Goal: Information Seeking & Learning: Compare options

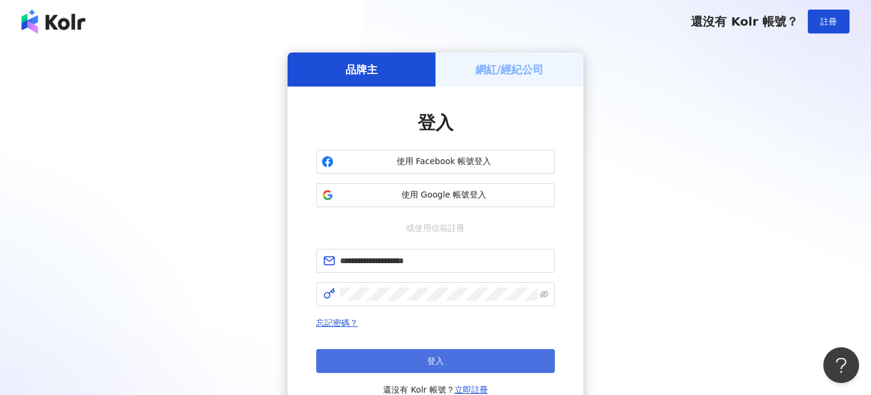
click at [411, 354] on button "登入" at bounding box center [435, 361] width 239 height 24
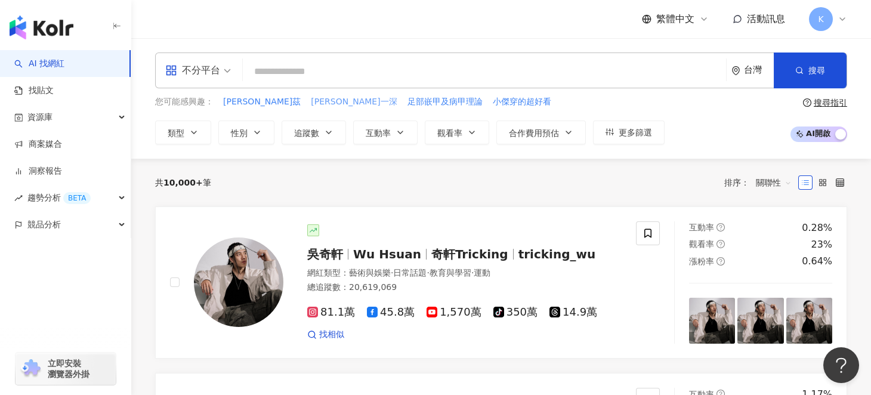
click at [311, 99] on span "[PERSON_NAME]一深" at bounding box center [354, 102] width 86 height 12
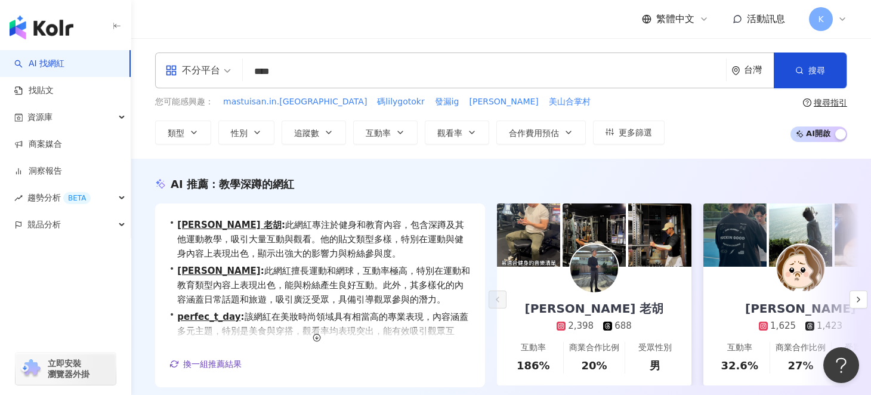
click at [343, 69] on input "****" at bounding box center [485, 71] width 474 height 23
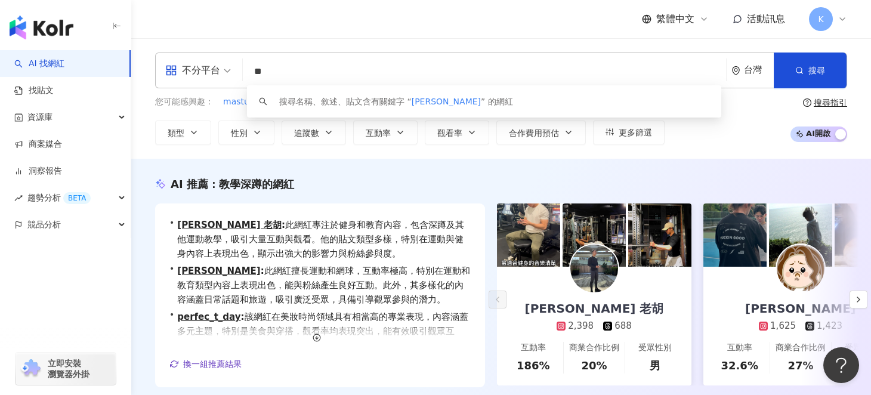
type input "*"
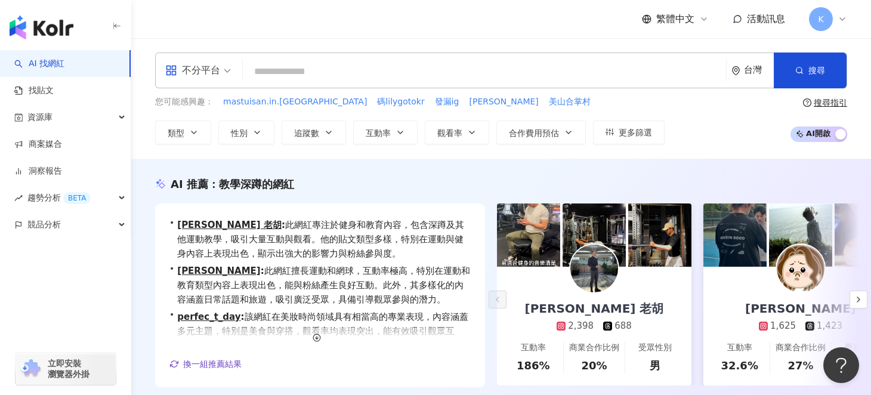
click at [234, 74] on div "不分平台" at bounding box center [198, 70] width 79 height 35
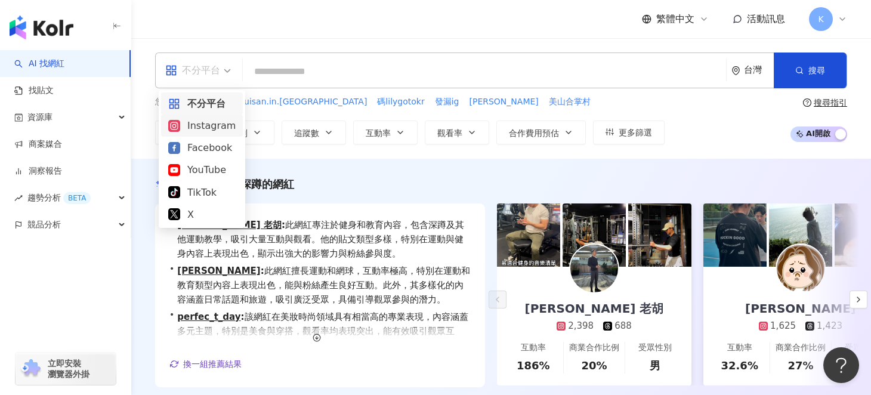
click at [217, 128] on div "Instagram" at bounding box center [201, 125] width 67 height 15
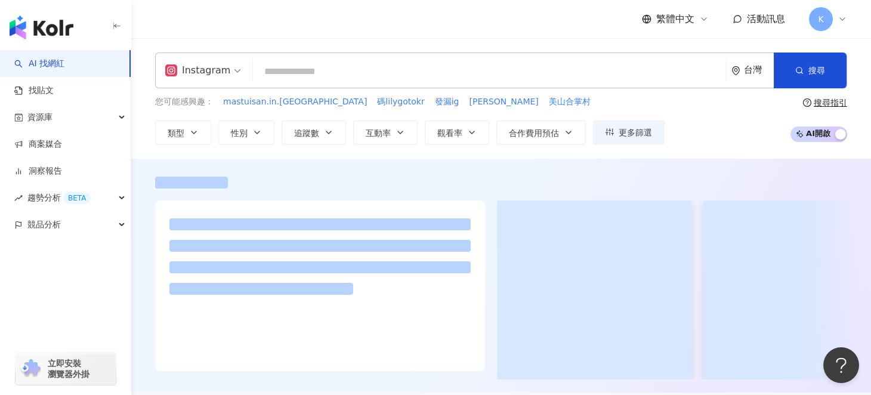
click at [563, 76] on input "search" at bounding box center [490, 71] width 464 height 23
click at [575, 76] on input "search" at bounding box center [490, 71] width 464 height 23
click at [543, 76] on input "search" at bounding box center [490, 71] width 464 height 23
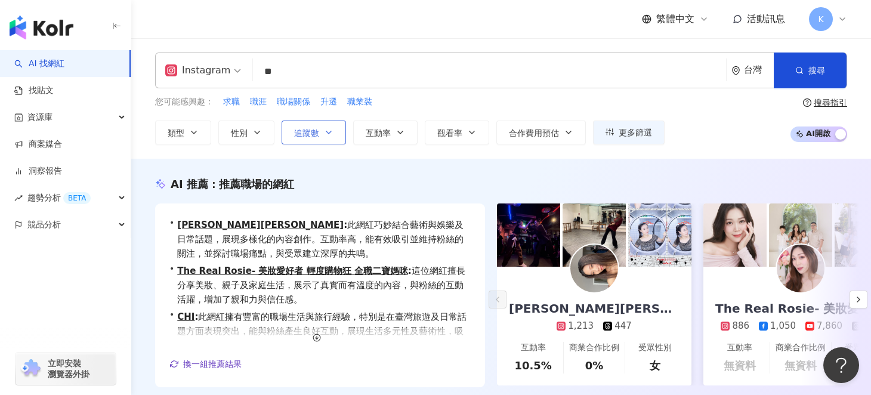
type input "**"
click at [312, 135] on span "追蹤數" at bounding box center [306, 133] width 25 height 10
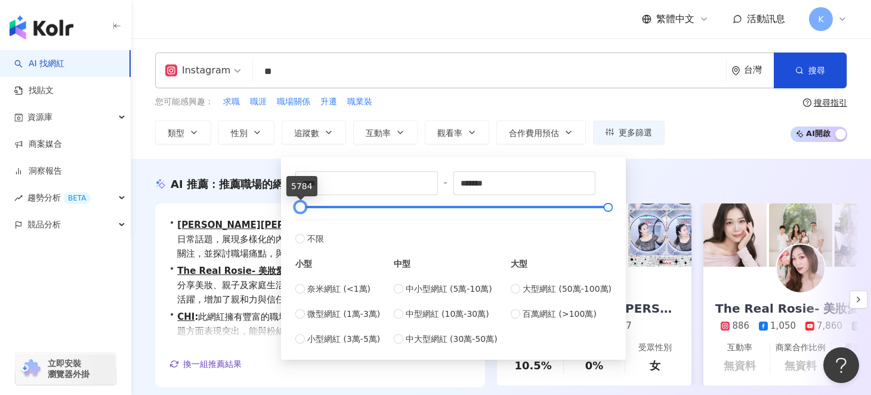
type input "*"
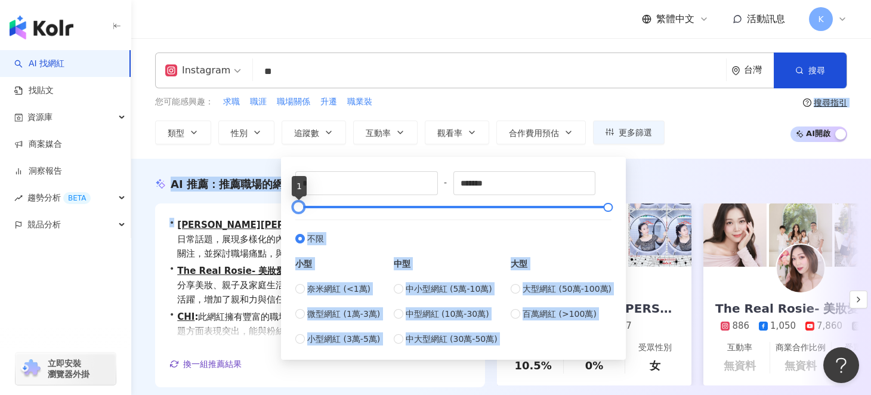
drag, startPoint x: 296, startPoint y: 203, endPoint x: 269, endPoint y: 202, distance: 27.5
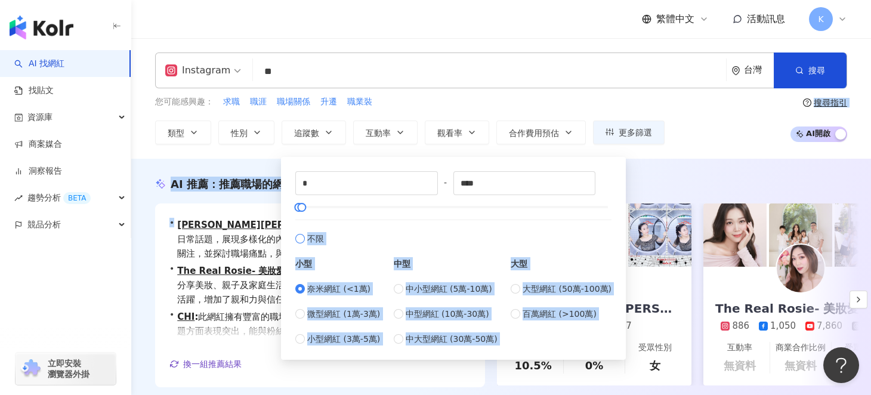
click at [400, 242] on label "不限" at bounding box center [453, 233] width 316 height 26
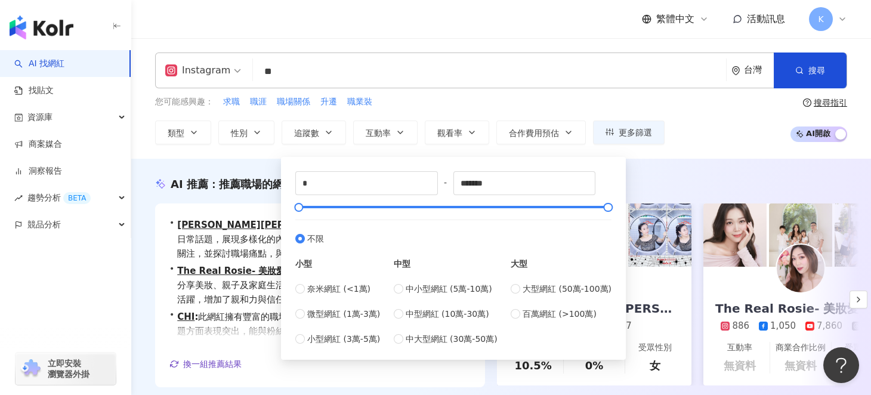
click at [292, 289] on div "* - ******* 不限 小型 奈米網紅 (<1萬) 微型網紅 (1萬-3萬) 小型網紅 (3萬-5萬) 中型 中小型網紅 (5萬-10萬) 中型網紅 (…" at bounding box center [453, 258] width 331 height 189
type input "****"
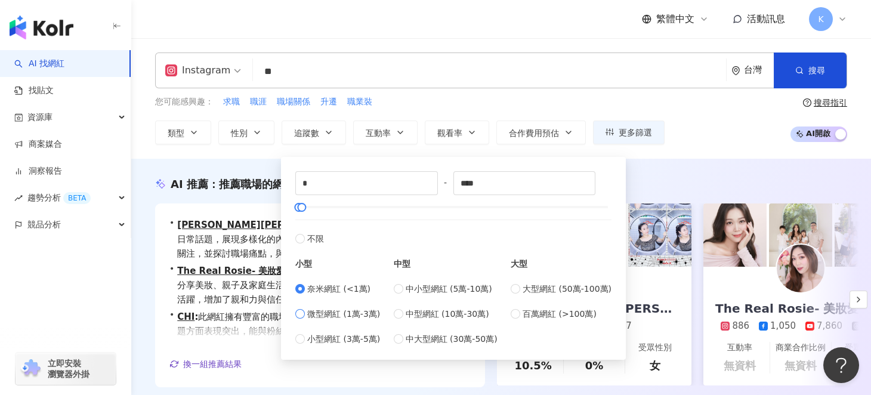
type input "*****"
type input "*"
type input "****"
click at [801, 72] on line "button" at bounding box center [802, 73] width 2 height 2
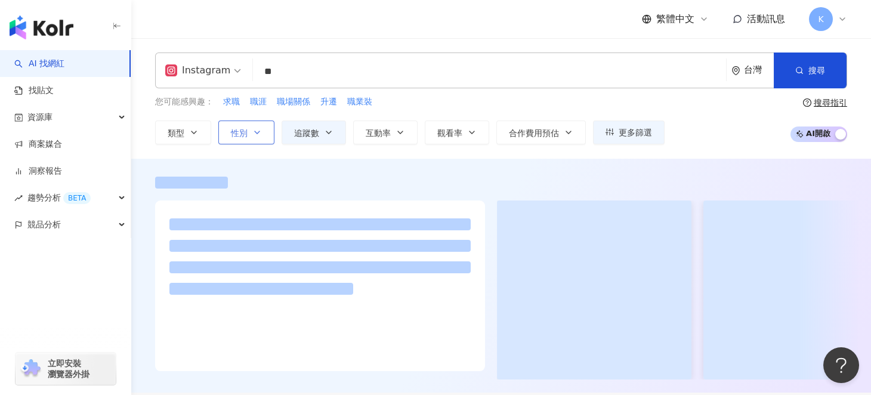
click at [226, 137] on button "性別" at bounding box center [246, 133] width 56 height 24
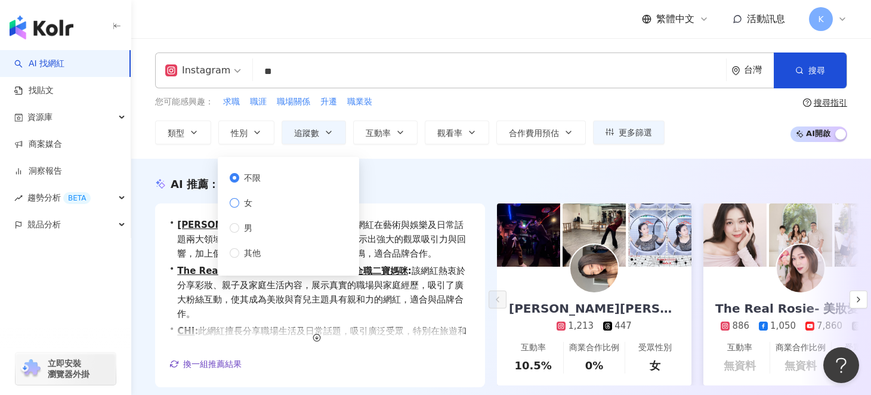
click at [236, 208] on label "女" at bounding box center [248, 202] width 36 height 13
click at [807, 72] on button "搜尋" at bounding box center [810, 71] width 73 height 36
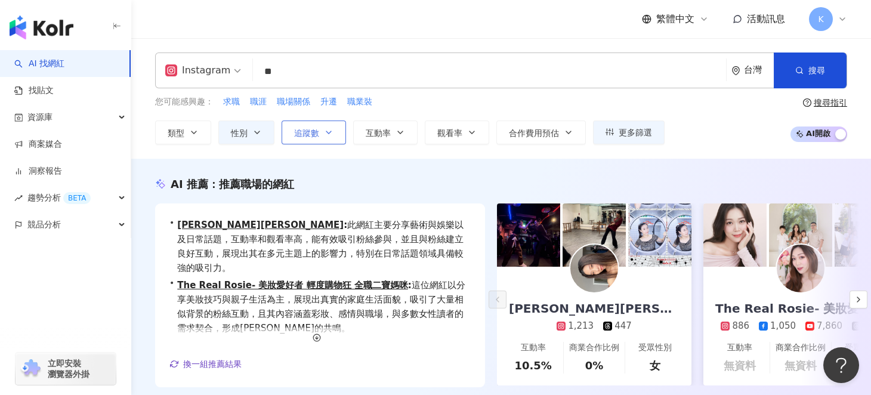
click at [338, 127] on button "追蹤數" at bounding box center [314, 133] width 64 height 24
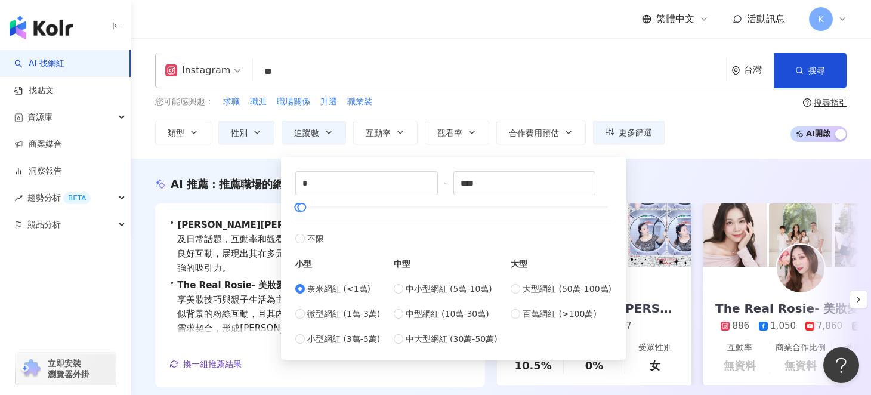
click at [733, 113] on div "您可能感興趣： 求職 職涯 職場關係 升遷 職業裝 類型 性別 追蹤數 互動率 觀看率 合作費用預估 更多篩選 * - **** 不限 小型 奈米網紅 (<1…" at bounding box center [501, 119] width 692 height 49
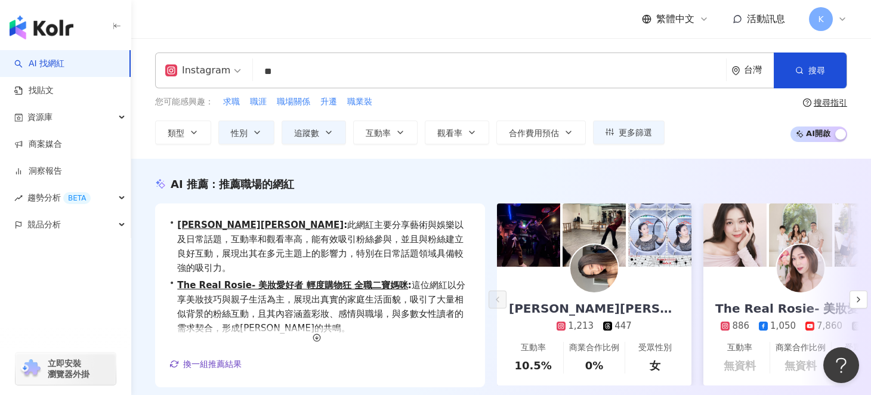
click at [818, 137] on span "AI 開啟 AI 關閉" at bounding box center [819, 134] width 57 height 16
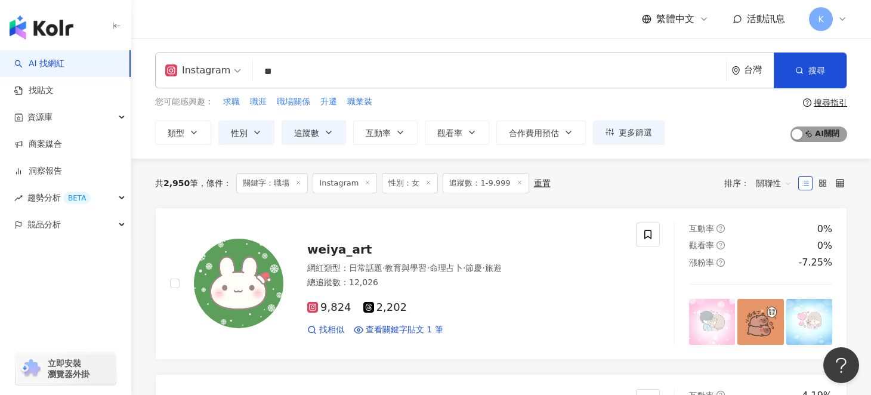
click at [816, 131] on span "AI 開啟 AI 關閉" at bounding box center [819, 134] width 57 height 16
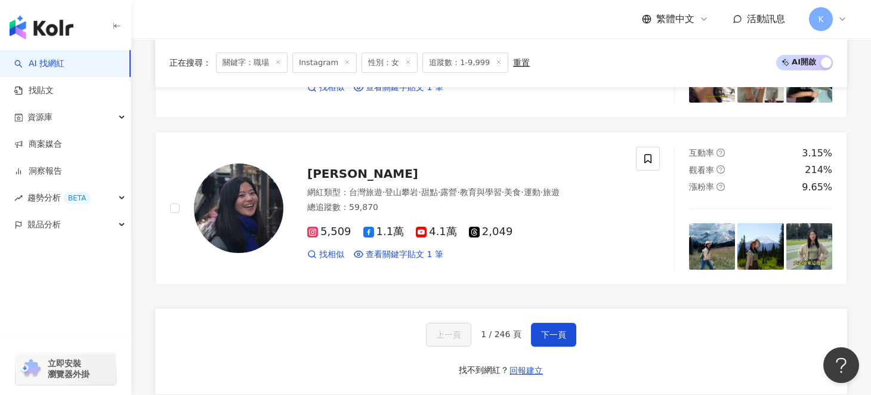
scroll to position [2148, 0]
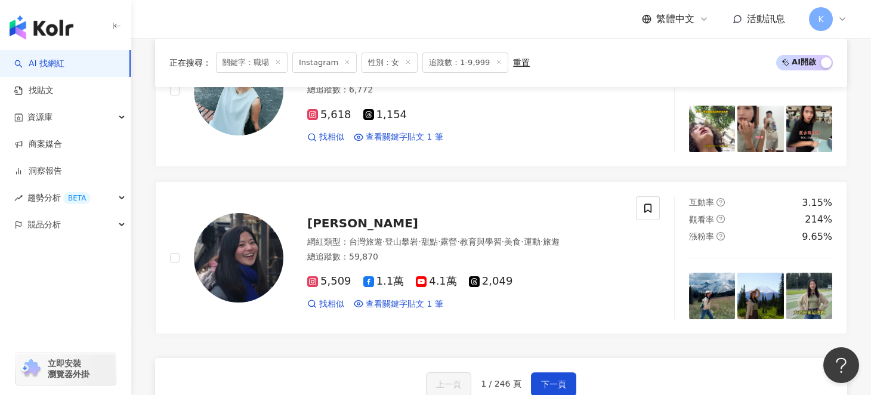
click at [277, 61] on line at bounding box center [278, 62] width 3 height 3
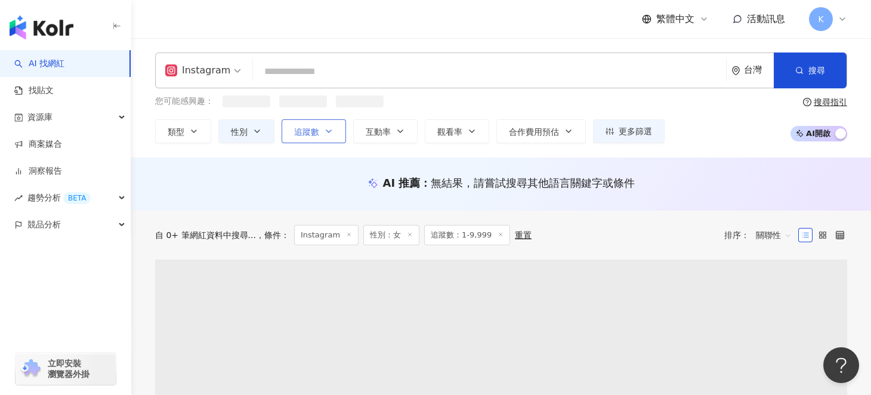
click at [328, 131] on icon "button" at bounding box center [329, 131] width 10 height 10
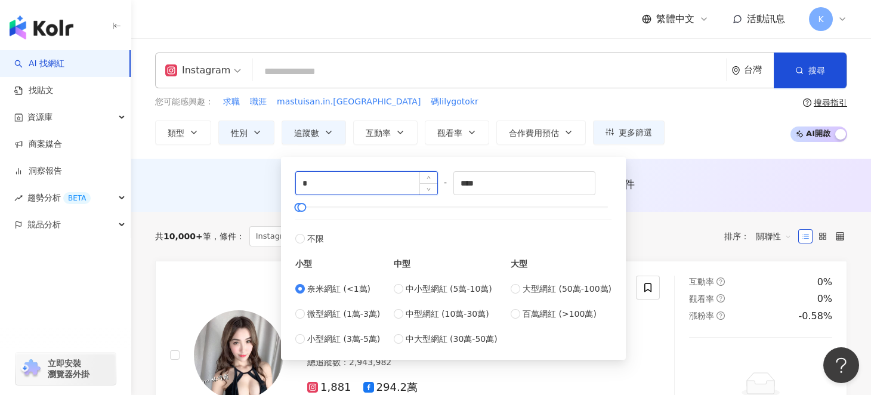
click at [323, 183] on input "*" at bounding box center [366, 183] width 141 height 23
type input "*"
type input "****"
drag, startPoint x: 507, startPoint y: 185, endPoint x: 421, endPoint y: 181, distance: 86.0
click at [421, 181] on div "**** - **** 不限 小型 奈米網紅 (<1萬) 微型網紅 (1萬-3萬) 小型網紅 (3萬-5萬) 中型 中小型網紅 (5萬-10萬) 中型網紅 (…" at bounding box center [453, 258] width 316 height 174
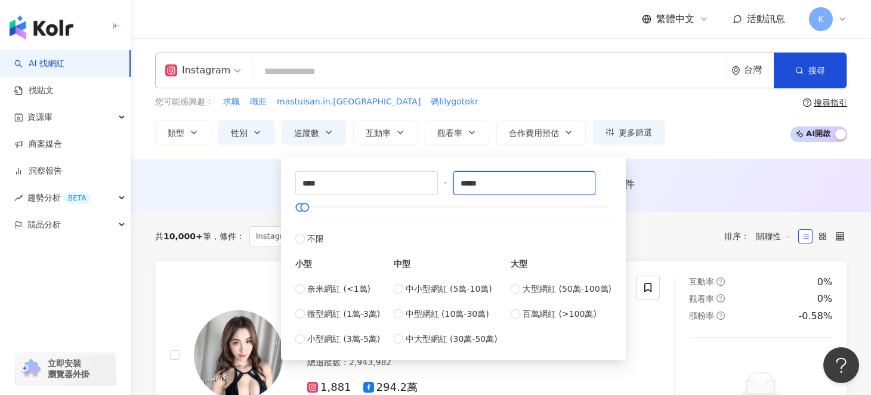
type input "*****"
click at [667, 202] on div "AI 推薦 ： 無結果，請嘗試搜尋其他語言關鍵字或條件" at bounding box center [501, 185] width 740 height 53
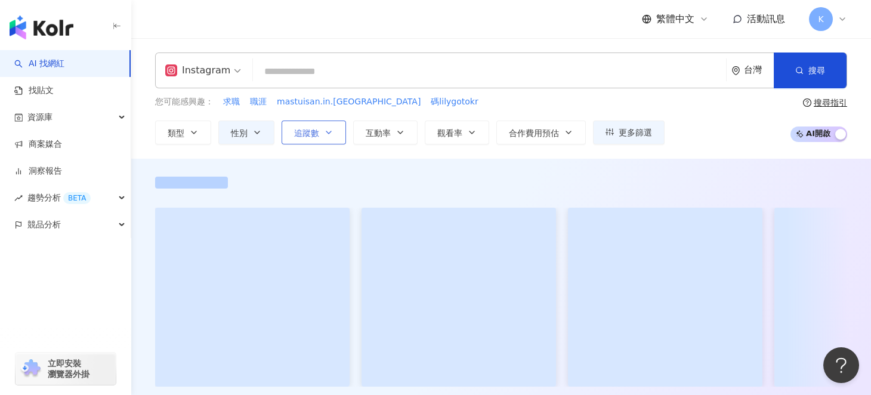
click at [324, 132] on icon "button" at bounding box center [329, 133] width 10 height 10
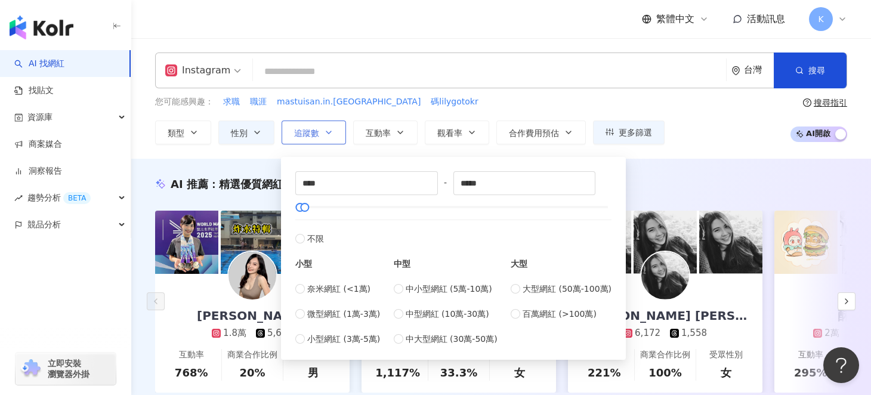
click at [324, 132] on icon "button" at bounding box center [329, 133] width 10 height 10
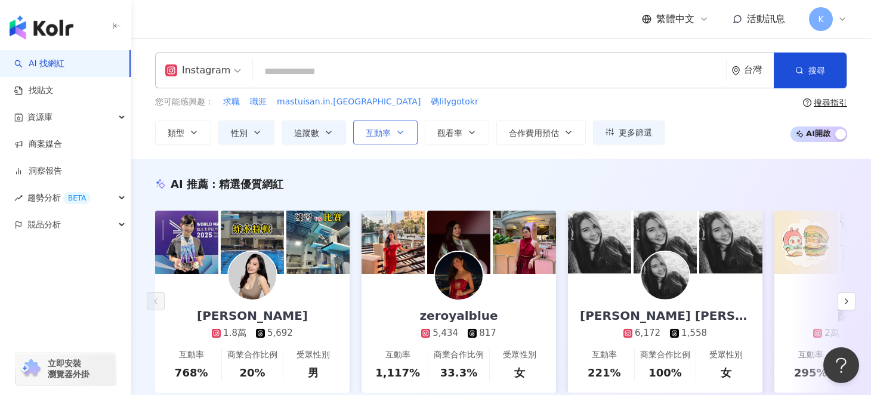
click at [397, 129] on icon "button" at bounding box center [401, 133] width 10 height 10
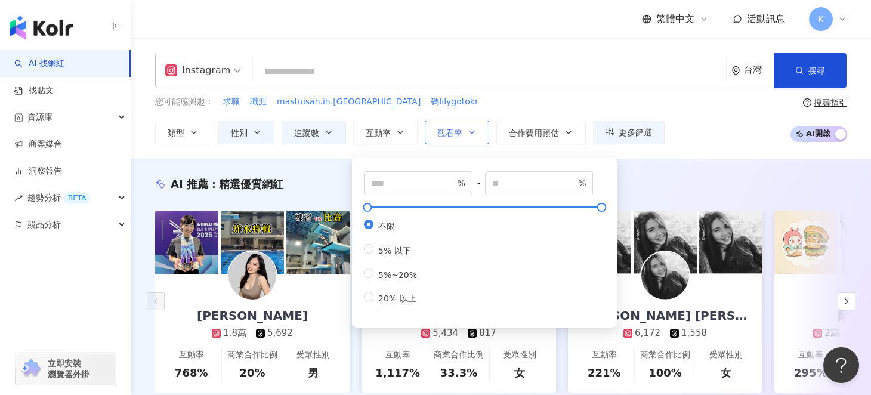
click at [470, 135] on icon "button" at bounding box center [472, 133] width 10 height 10
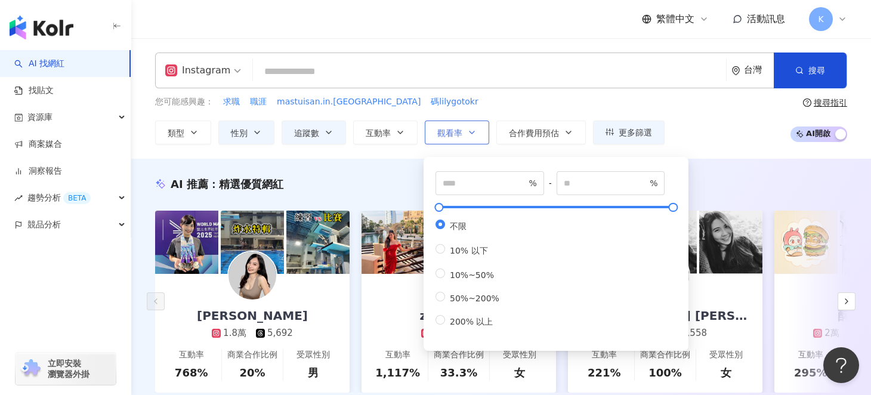
click at [470, 135] on icon "button" at bounding box center [472, 133] width 10 height 10
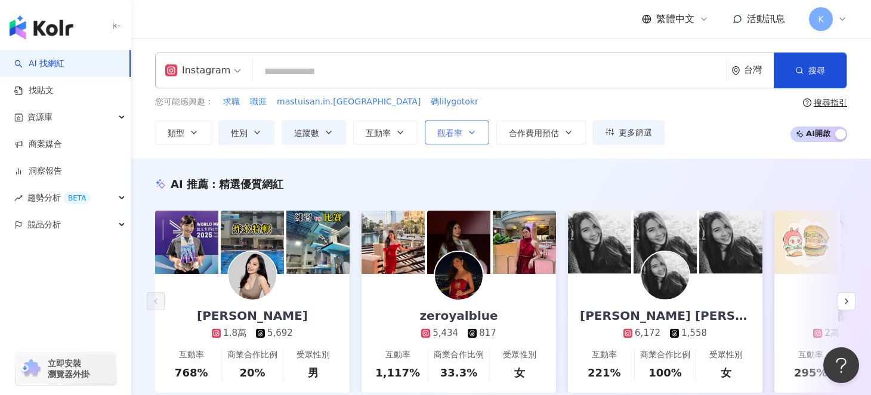
click at [470, 135] on icon "button" at bounding box center [472, 133] width 10 height 10
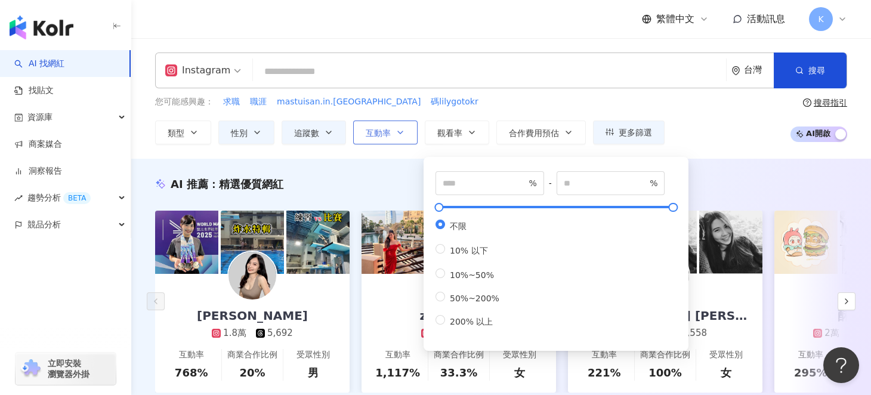
click at [400, 131] on icon "button" at bounding box center [401, 133] width 10 height 10
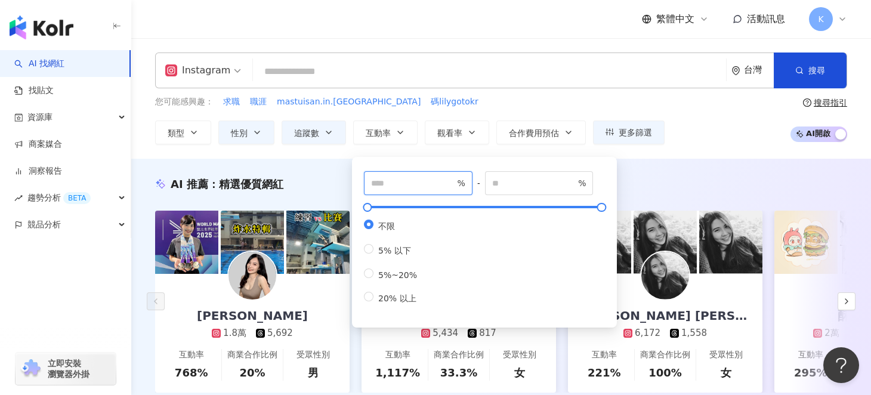
click at [405, 189] on input "number" at bounding box center [413, 183] width 84 height 13
type input "**"
click at [526, 186] on input "number" at bounding box center [534, 183] width 84 height 13
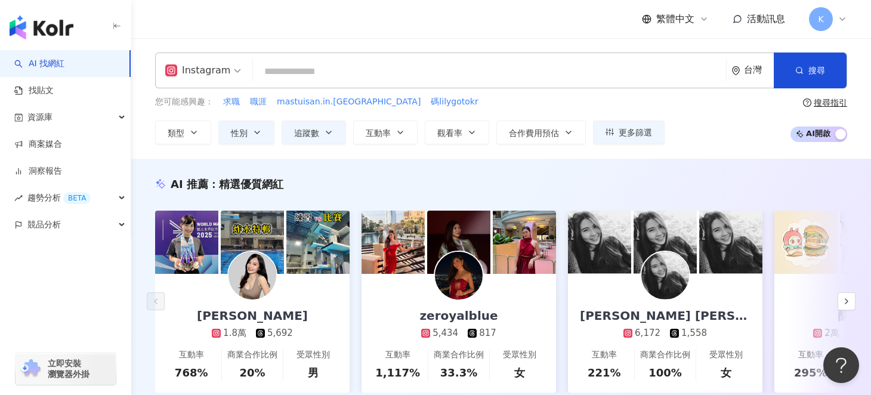
click at [715, 192] on div "AI 推薦 ： 精選優質網紅 林玉心 Serina 1.8萬 5,692 互動率 768% 商業合作比例 20% 受眾性別 男 zeroyalblue 5,4…" at bounding box center [501, 300] width 740 height 246
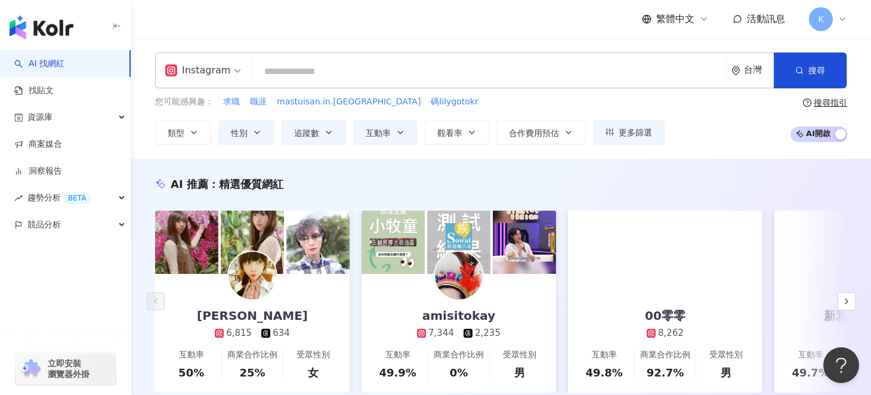
scroll to position [59, 0]
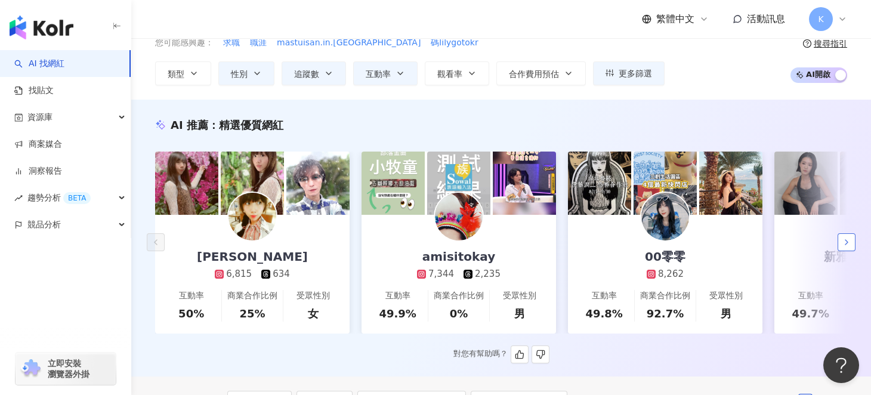
click at [841, 248] on button "button" at bounding box center [847, 242] width 18 height 18
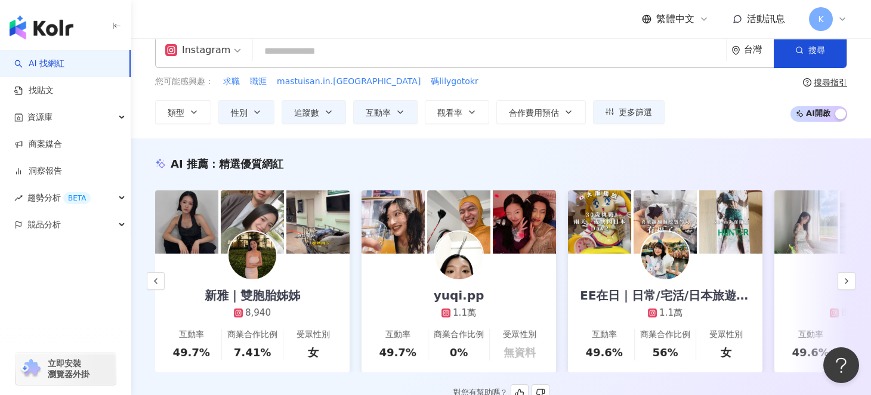
scroll to position [0, 0]
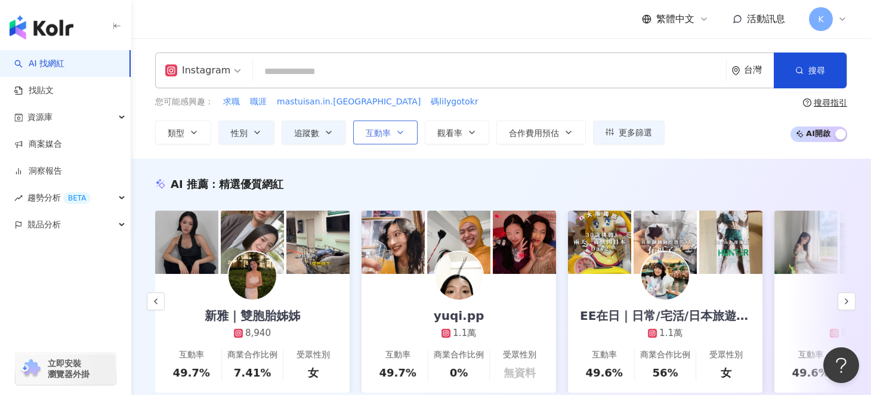
click at [397, 134] on icon "button" at bounding box center [401, 133] width 10 height 10
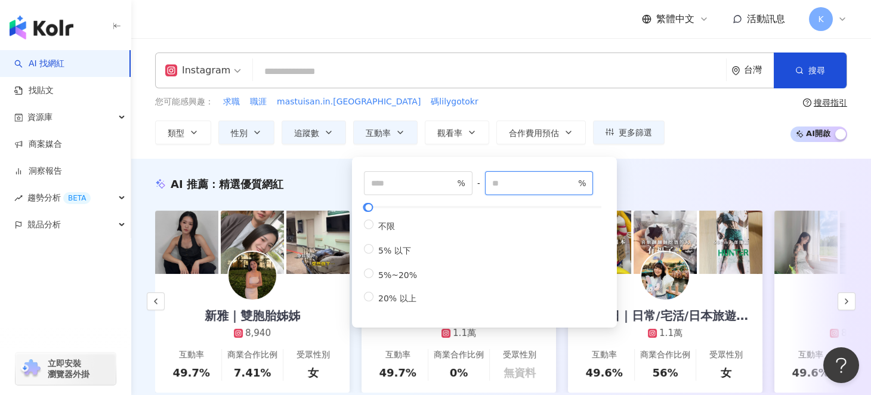
drag, startPoint x: 502, startPoint y: 182, endPoint x: 477, endPoint y: 183, distance: 25.1
click at [477, 183] on div "** % - ** % 不限 5% 以下 5%~20% 20% 以上" at bounding box center [484, 238] width 241 height 134
type input "**"
click at [693, 173] on div "AI 推薦 ： 精選優質網紅 Yuki Guo 6,815 634 互動率 50% 商業合作比例 25% 受眾性別 女 amisitokay 7,344 2,…" at bounding box center [501, 297] width 740 height 277
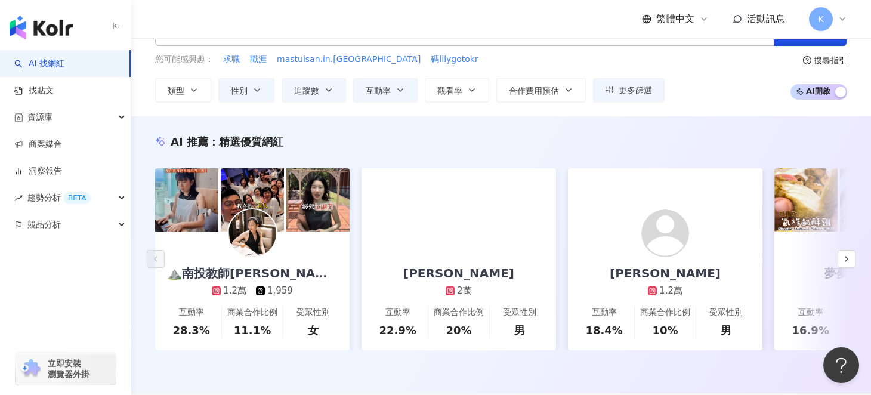
scroll to position [59, 0]
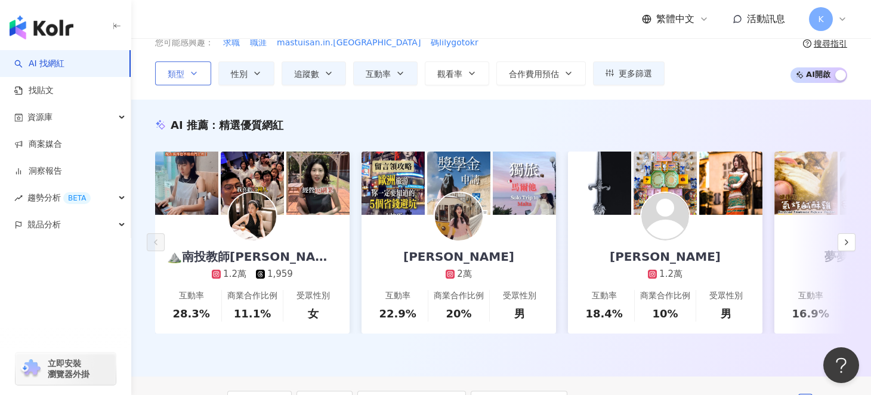
click at [194, 70] on icon "button" at bounding box center [194, 74] width 10 height 10
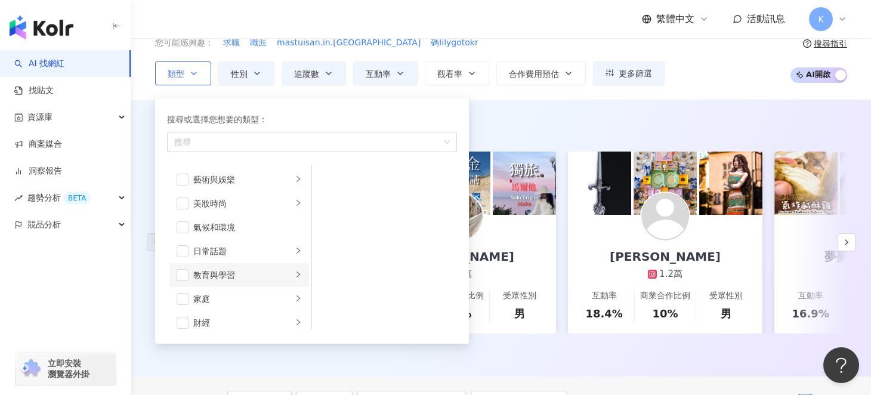
click at [295, 274] on icon "right" at bounding box center [298, 274] width 7 height 7
click at [297, 251] on icon "right" at bounding box center [299, 251] width 4 height 6
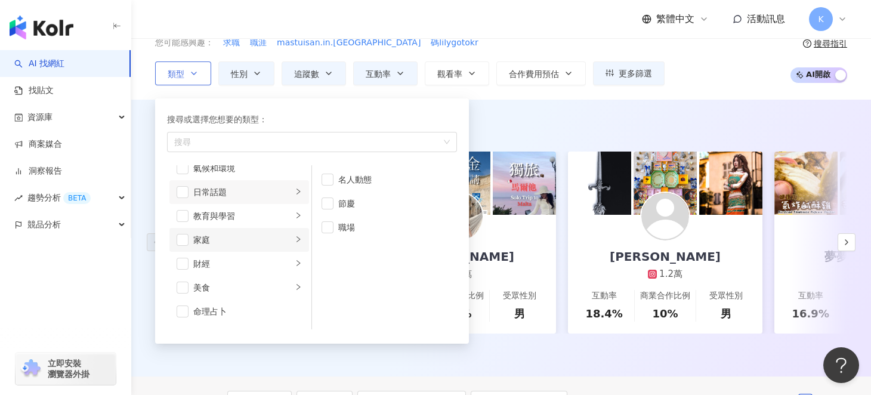
click at [295, 242] on icon "right" at bounding box center [298, 239] width 7 height 7
click at [188, 239] on span "button" at bounding box center [183, 240] width 12 height 12
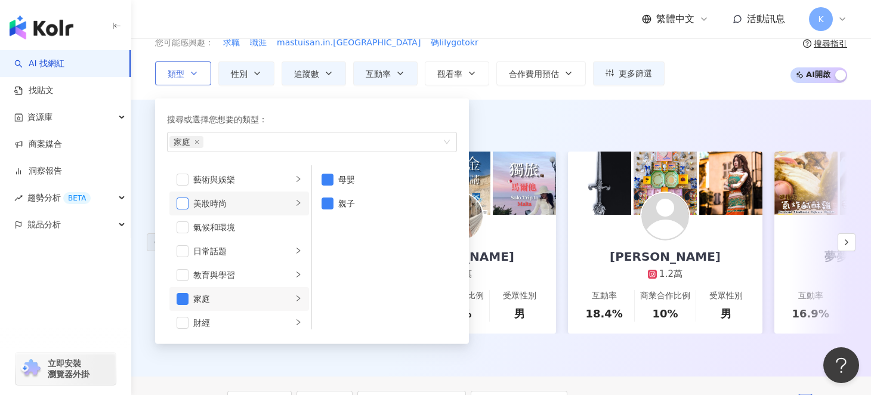
click at [182, 198] on span "button" at bounding box center [183, 204] width 12 height 12
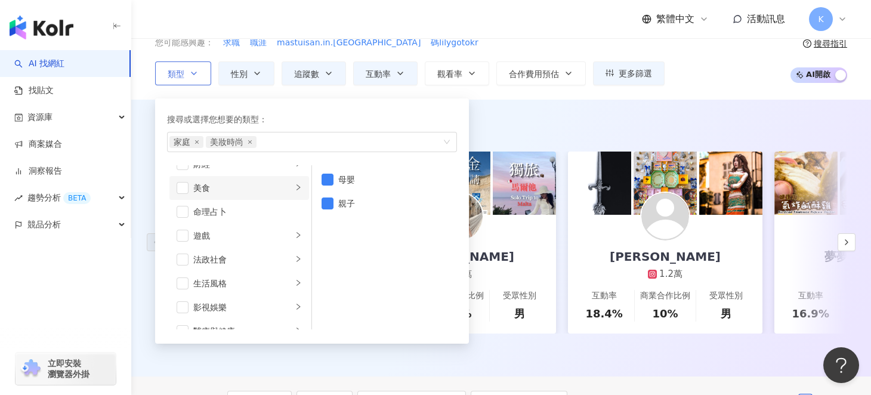
scroll to position [179, 0]
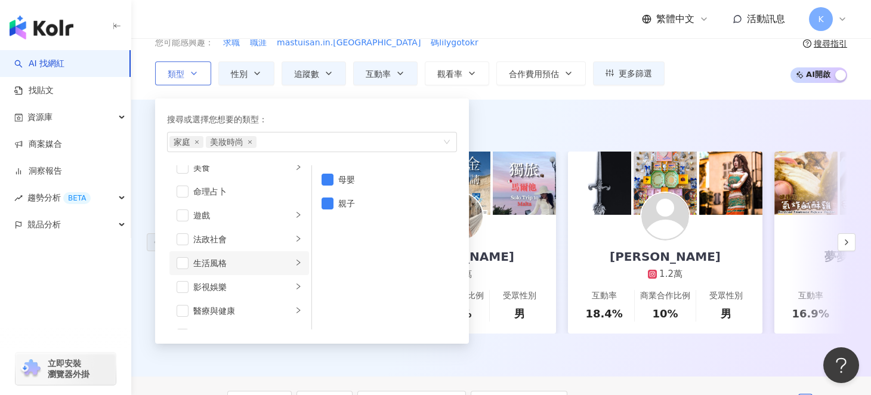
click at [295, 260] on icon "right" at bounding box center [298, 262] width 7 height 7
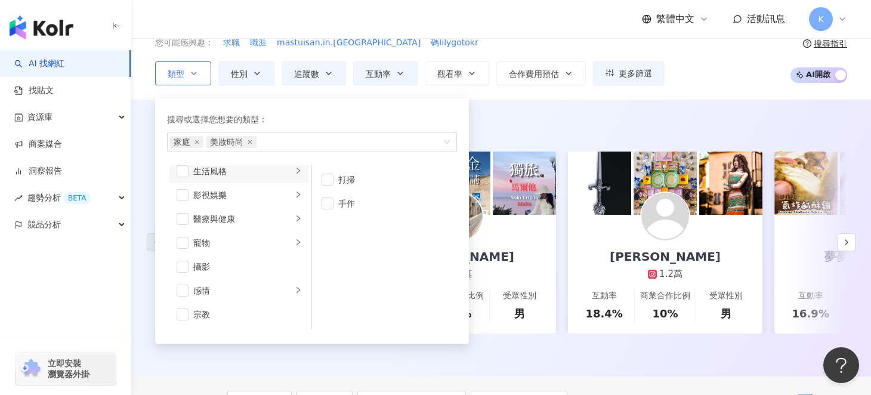
scroll to position [298, 0]
click at [180, 190] on span "button" at bounding box center [183, 192] width 12 height 12
click at [183, 192] on span "button" at bounding box center [183, 196] width 12 height 12
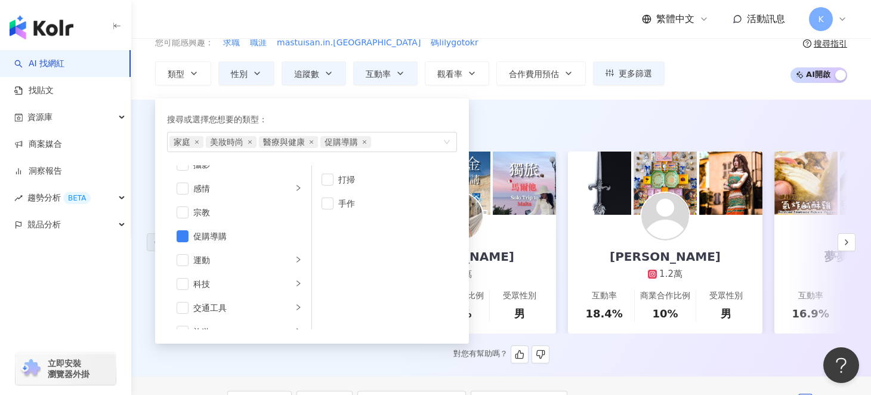
scroll to position [353, 0]
click at [251, 357] on div "對您有幫助嗎？" at bounding box center [501, 354] width 692 height 18
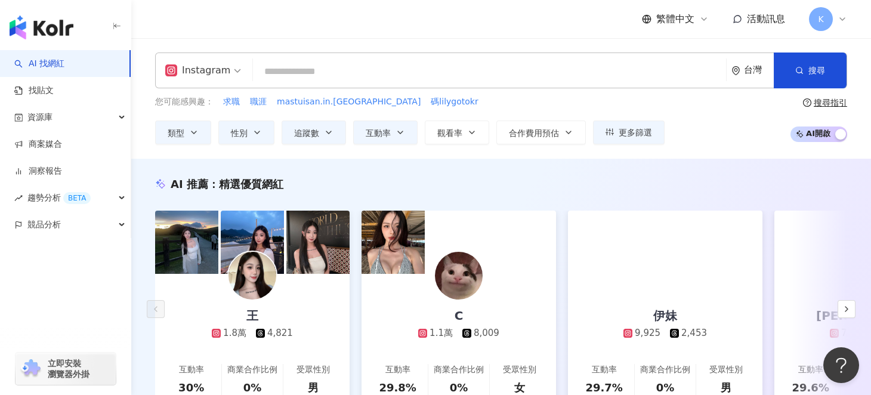
scroll to position [59, 0]
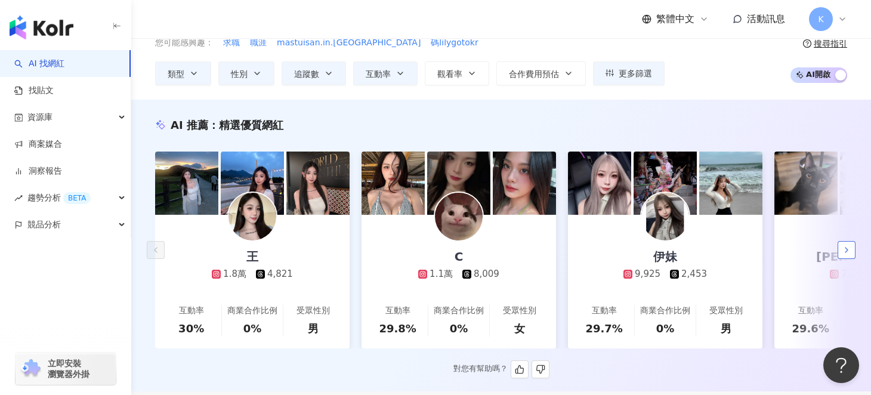
click at [842, 250] on icon "button" at bounding box center [847, 250] width 10 height 10
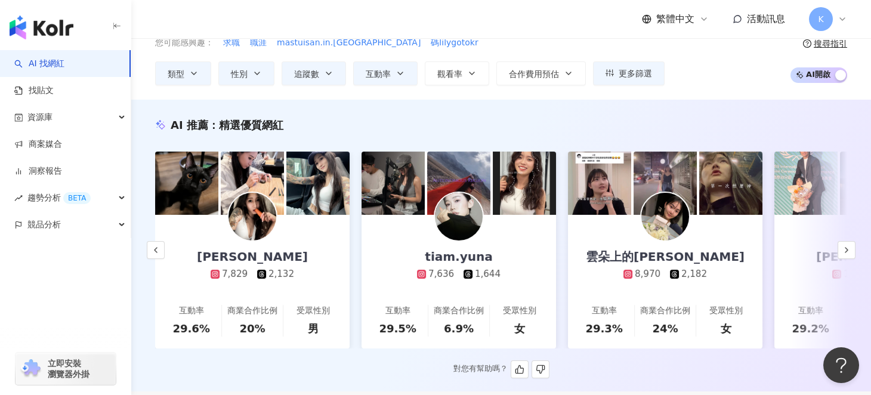
scroll to position [0, 0]
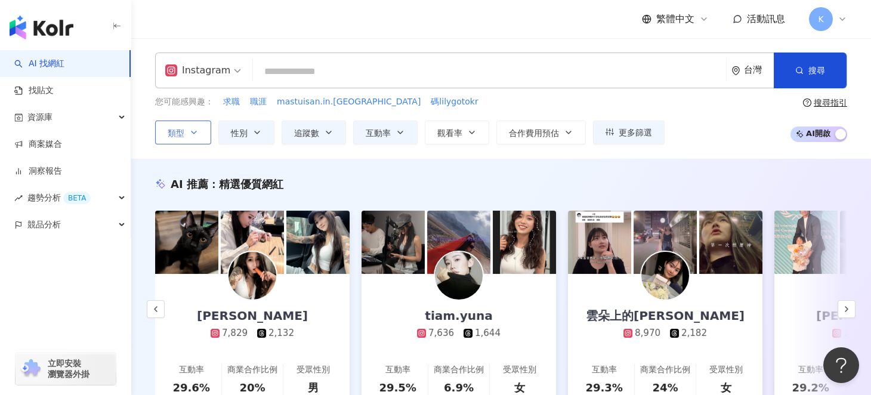
click at [195, 130] on icon "button" at bounding box center [194, 133] width 10 height 10
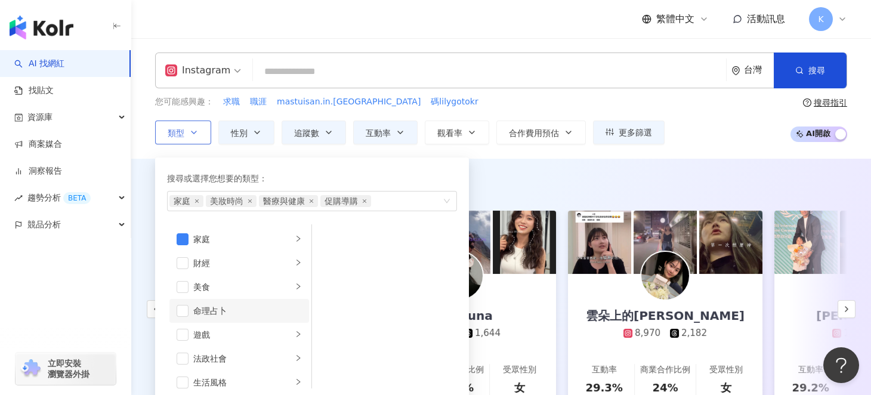
scroll to position [239, 0]
click at [183, 312] on span "button" at bounding box center [183, 310] width 12 height 12
click at [186, 308] on span "button" at bounding box center [183, 310] width 12 height 12
click at [186, 308] on span "button" at bounding box center [183, 311] width 12 height 12
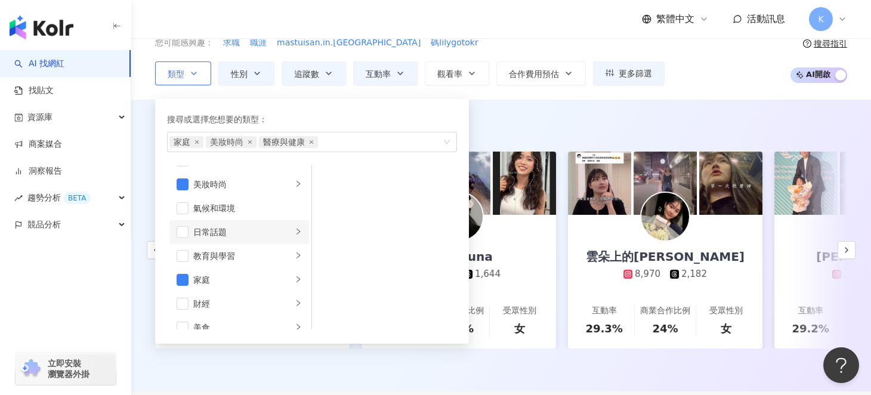
scroll to position [0, 0]
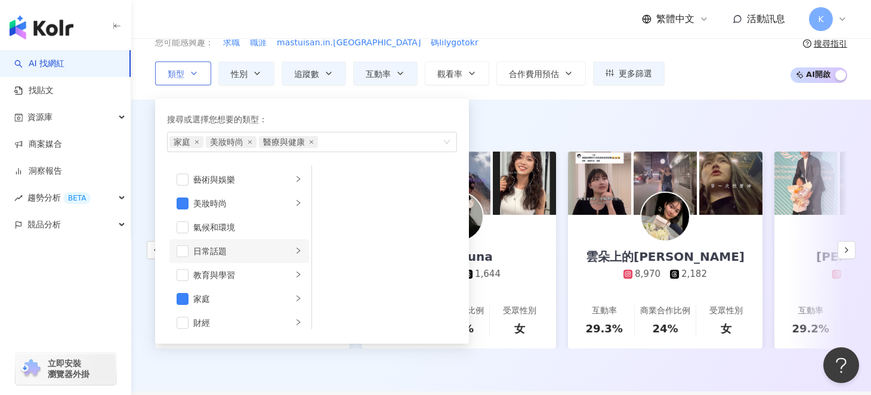
click at [295, 249] on icon "right" at bounding box center [298, 250] width 7 height 7
click at [326, 228] on span "button" at bounding box center [328, 227] width 12 height 12
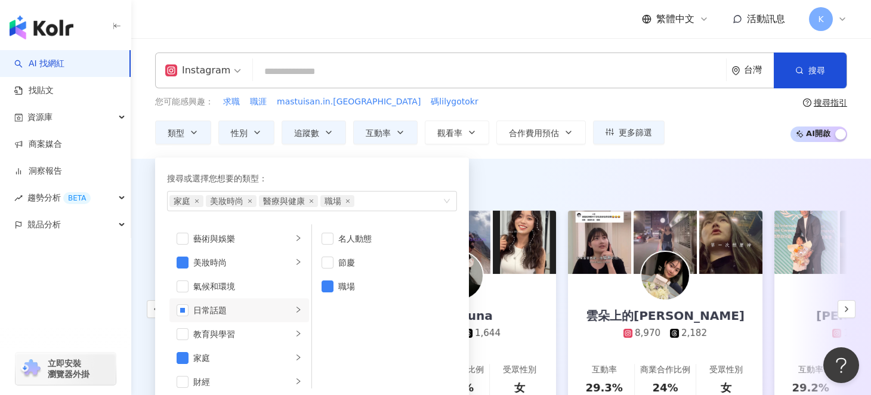
click at [561, 186] on div "AI 推薦 ： 精選優質網紅" at bounding box center [501, 184] width 692 height 15
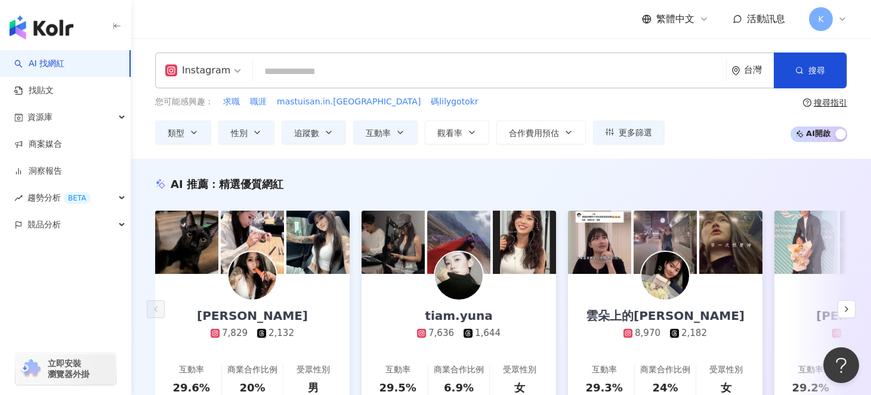
click at [816, 136] on span "AI 開啟 AI 關閉" at bounding box center [819, 134] width 57 height 16
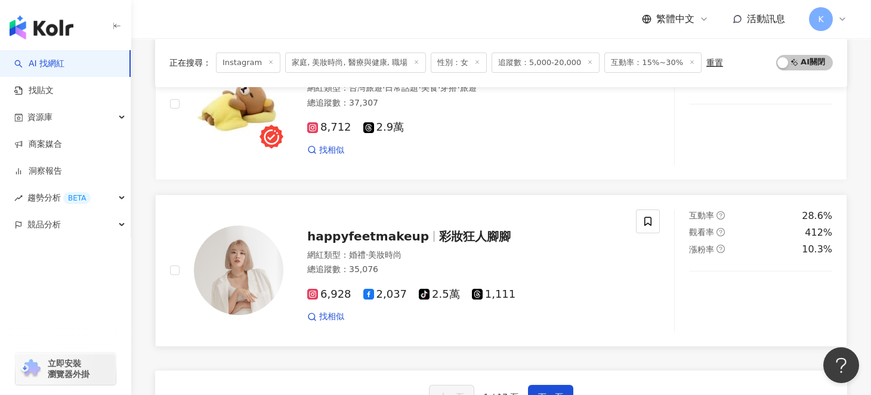
scroll to position [1969, 0]
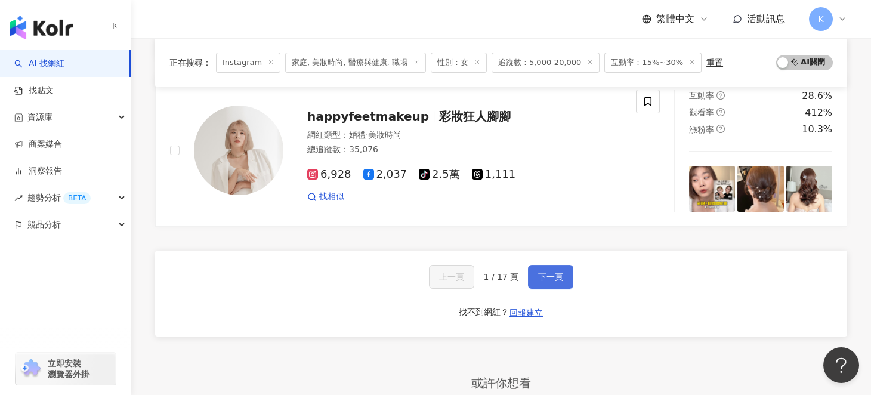
click at [539, 272] on span "下一頁" at bounding box center [550, 277] width 25 height 10
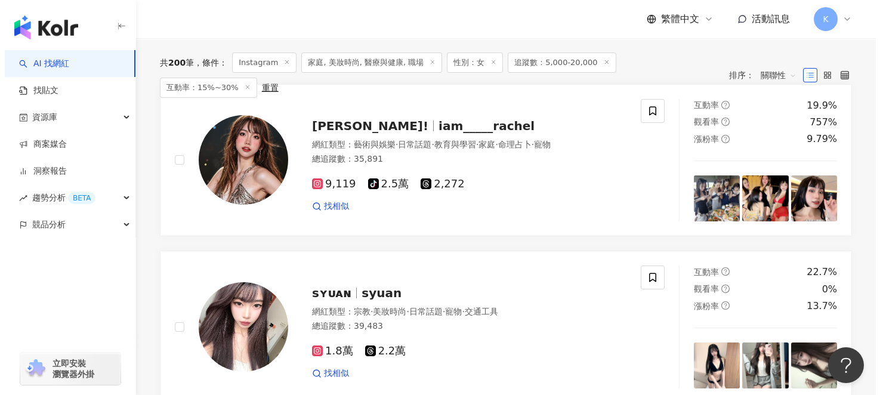
scroll to position [0, 0]
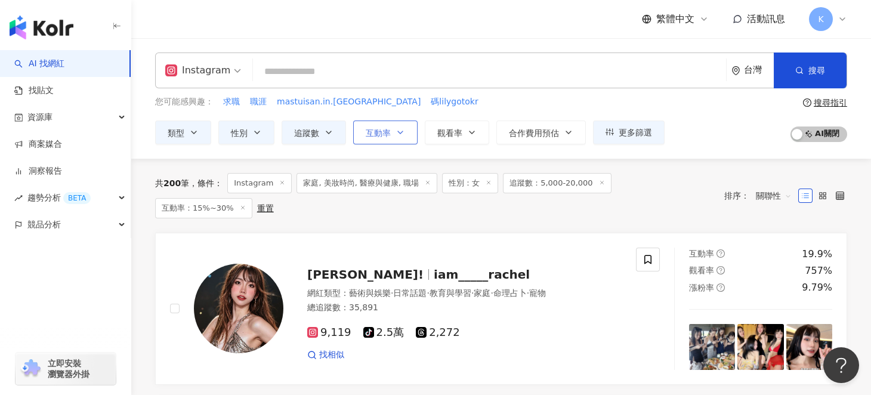
click at [385, 129] on span "互動率" at bounding box center [378, 133] width 25 height 10
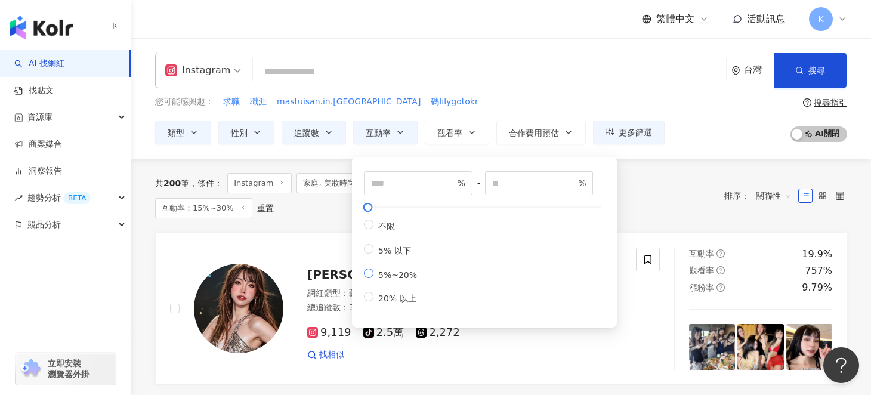
type input "*"
type input "**"
click at [286, 165] on div "共 200 筆 條件 ： Instagram 家庭, 美妝時尚, 醫療與健康, 職場 性別：女 追蹤數：5,000-20,000 互動率：15%~30% 重置…" at bounding box center [501, 196] width 692 height 74
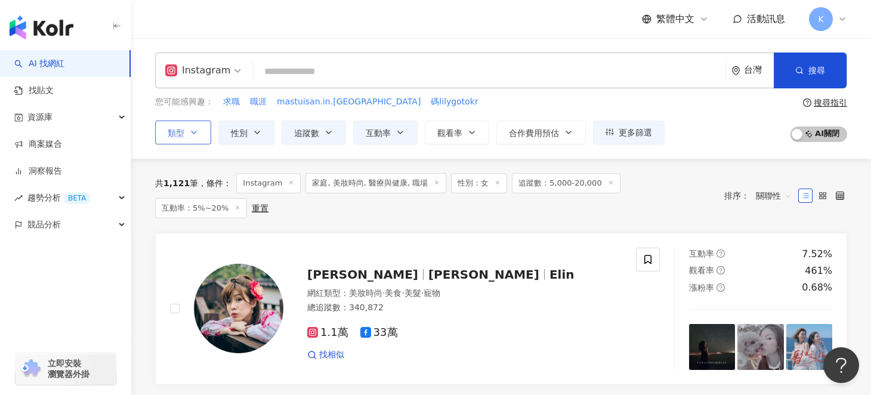
click at [205, 125] on button "類型" at bounding box center [183, 133] width 56 height 24
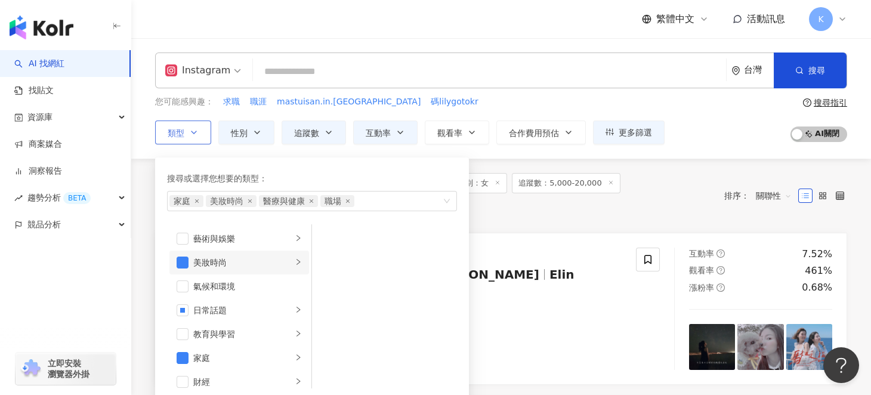
click at [295, 264] on icon "right" at bounding box center [298, 261] width 7 height 7
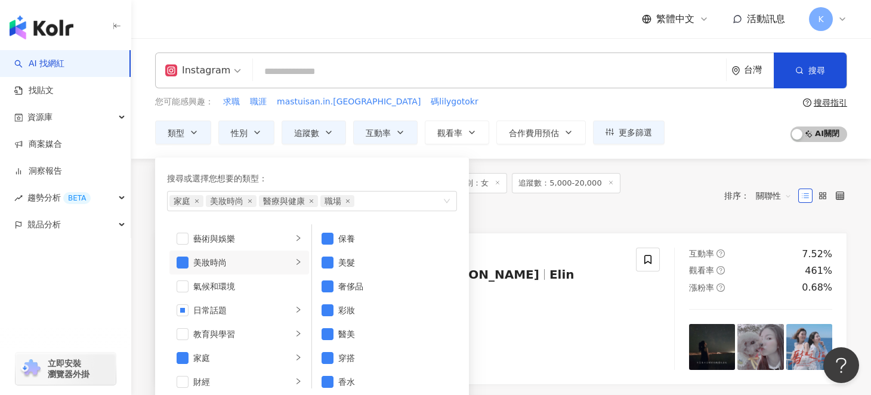
click at [532, 218] on div "共 1,121 筆 條件 ： Instagram 家庭, 美妝時尚, 醫療與健康, 職場 性別：女 追蹤數：5,000-20,000 互動率：5%~20% 重…" at bounding box center [501, 196] width 692 height 74
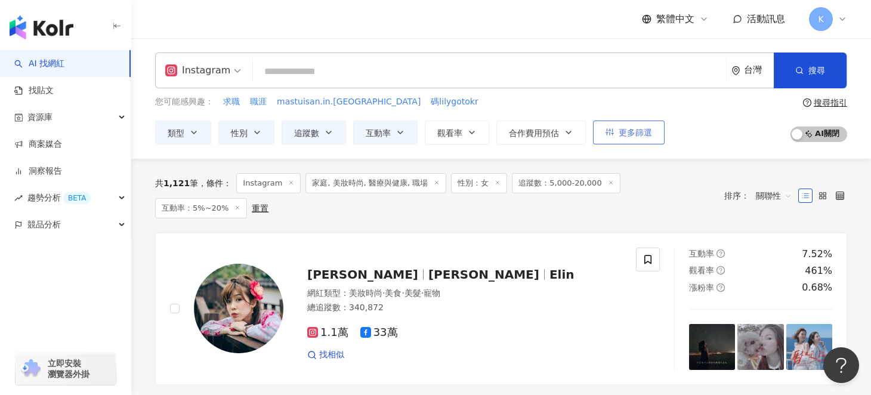
click at [634, 128] on span "更多篩選" at bounding box center [635, 133] width 33 height 10
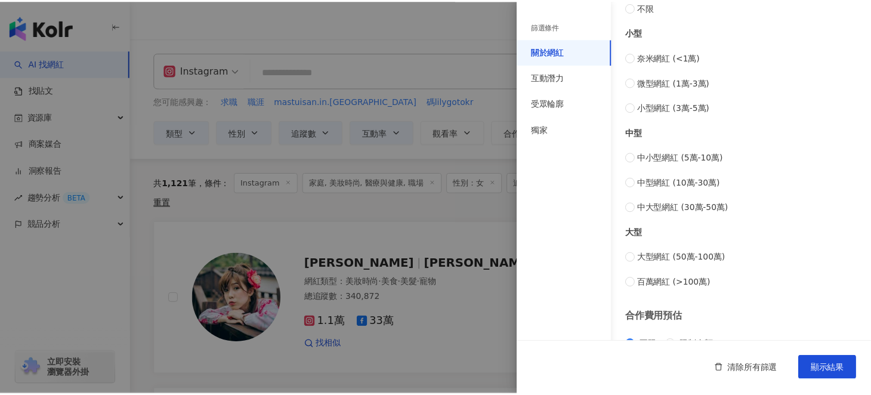
scroll to position [504, 0]
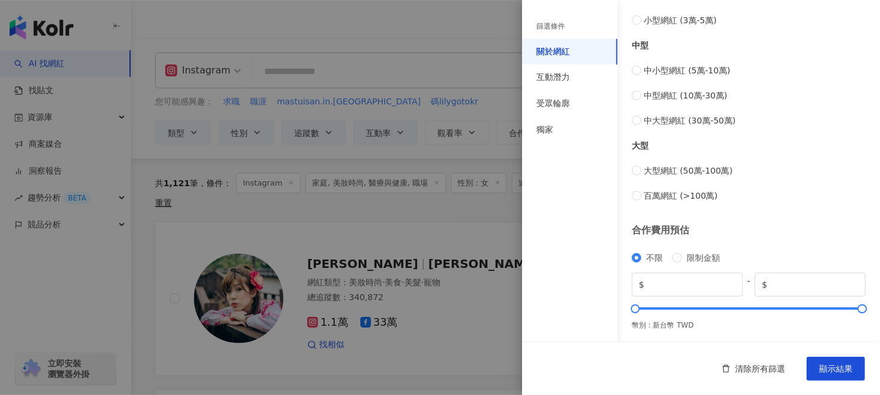
click at [440, 203] on div at bounding box center [440, 197] width 880 height 395
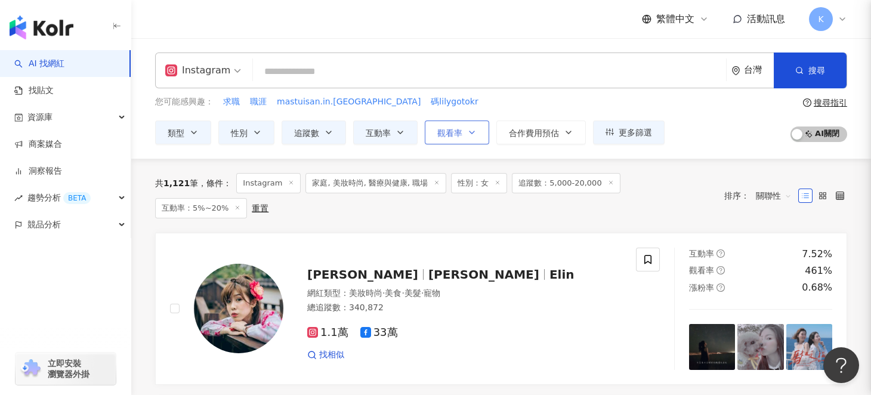
click at [470, 128] on icon "button" at bounding box center [472, 133] width 10 height 10
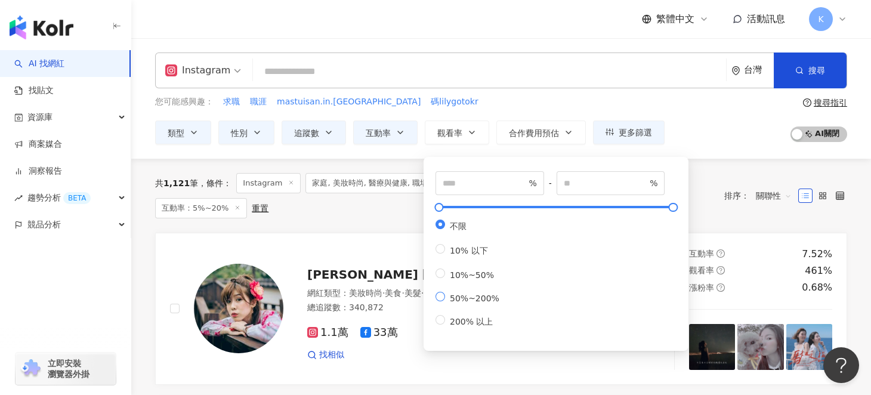
type input "**"
type input "***"
click at [348, 210] on div "共 1,121 筆 條件 ： Instagram 家庭, 美妝時尚, 醫療與健康, 職場 性別：女 追蹤數：5,000-20,000 互動率：5%~20% 重…" at bounding box center [501, 196] width 692 height 74
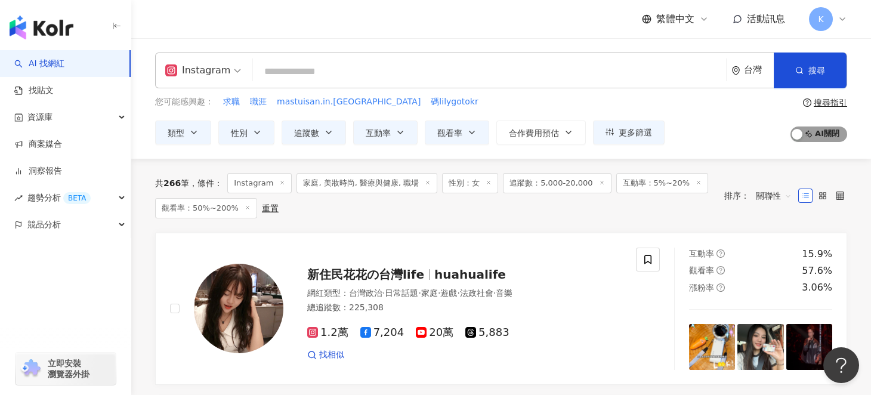
click at [813, 137] on span "AI 開啟 AI 關閉" at bounding box center [819, 134] width 57 height 16
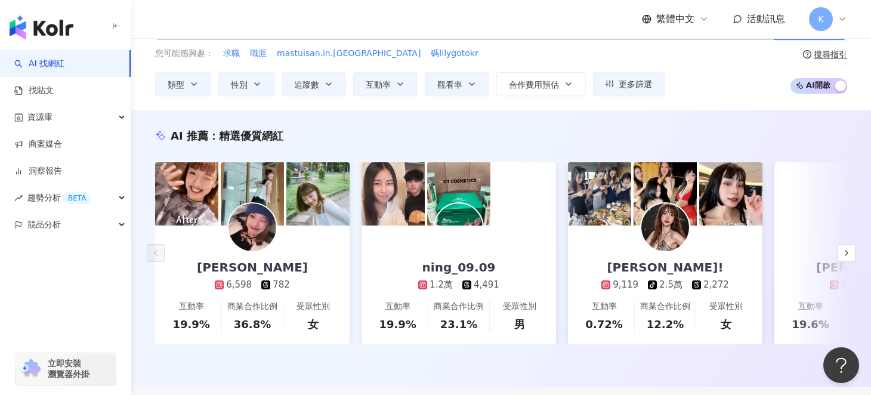
scroll to position [59, 0]
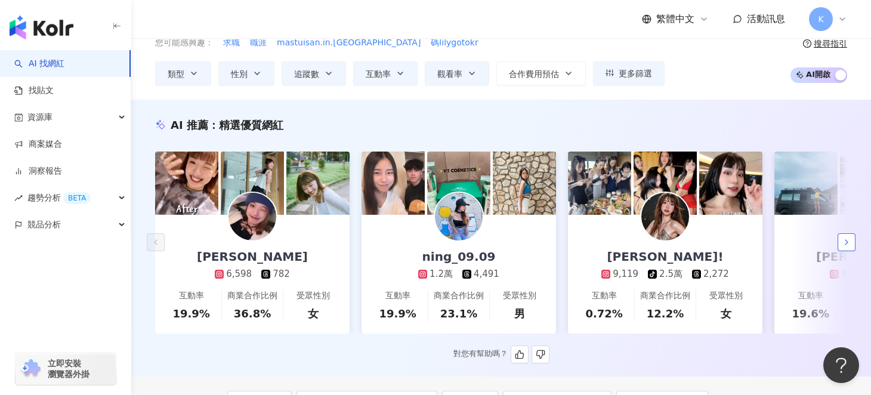
click at [845, 245] on icon "button" at bounding box center [847, 242] width 10 height 10
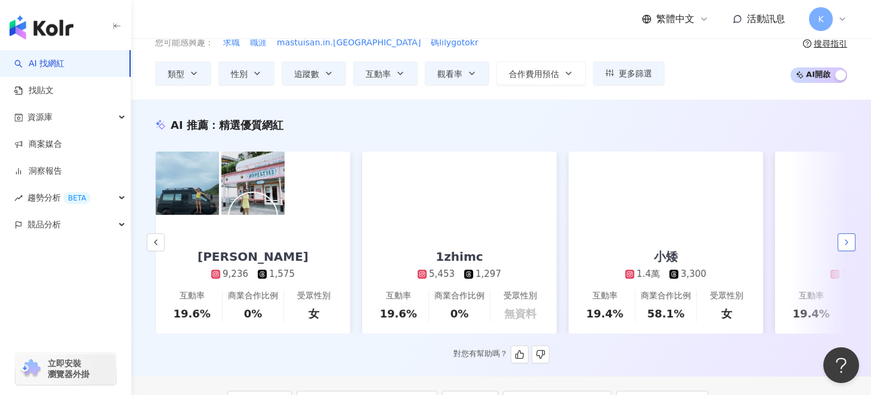
scroll to position [0, 619]
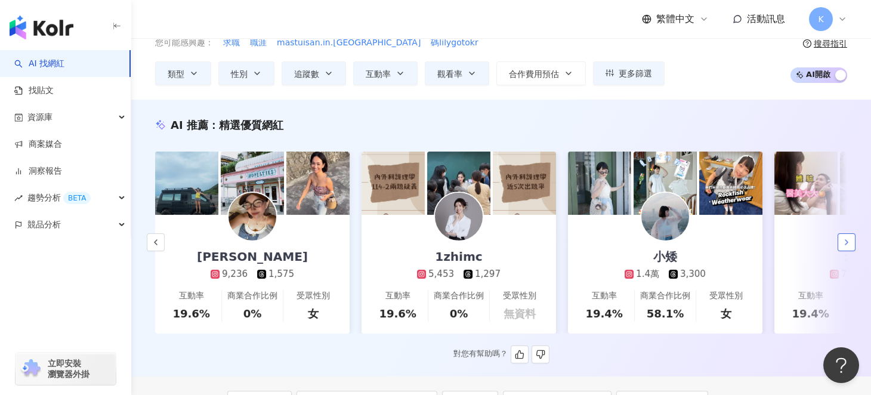
click at [845, 246] on icon "button" at bounding box center [847, 242] width 10 height 10
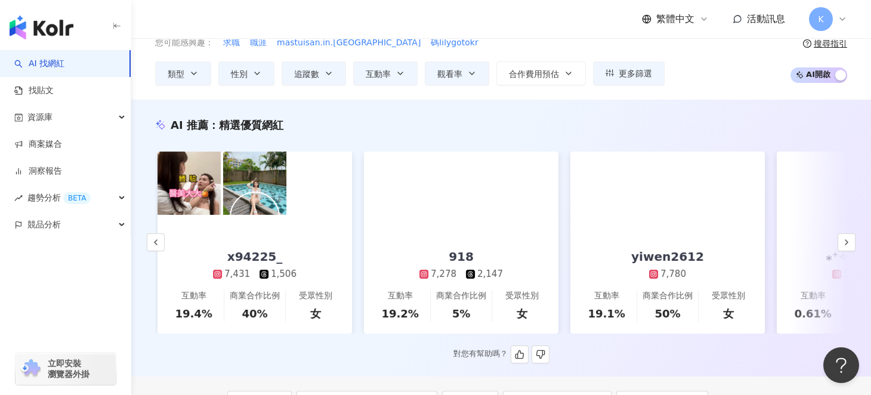
scroll to position [0, 1239]
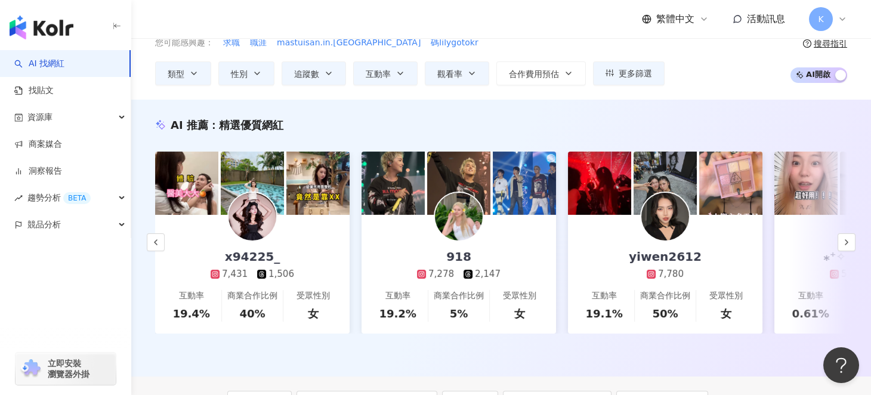
click at [807, 73] on span "AI 開啟 AI 關閉" at bounding box center [819, 75] width 57 height 16
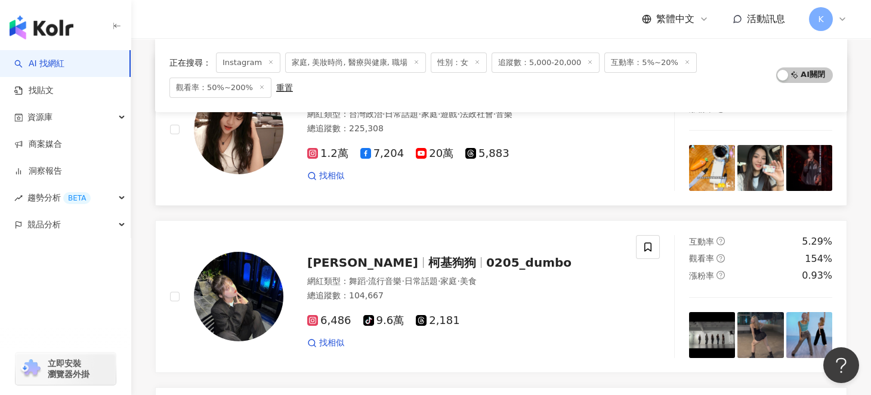
scroll to position [0, 0]
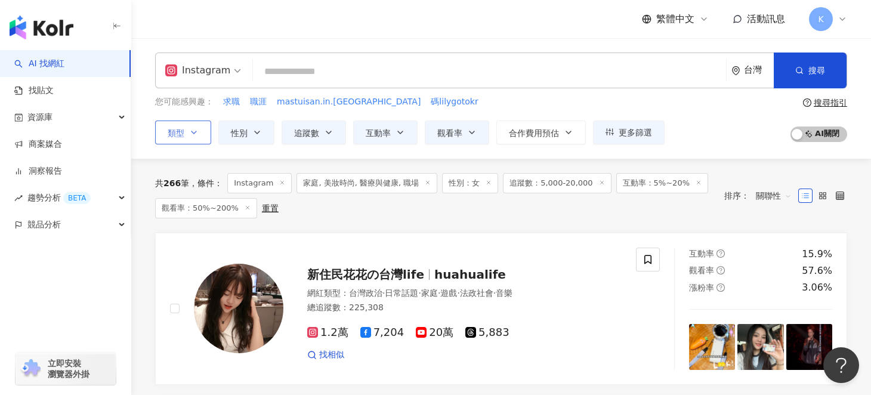
click at [194, 130] on icon "button" at bounding box center [194, 133] width 10 height 10
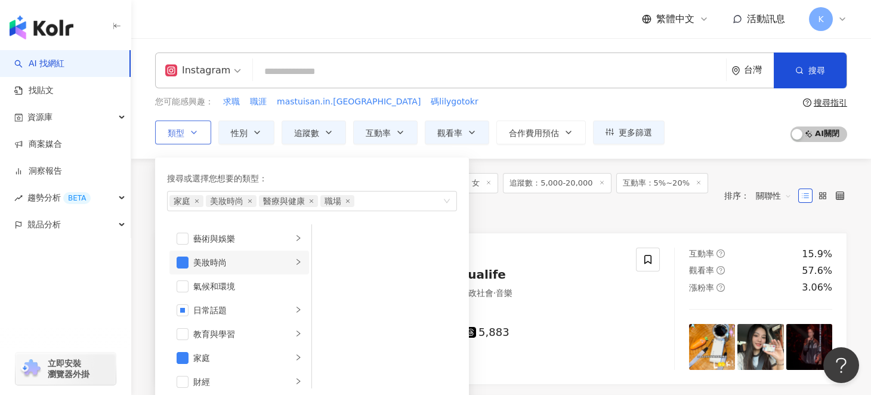
click at [295, 258] on icon "right" at bounding box center [298, 261] width 7 height 7
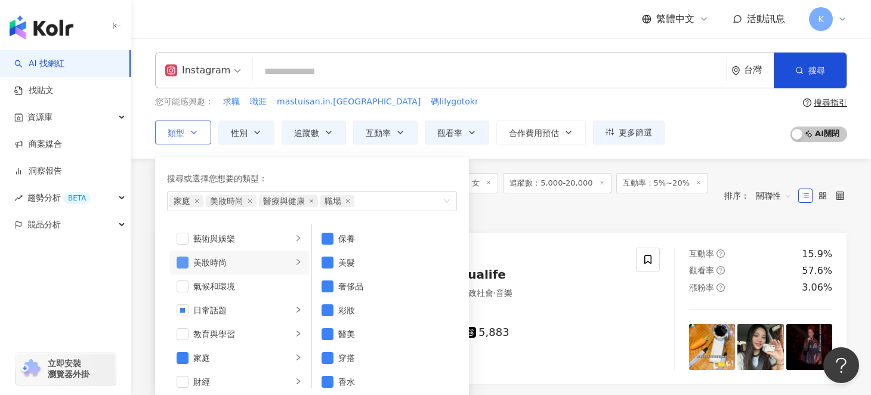
click at [183, 258] on span "button" at bounding box center [183, 263] width 12 height 12
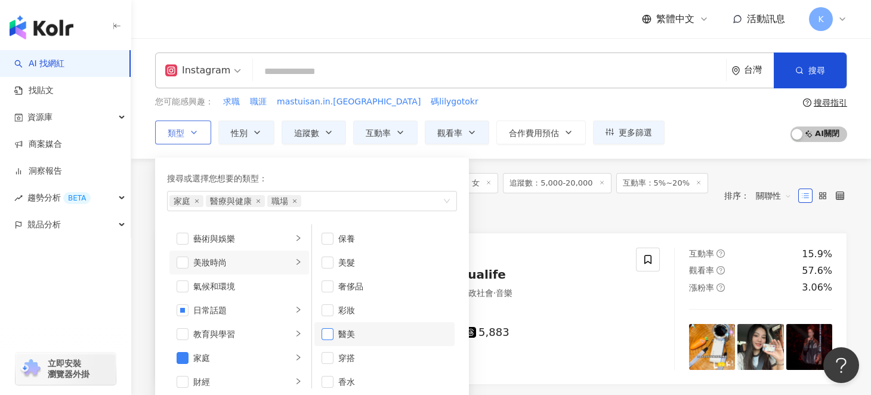
click at [326, 332] on span "button" at bounding box center [328, 334] width 12 height 12
click at [323, 233] on span "button" at bounding box center [328, 232] width 12 height 12
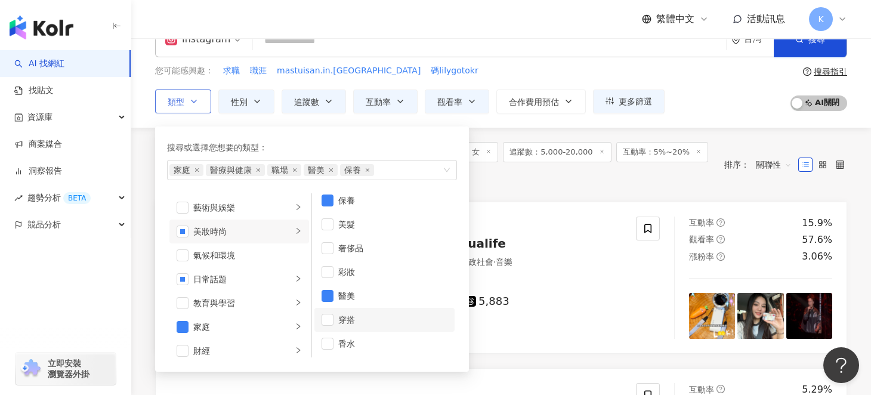
scroll to position [59, 0]
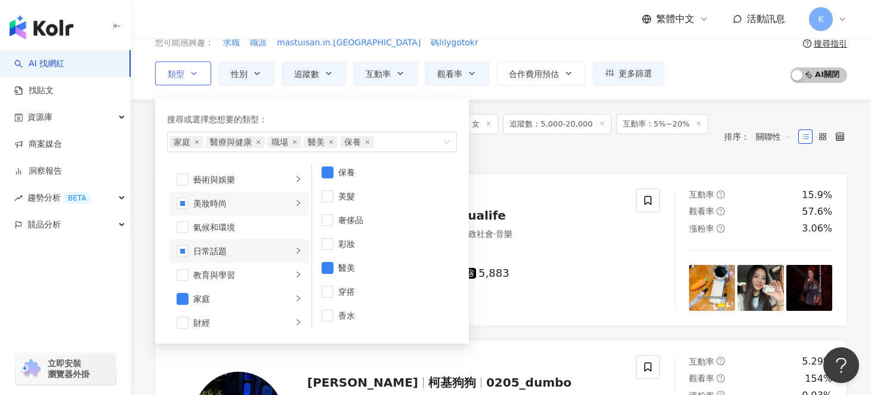
click at [294, 249] on li "日常話題" at bounding box center [239, 251] width 140 height 24
click at [295, 276] on icon "right" at bounding box center [298, 274] width 7 height 7
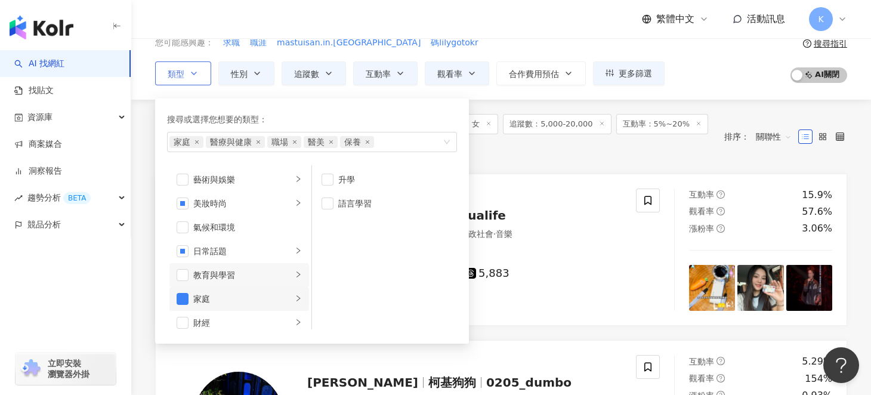
click at [295, 297] on icon "right" at bounding box center [298, 298] width 7 height 7
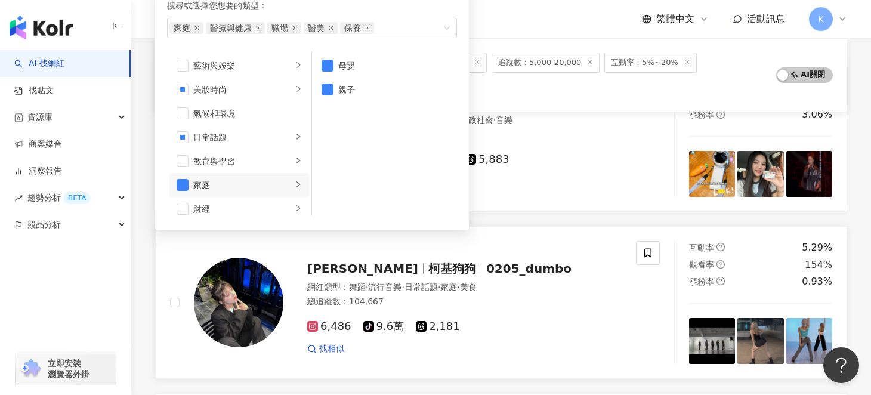
scroll to position [179, 0]
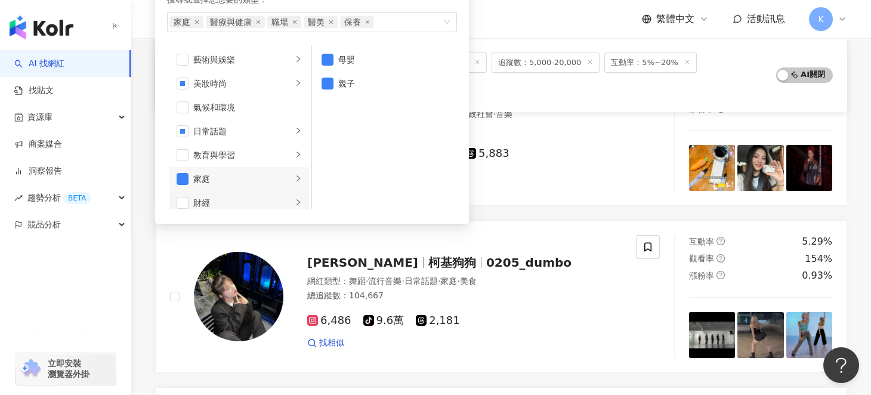
click at [295, 202] on icon "right" at bounding box center [298, 202] width 7 height 7
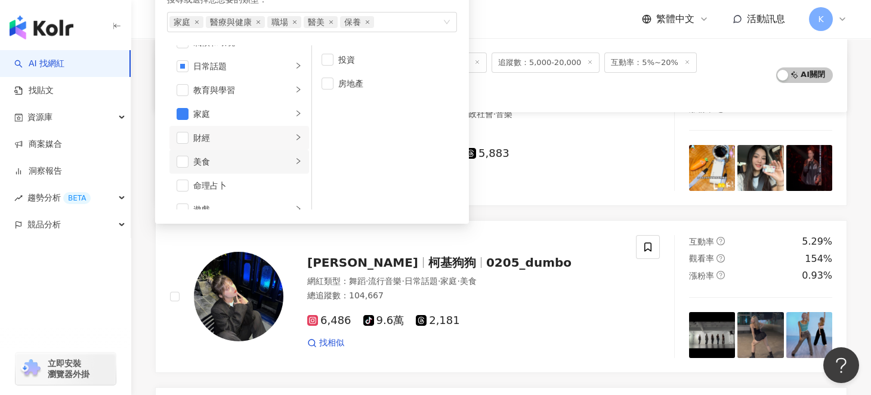
scroll to position [124, 0]
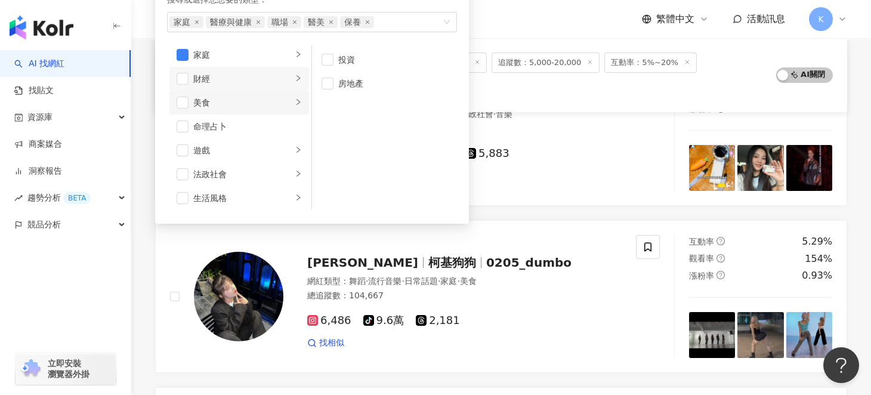
click at [297, 103] on icon "right" at bounding box center [299, 102] width 4 height 6
click at [329, 156] on span "button" at bounding box center [328, 155] width 12 height 12
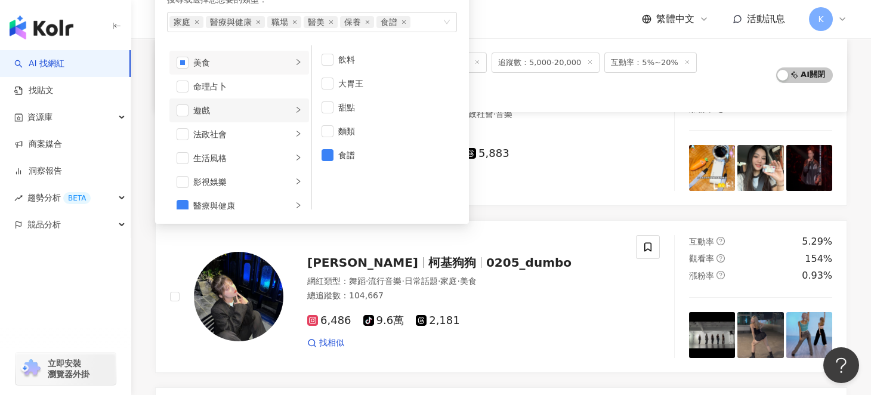
scroll to position [184, 0]
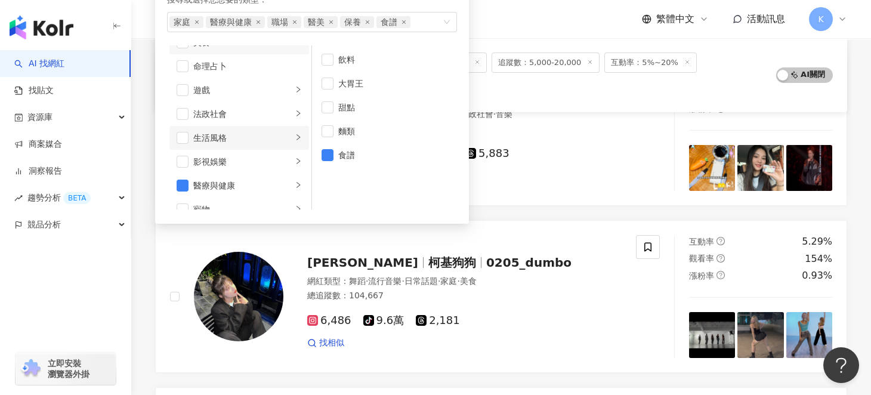
click at [295, 135] on icon "right" at bounding box center [298, 137] width 7 height 7
click at [284, 155] on li "影視娛樂" at bounding box center [239, 162] width 140 height 24
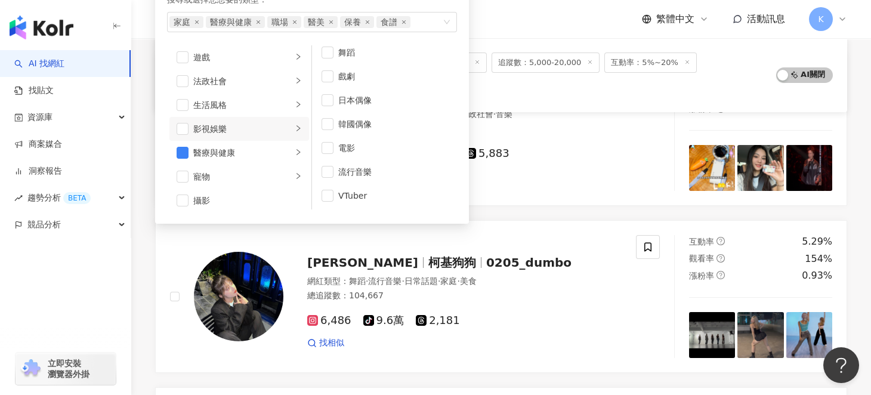
scroll to position [244, 0]
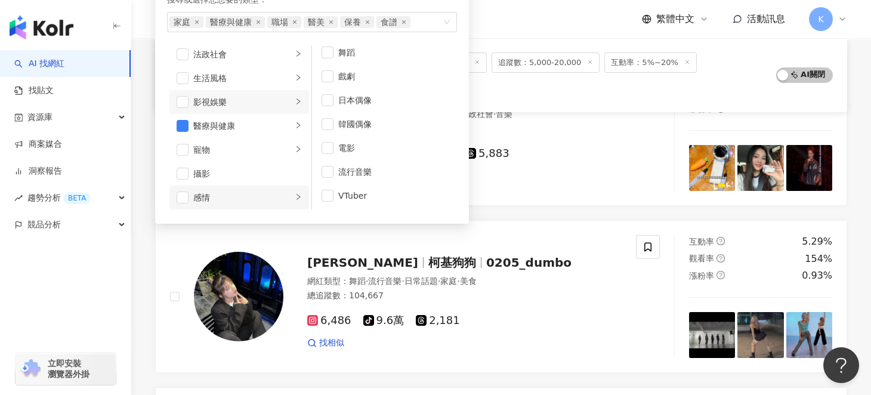
click at [295, 194] on icon "right" at bounding box center [298, 196] width 7 height 7
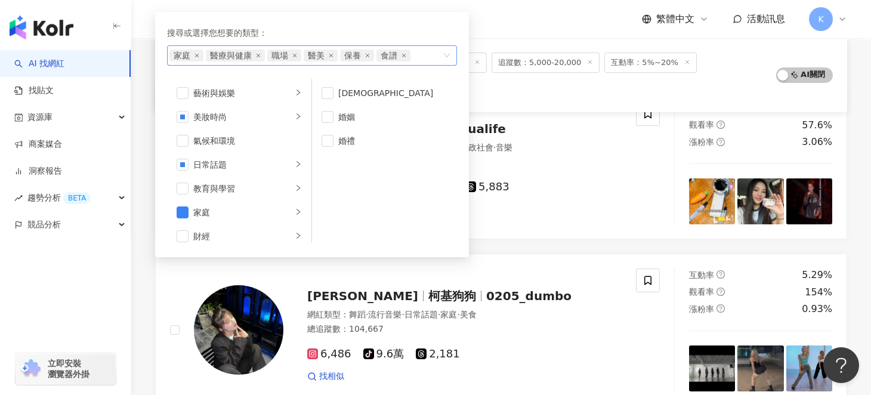
scroll to position [119, 0]
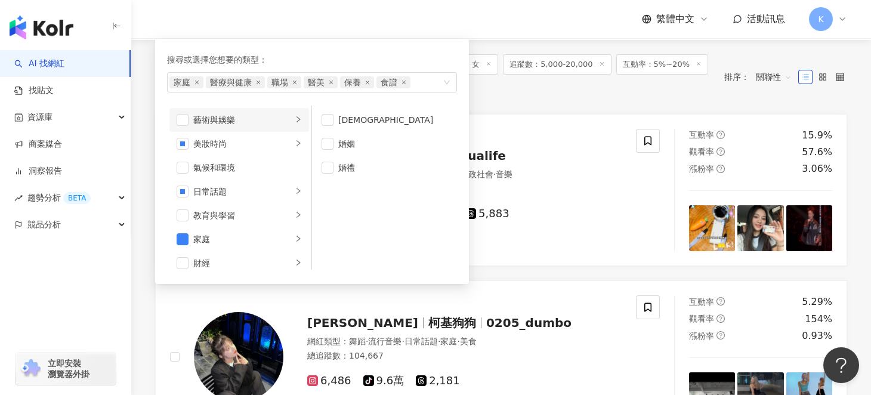
click at [290, 124] on li "藝術與娛樂" at bounding box center [239, 120] width 140 height 24
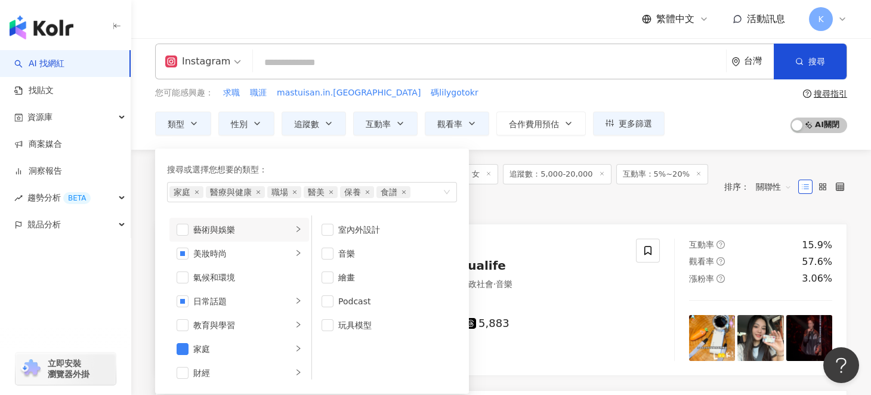
scroll to position [0, 0]
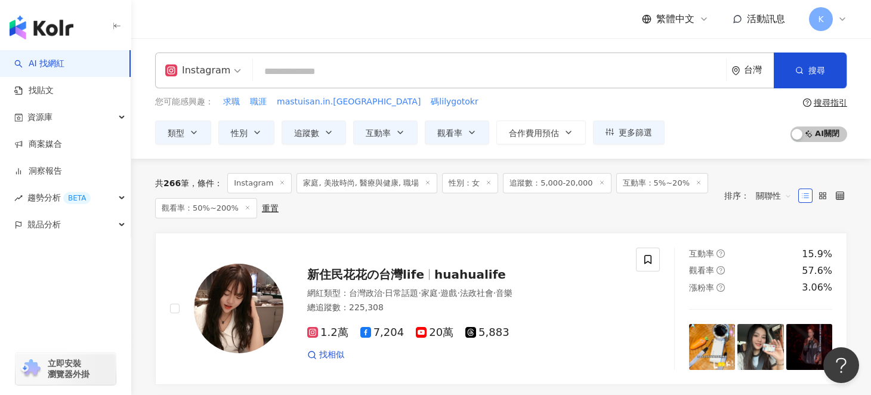
click at [551, 231] on div "共 266 筆 條件 ： Instagram 家庭, 美妝時尚, 醫療與健康, 職場 性別：女 追蹤數：5,000-20,000 互動率：5%~20% 觀看率…" at bounding box center [501, 196] width 692 height 74
click at [378, 62] on input "search" at bounding box center [490, 71] width 464 height 23
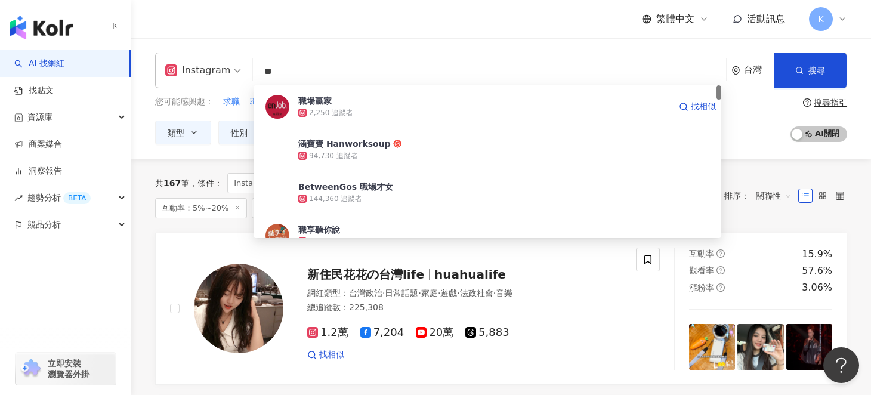
type input "*"
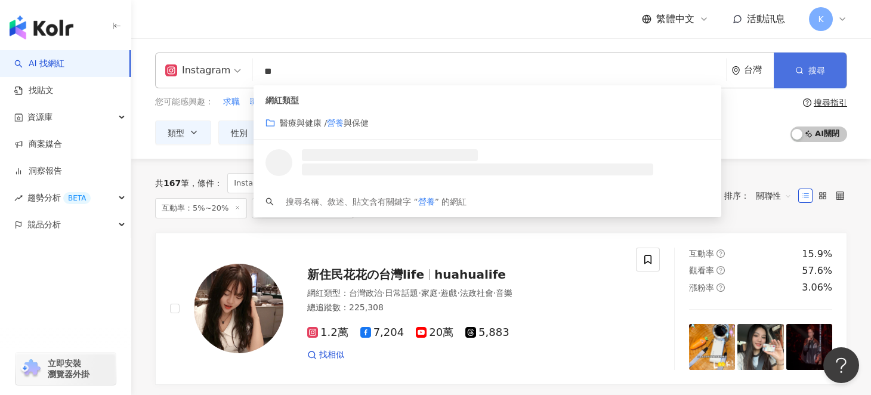
click at [810, 78] on button "搜尋" at bounding box center [810, 71] width 73 height 36
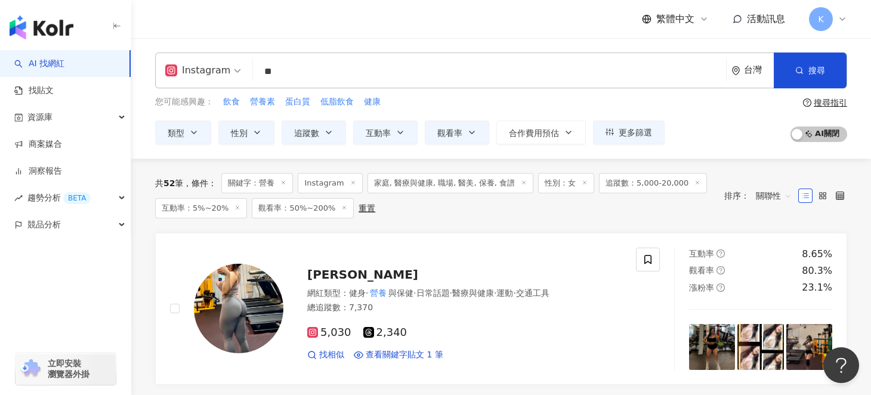
click at [521, 181] on icon at bounding box center [524, 183] width 6 height 6
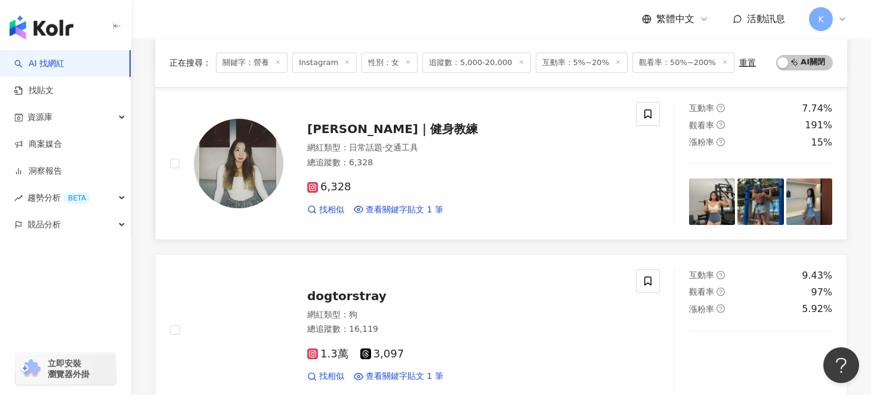
scroll to position [1909, 0]
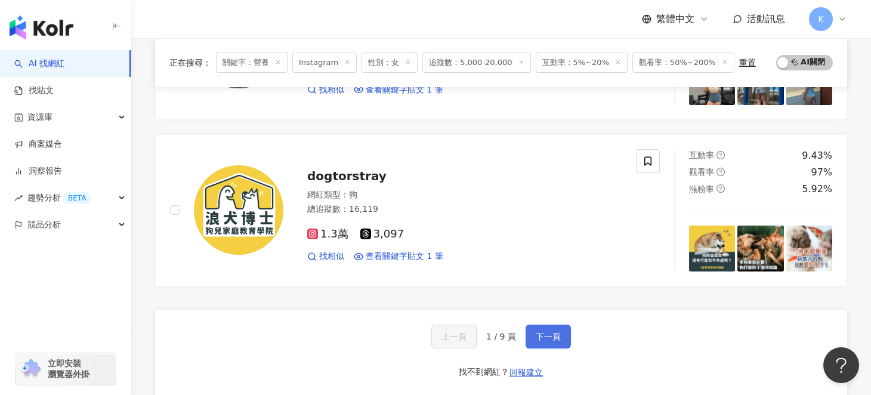
click at [539, 332] on span "下一頁" at bounding box center [548, 337] width 25 height 10
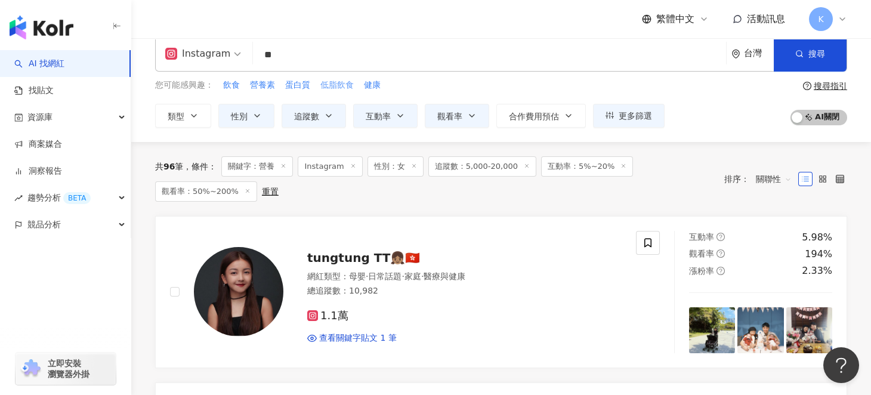
scroll to position [0, 0]
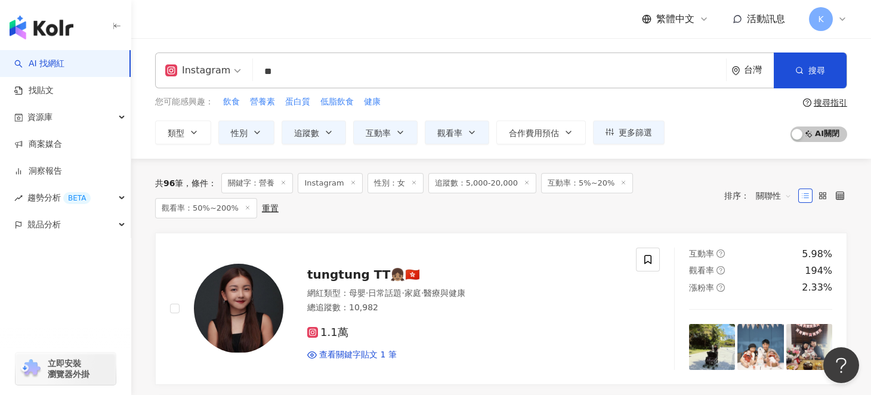
click at [317, 80] on input "**" at bounding box center [490, 71] width 464 height 23
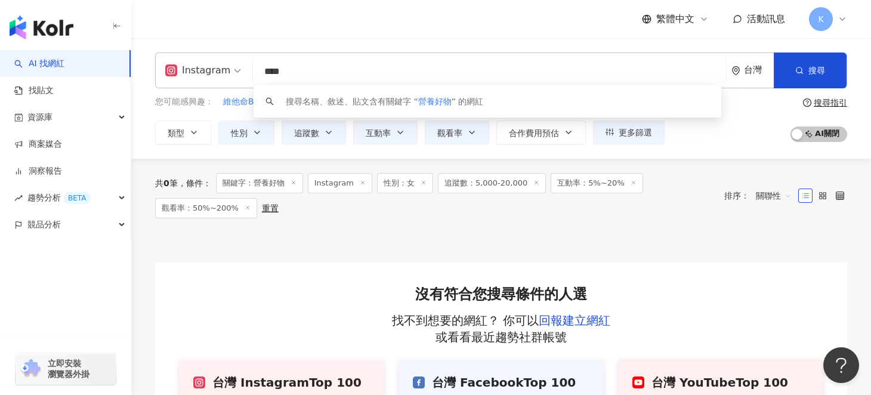
click at [183, 160] on div "共 0 筆 條件 ： 關鍵字：營養好物 Instagram 性別：女 追蹤數：5,000-20,000 互動率：5%~20% 觀看率：50%~200% 重置 …" at bounding box center [501, 196] width 692 height 74
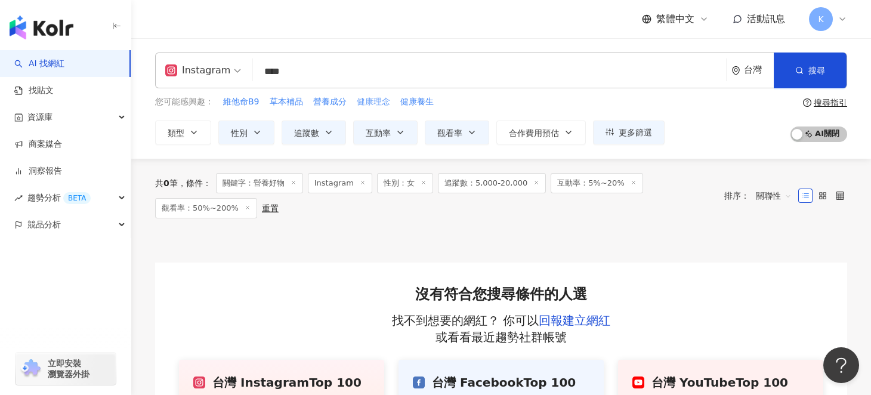
click at [375, 101] on span "健康理念" at bounding box center [373, 102] width 33 height 12
type input "****"
drag, startPoint x: 267, startPoint y: 66, endPoint x: 257, endPoint y: 55, distance: 14.8
click at [258, 64] on input "****" at bounding box center [490, 71] width 464 height 23
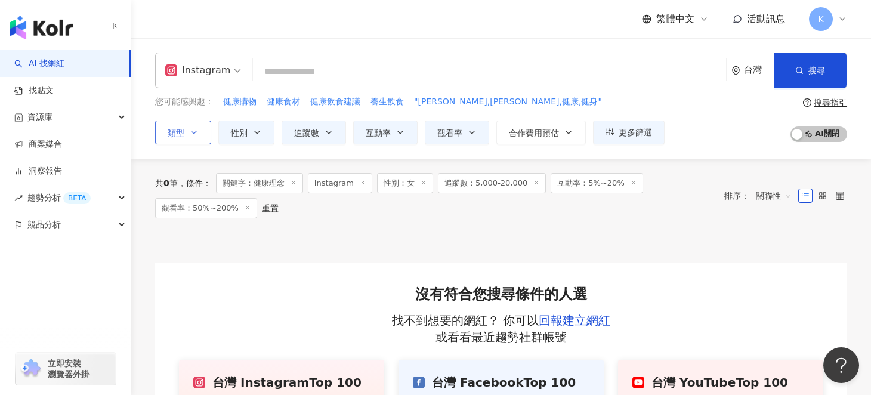
click at [200, 135] on button "類型" at bounding box center [183, 133] width 56 height 24
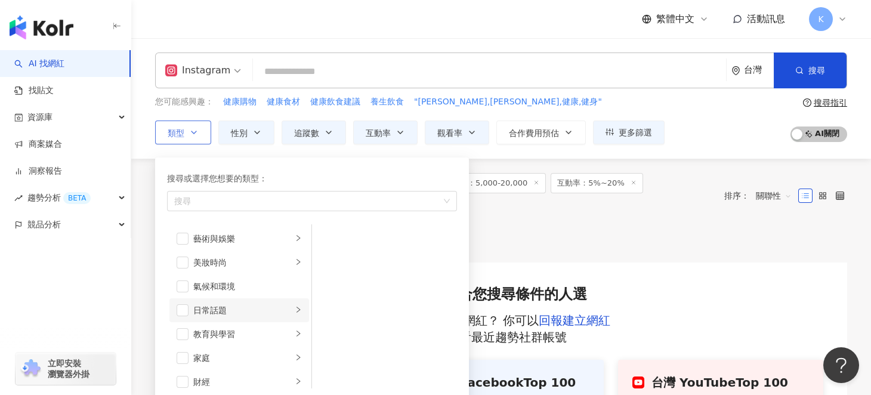
scroll to position [59, 0]
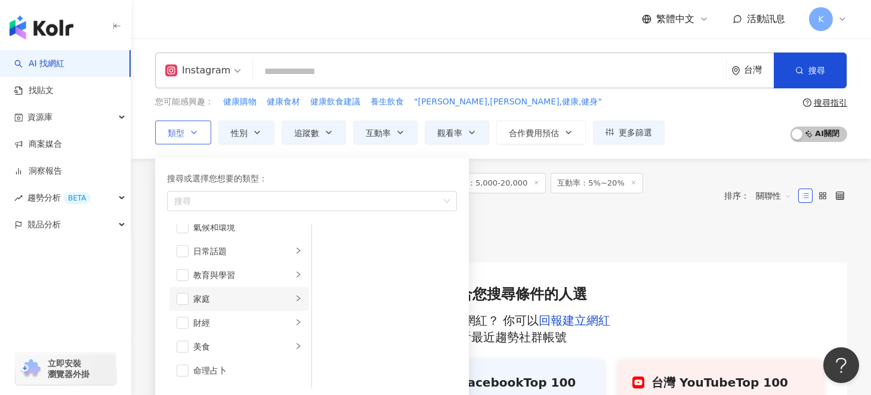
click at [295, 295] on icon "right" at bounding box center [298, 298] width 7 height 7
click at [330, 237] on span "button" at bounding box center [328, 239] width 12 height 12
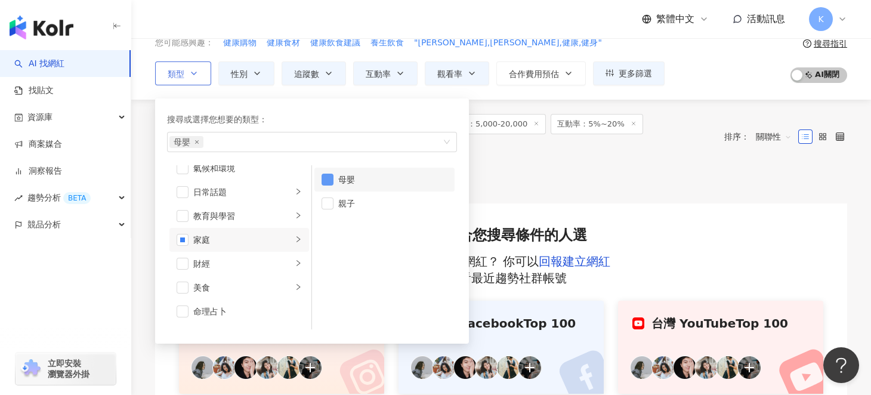
click at [328, 178] on span "button" at bounding box center [328, 180] width 12 height 12
click at [328, 199] on span "button" at bounding box center [328, 204] width 12 height 12
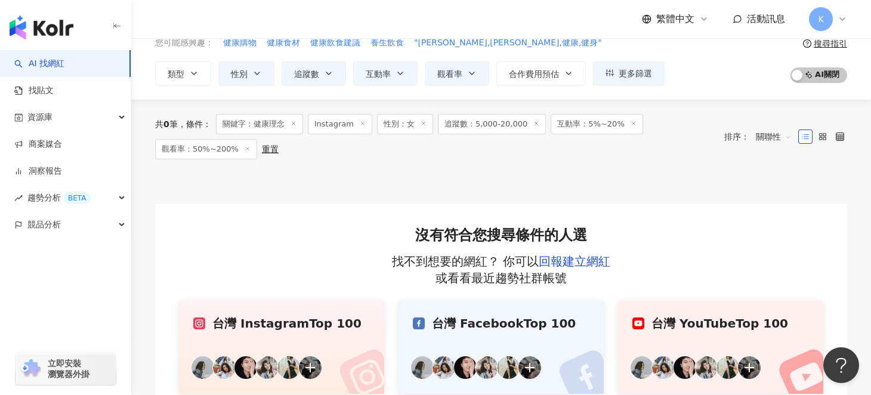
click at [570, 160] on div "共 0 筆 條件 ： 關鍵字：健康理念 Instagram 性別：女 追蹤數：5,000-20,000 互動率：5%~20% 觀看率：50%~200% 重置 …" at bounding box center [501, 137] width 692 height 74
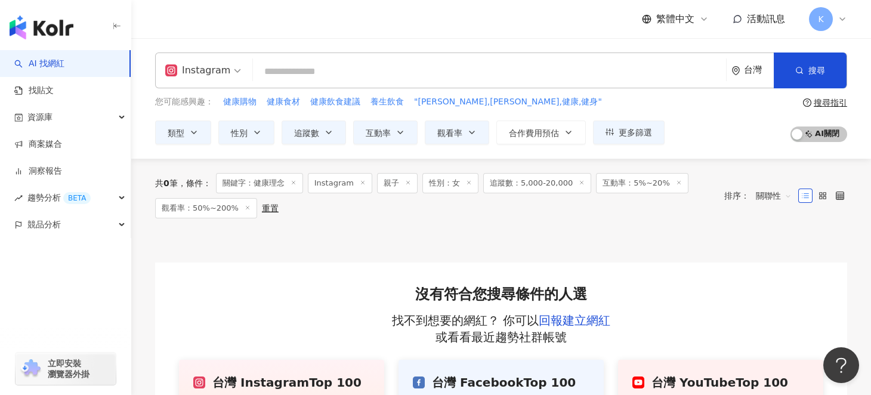
click at [245, 208] on icon at bounding box center [248, 208] width 6 height 6
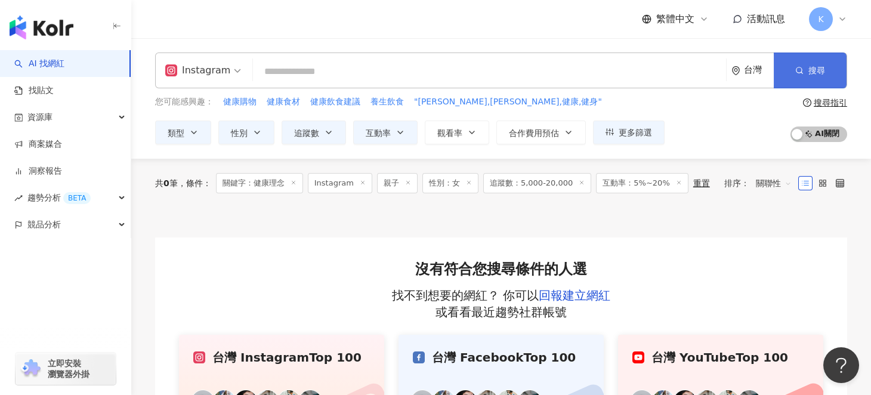
click at [789, 74] on button "搜尋" at bounding box center [810, 71] width 73 height 36
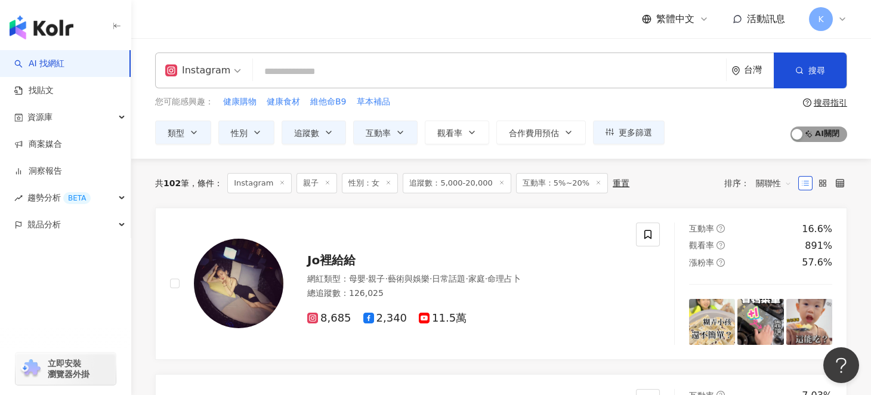
click at [817, 134] on span "AI 開啟 AI 關閉" at bounding box center [819, 134] width 57 height 16
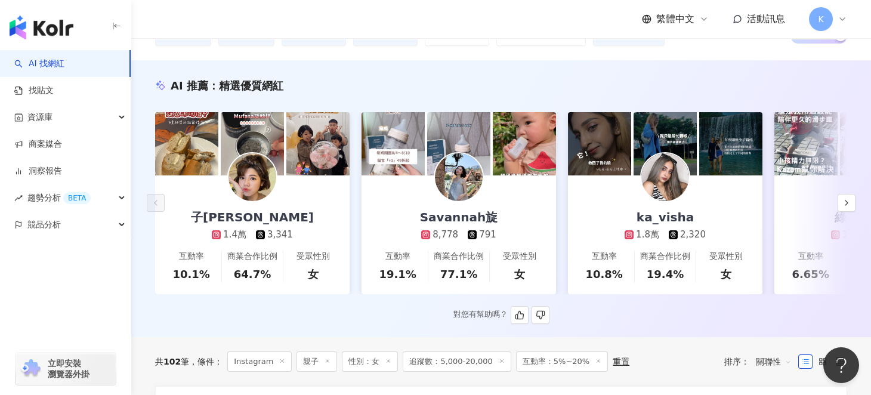
scroll to position [119, 0]
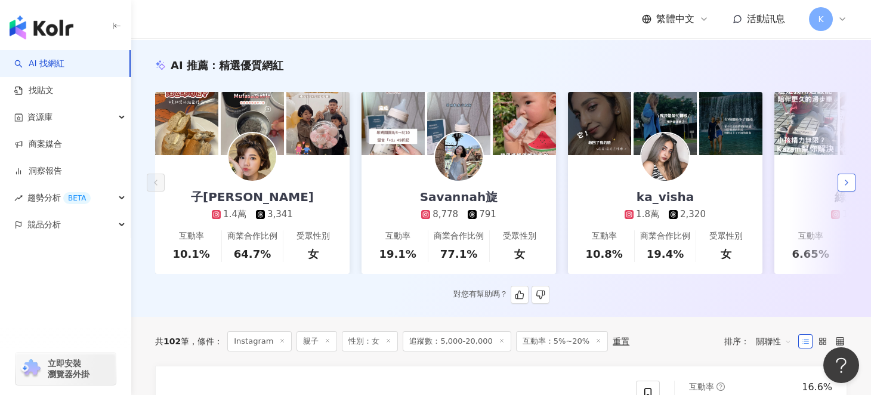
click at [848, 186] on icon "button" at bounding box center [847, 183] width 10 height 10
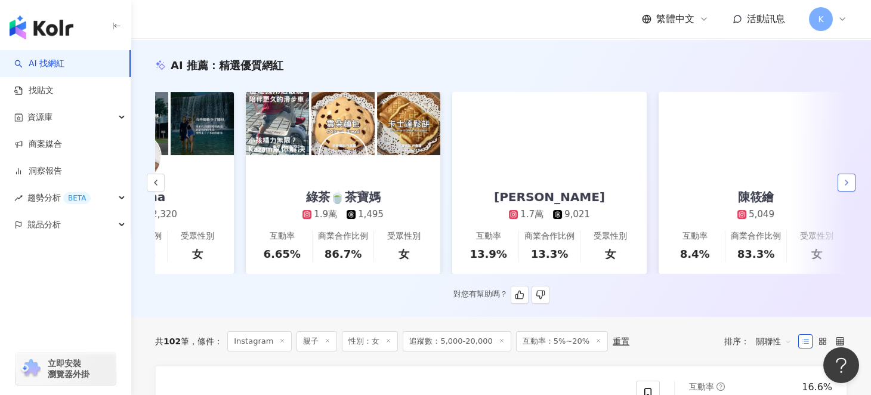
scroll to position [0, 619]
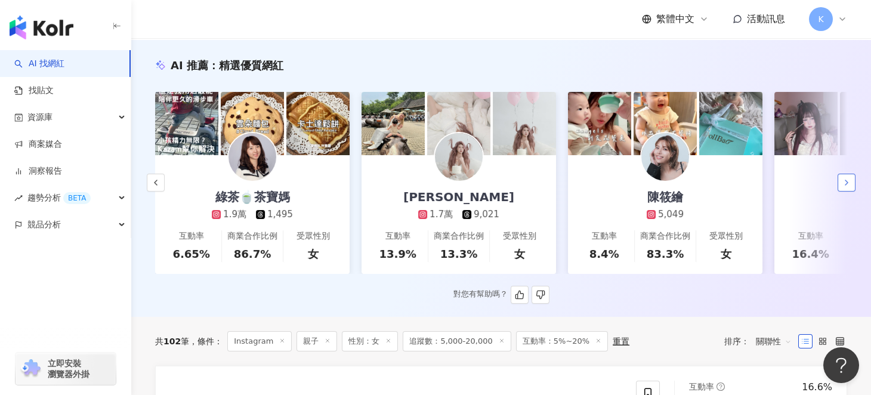
click at [849, 187] on icon "button" at bounding box center [847, 183] width 10 height 10
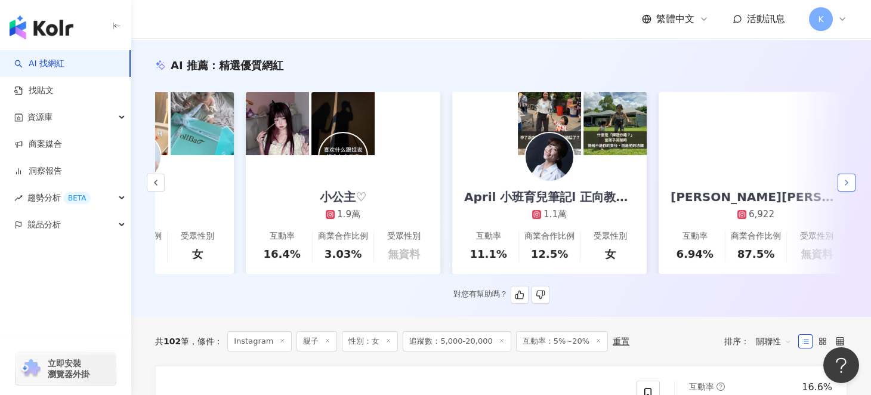
scroll to position [0, 1239]
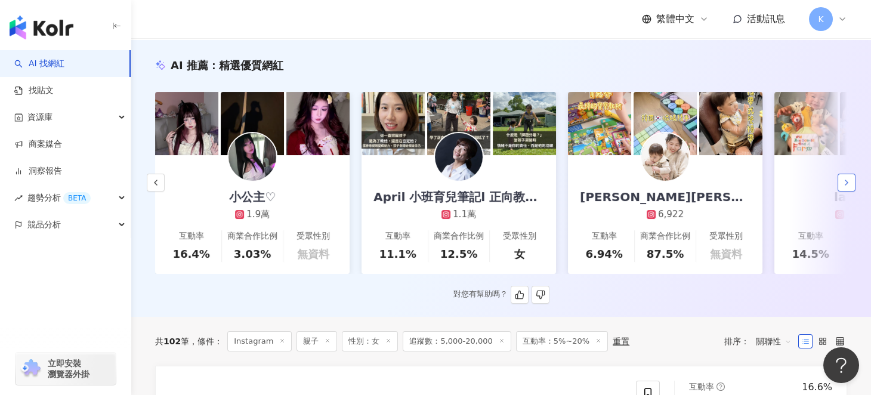
click at [847, 186] on icon "button" at bounding box center [847, 183] width 10 height 10
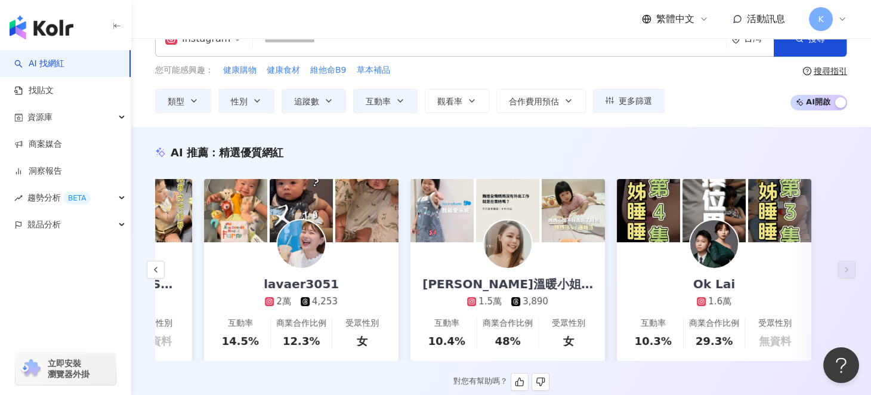
scroll to position [0, 0]
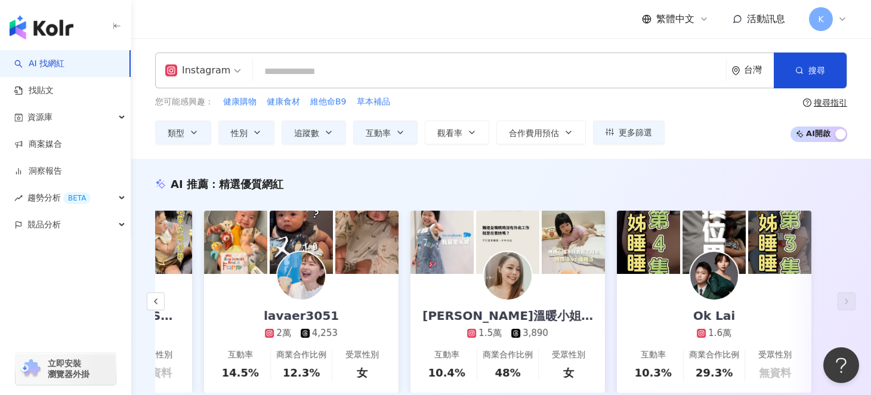
click at [283, 73] on input "search" at bounding box center [490, 71] width 464 height 23
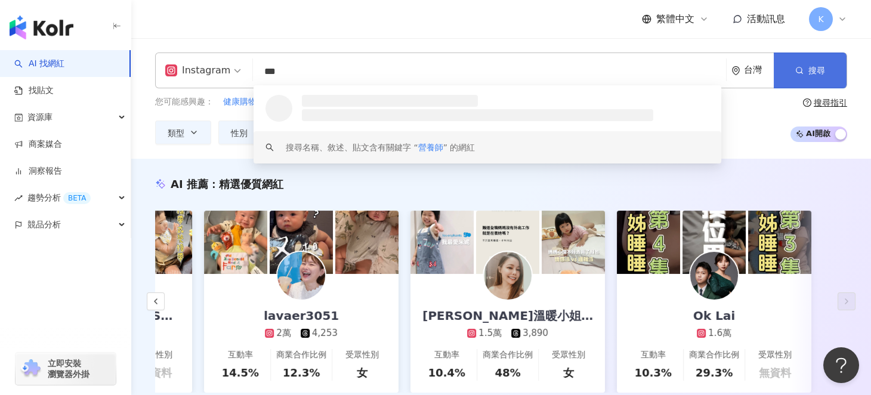
click at [801, 68] on icon "button" at bounding box center [799, 70] width 8 height 8
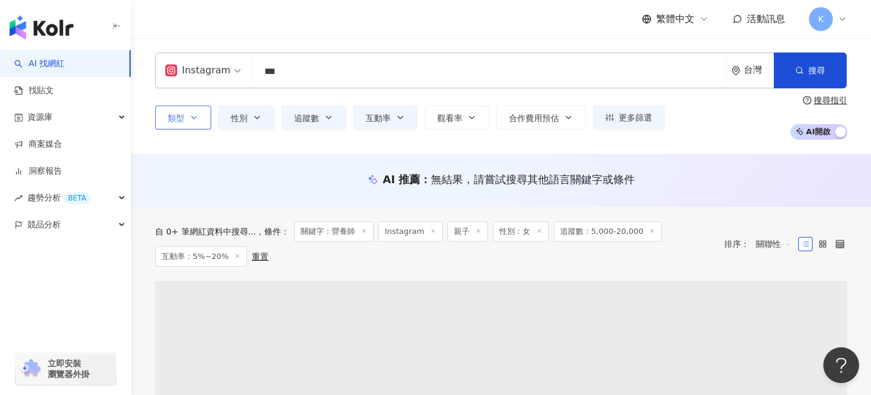
click at [190, 121] on icon "button" at bounding box center [194, 118] width 10 height 10
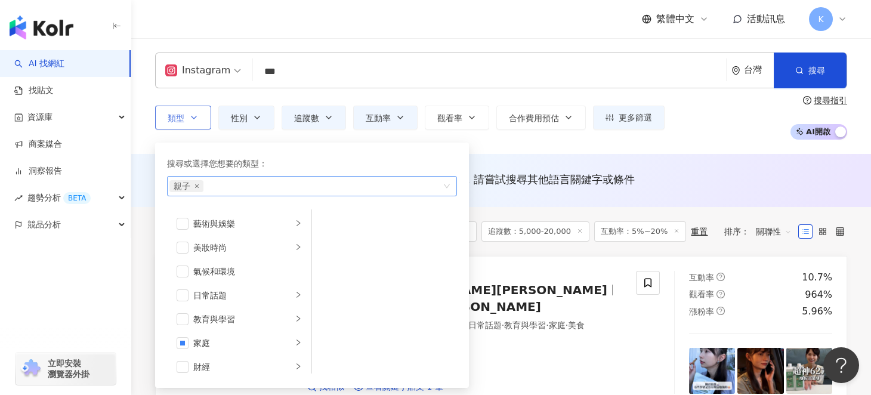
click at [196, 187] on icon "close" at bounding box center [197, 186] width 5 height 5
click at [710, 131] on div "類型 搜尋或選擇您想要的類型： 搜尋 藝術與娛樂 美妝時尚 氣候和環境 日常話題 教育與學習 家庭 財經 美食 命理占卜 遊戲 法政社會 生活風格 影視娛樂 …" at bounding box center [501, 117] width 692 height 44
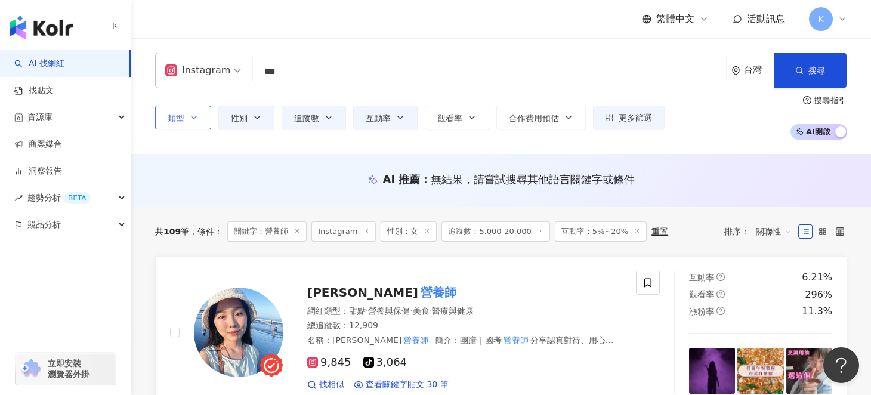
click at [634, 232] on icon at bounding box center [637, 231] width 6 height 6
click at [335, 70] on input "***" at bounding box center [490, 71] width 464 height 23
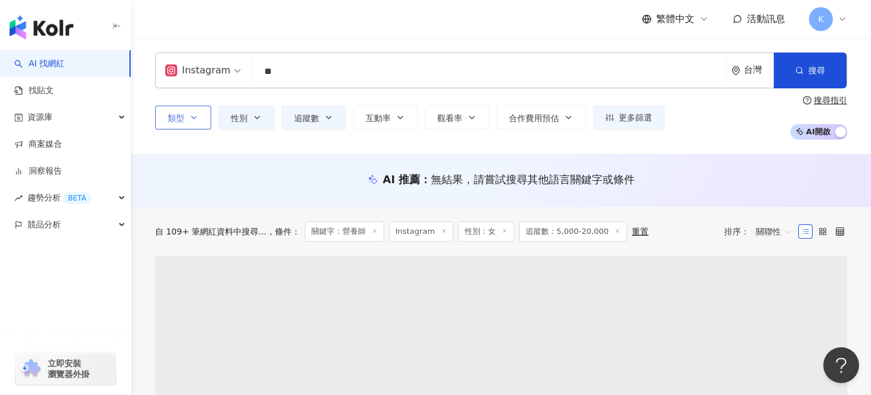
type input "*"
type input "**"
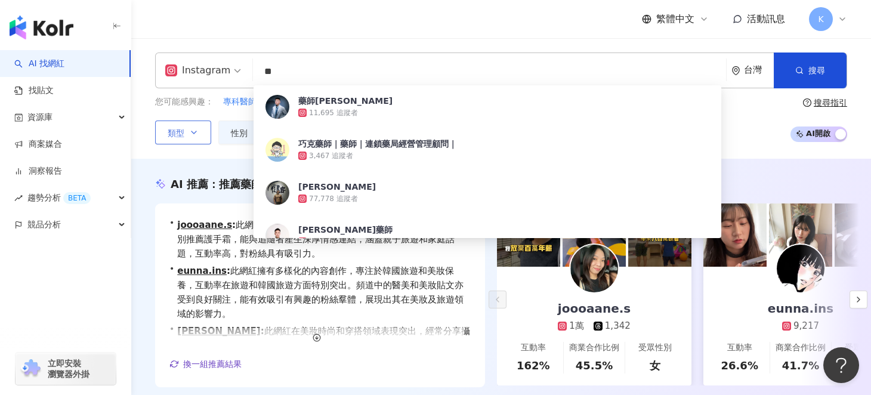
click at [194, 153] on div "Instagram ** 台灣 搜尋 86a71a15-350a-4082-8546-e004493df7f0 藥師艾迪 11,695 追蹤者 巧克藥師｜藥師…" at bounding box center [501, 98] width 740 height 121
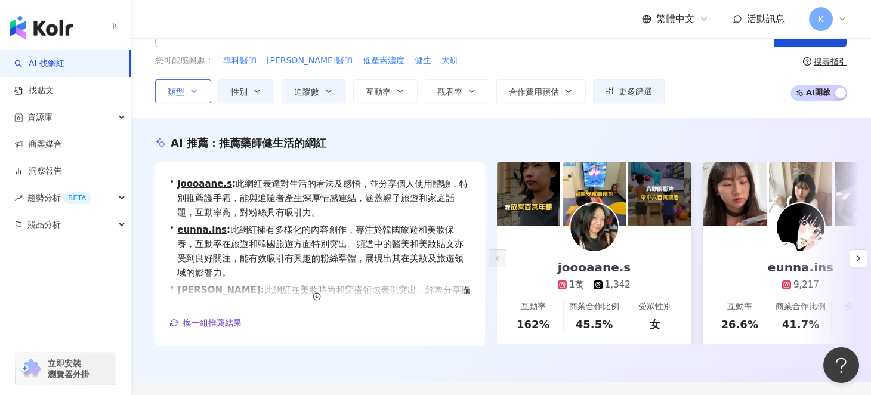
scroll to position [59, 0]
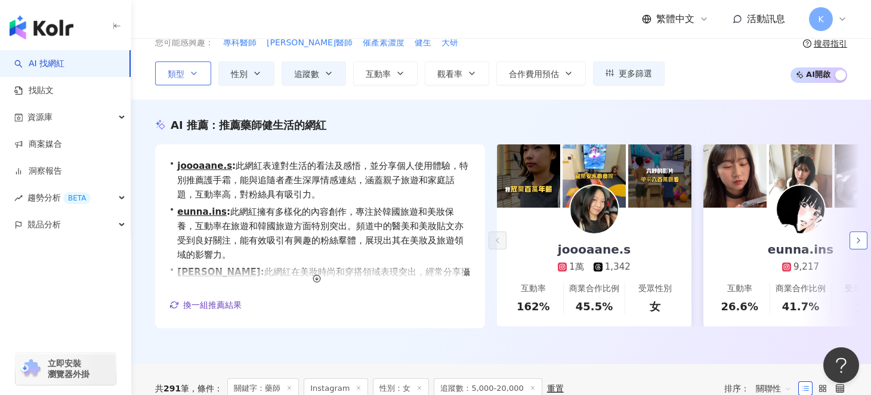
click at [855, 239] on icon "button" at bounding box center [859, 241] width 10 height 10
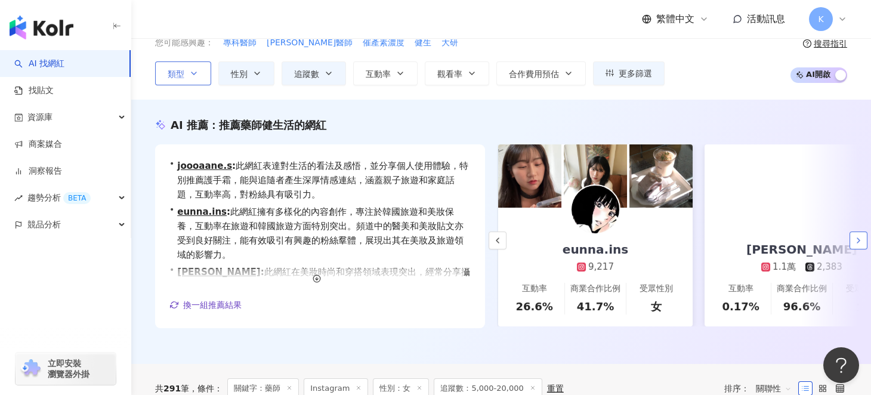
scroll to position [0, 206]
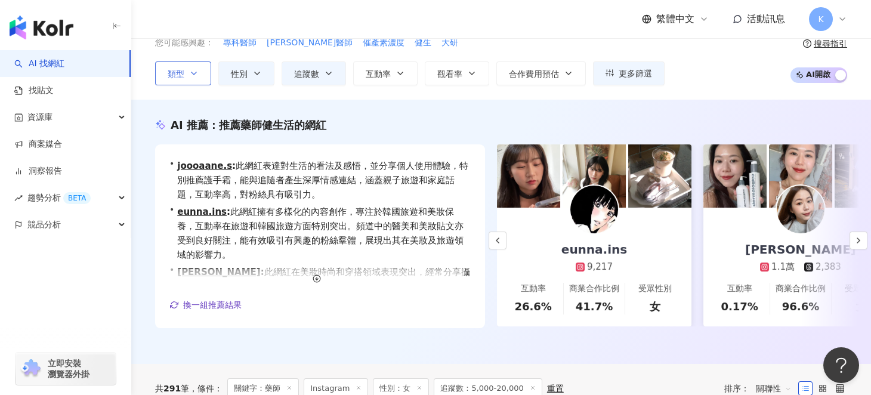
click at [816, 79] on span "AI 開啟 AI 關閉" at bounding box center [819, 75] width 57 height 16
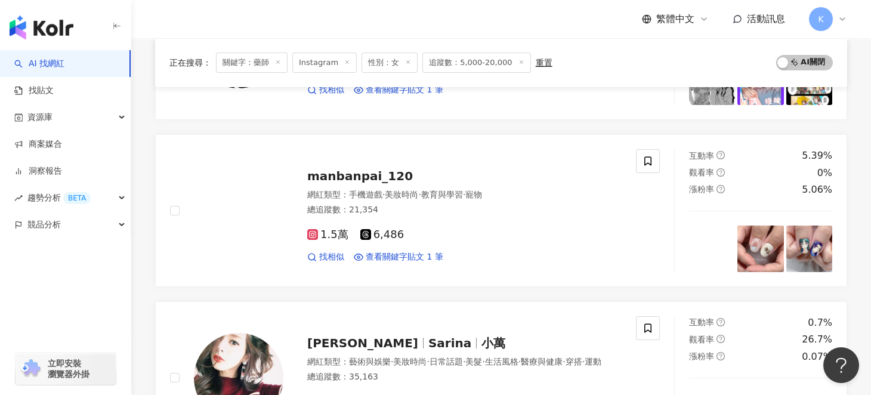
scroll to position [1372, 0]
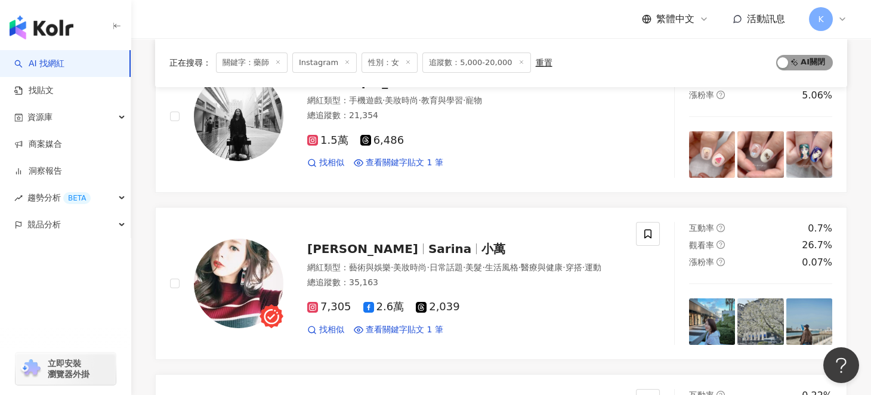
click at [794, 67] on span "AI 開啟 AI 關閉" at bounding box center [804, 63] width 57 height 16
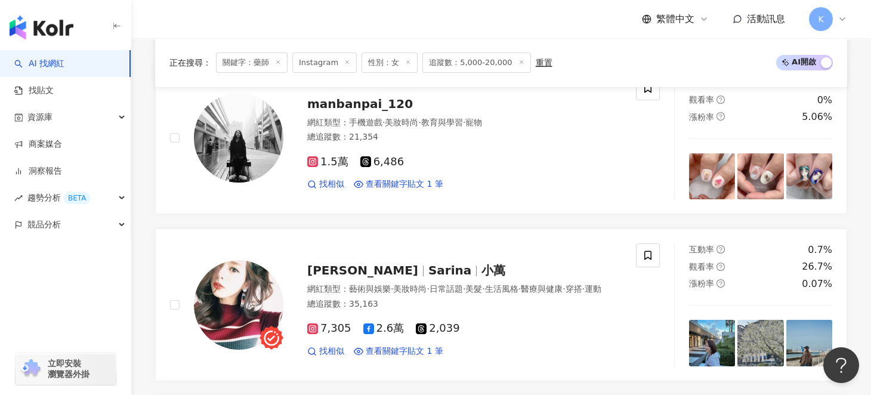
scroll to position [1637, 0]
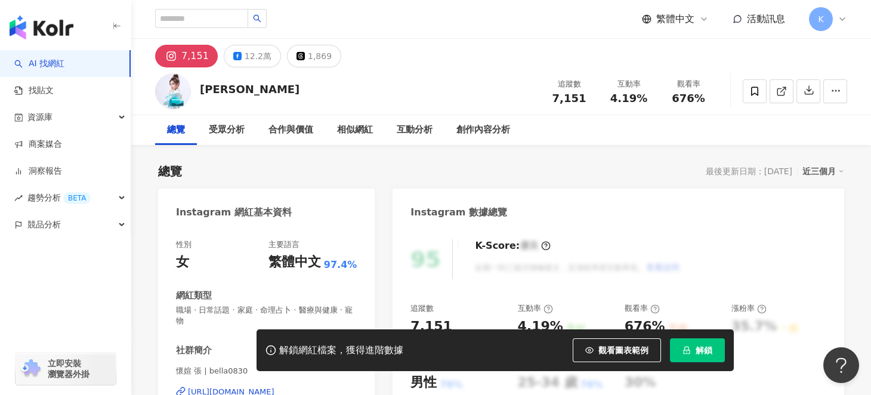
scroll to position [59, 0]
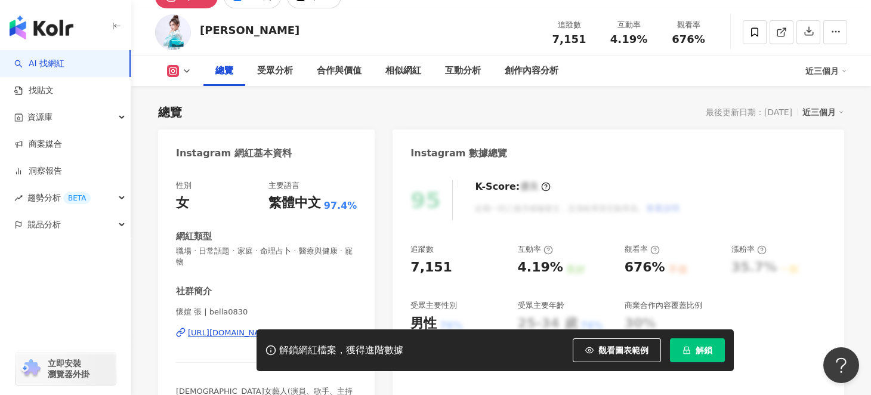
click at [203, 332] on div "解鎖網紅檔案，獲得進階數據 觀看圖表範例 解鎖" at bounding box center [435, 350] width 871 height 42
click at [200, 337] on div "解鎖網紅檔案，獲得進階數據 觀看圖表範例 解鎖" at bounding box center [435, 350] width 871 height 42
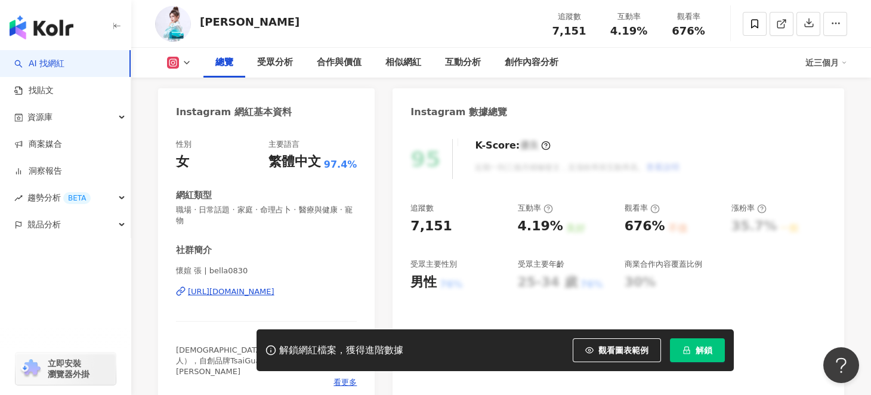
scroll to position [119, 0]
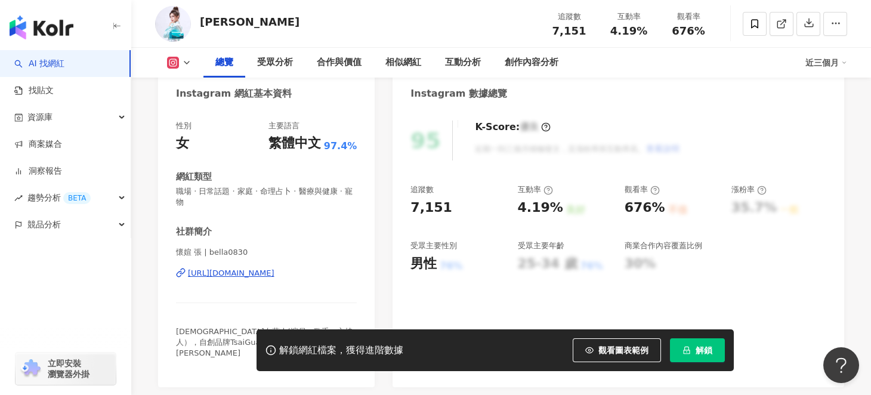
click at [250, 276] on div "https://www.instagram.com/bella0830/" at bounding box center [231, 273] width 87 height 11
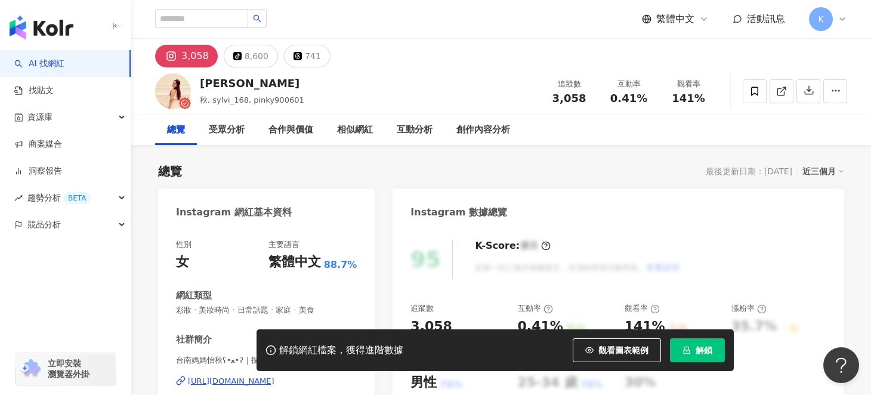
click at [229, 376] on div "https://www.instagram.com/sylvi_168/" at bounding box center [231, 381] width 87 height 11
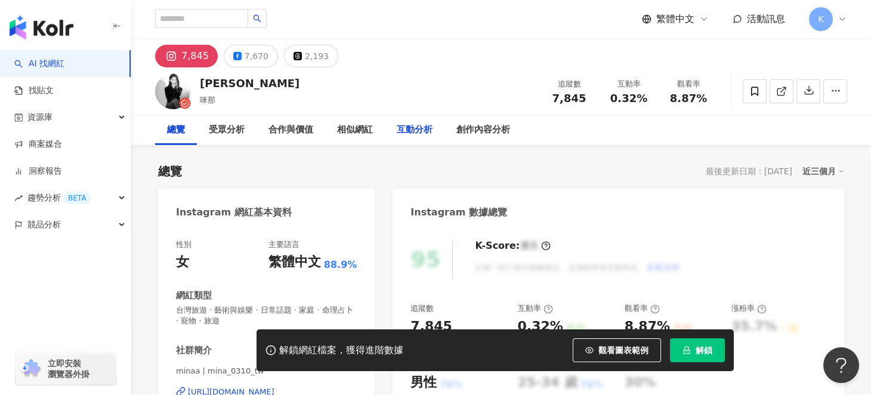
scroll to position [119, 0]
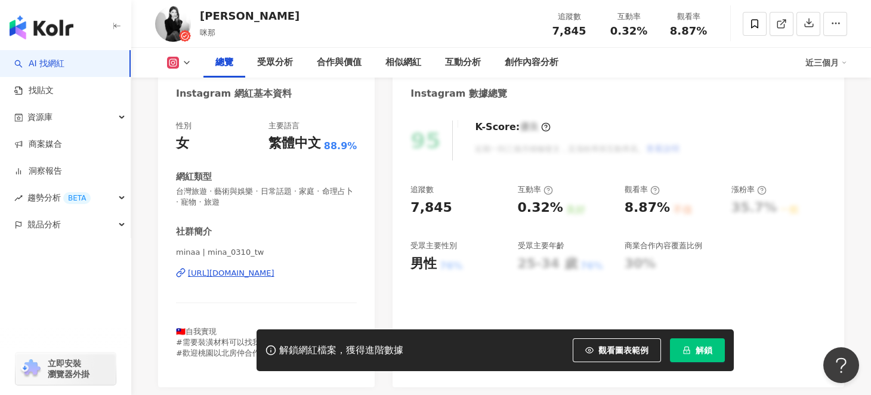
click at [261, 272] on div "https://www.instagram.com/mina_0310_tw/" at bounding box center [231, 273] width 87 height 11
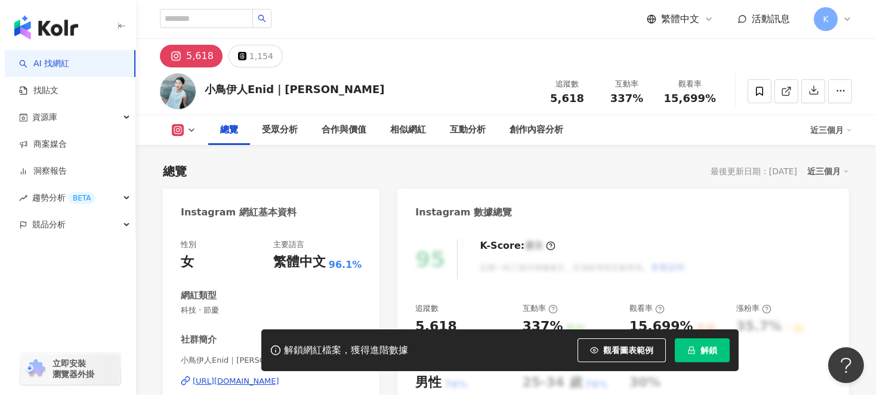
scroll to position [179, 0]
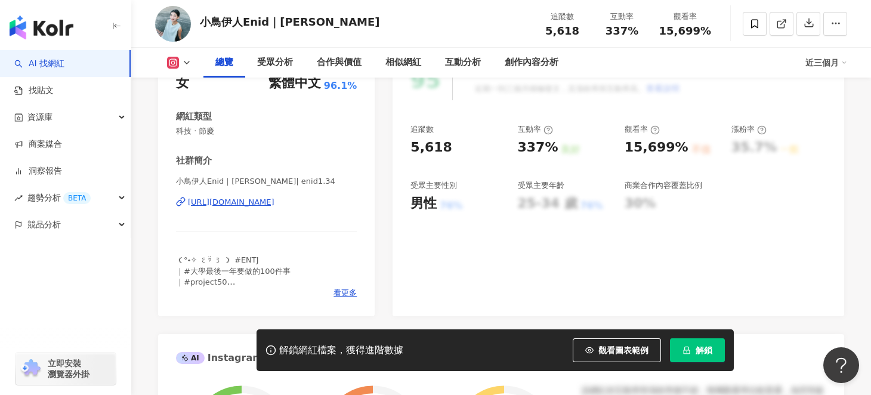
click at [223, 201] on div "https://www.instagram.com/enid1.34/" at bounding box center [231, 202] width 87 height 11
click at [346, 290] on span "看更多" at bounding box center [345, 293] width 23 height 11
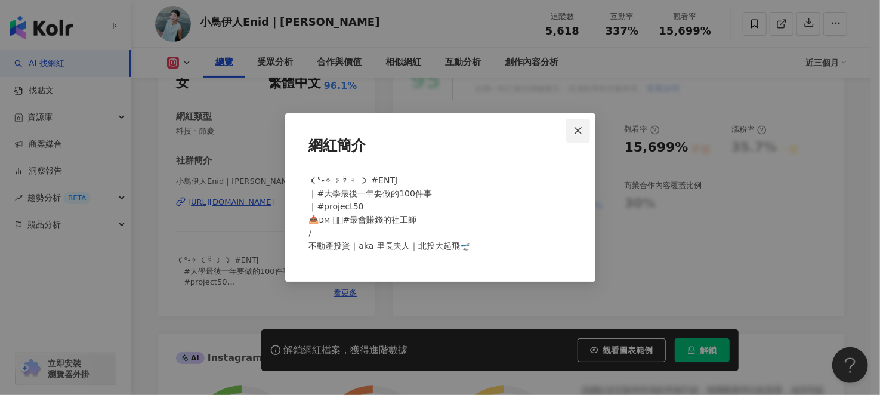
click at [579, 131] on icon "close" at bounding box center [578, 131] width 10 height 10
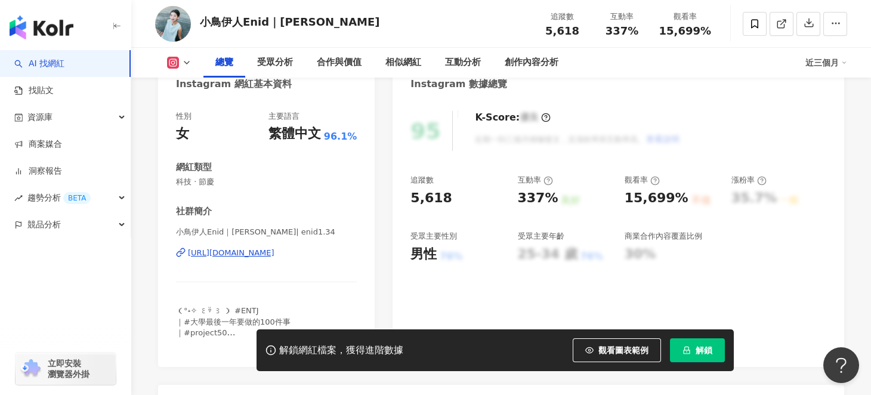
scroll to position [59, 0]
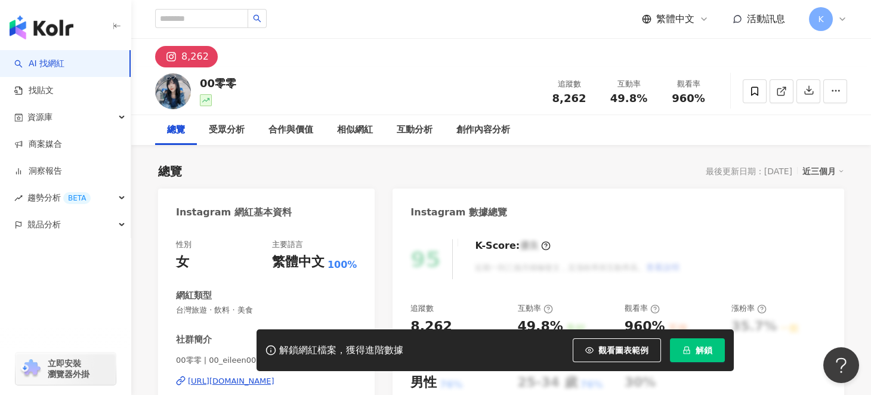
scroll to position [119, 0]
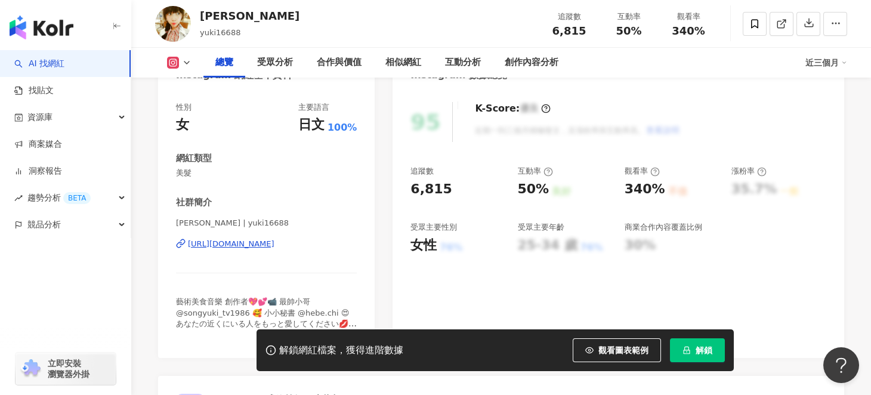
scroll to position [179, 0]
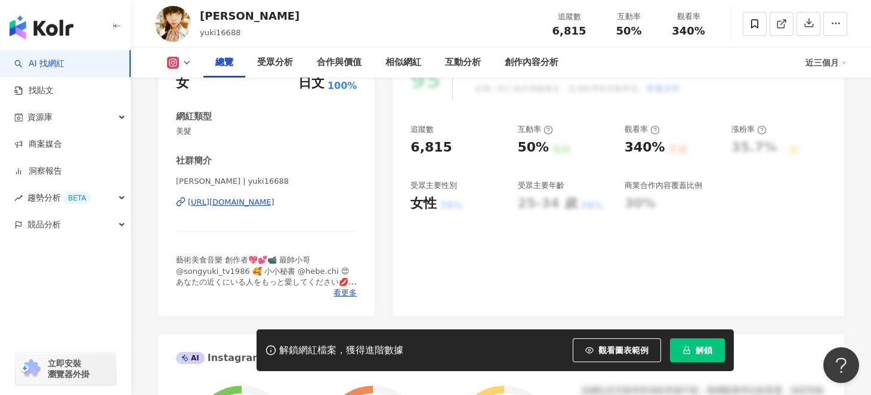
click at [274, 202] on div "https://www.instagram.com/yuki16688/" at bounding box center [231, 202] width 87 height 11
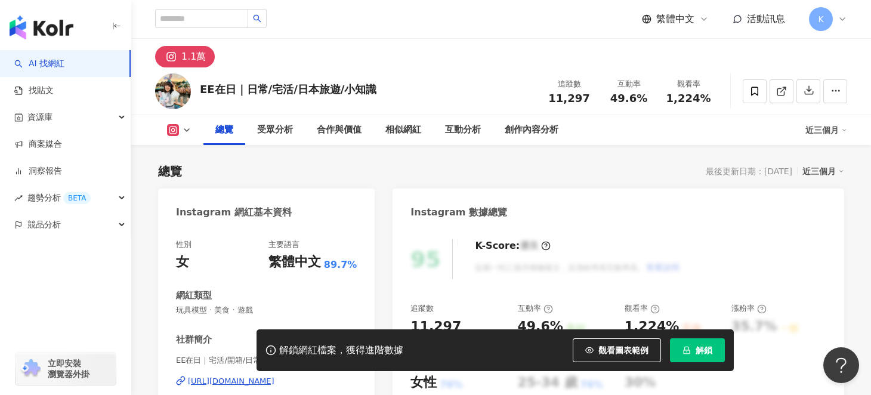
scroll to position [59, 0]
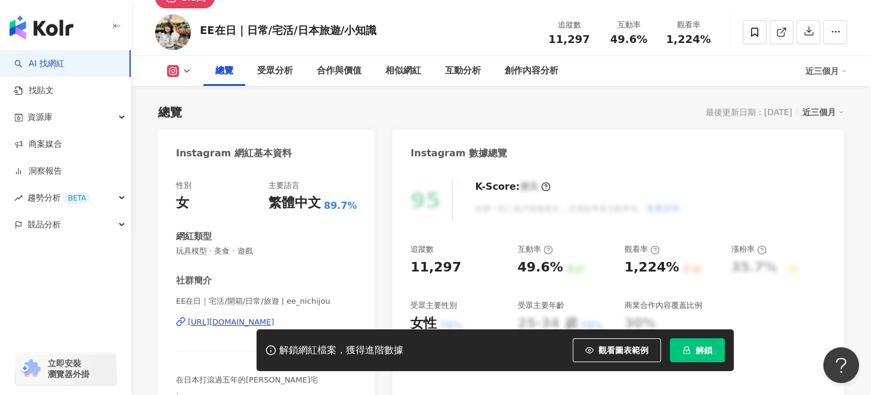
click at [222, 320] on div "[URL][DOMAIN_NAME]" at bounding box center [231, 322] width 87 height 11
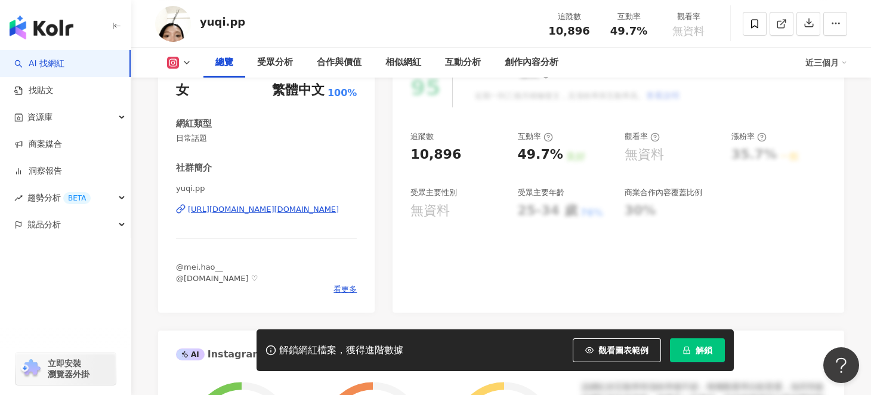
scroll to position [179, 0]
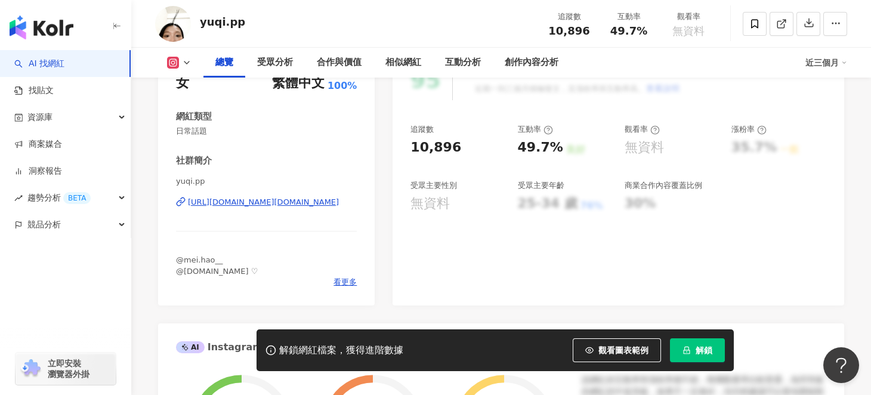
click at [260, 200] on div "[URL][DOMAIN_NAME][DOMAIN_NAME]" at bounding box center [263, 202] width 151 height 11
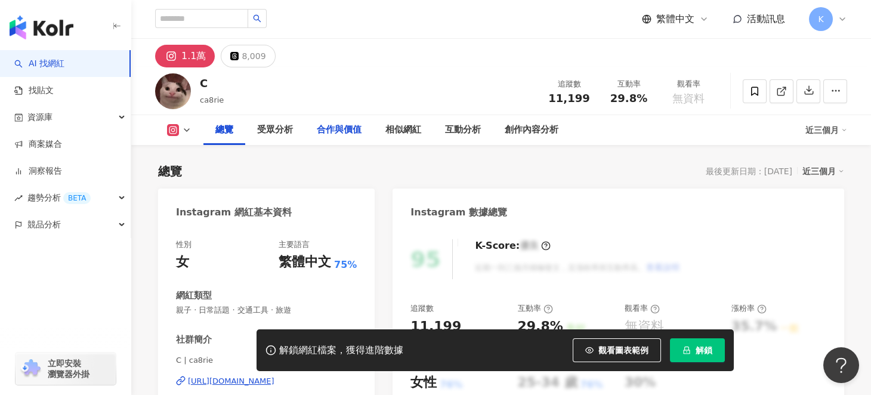
scroll to position [179, 0]
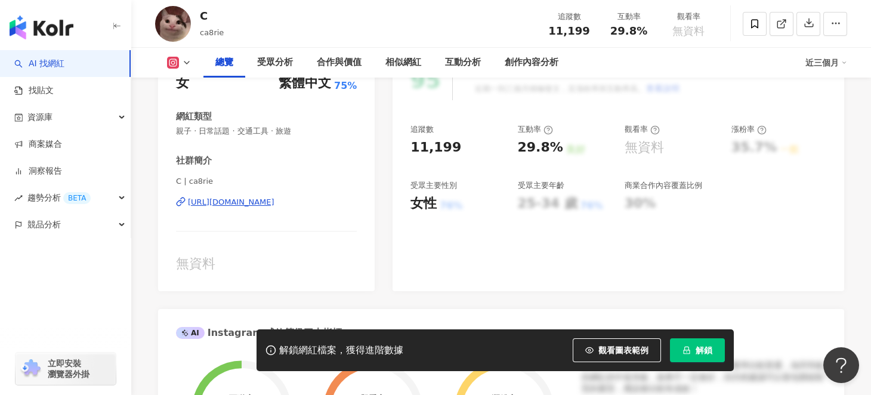
click at [232, 204] on div "https://www.instagram.com/ca8rie/" at bounding box center [231, 202] width 87 height 11
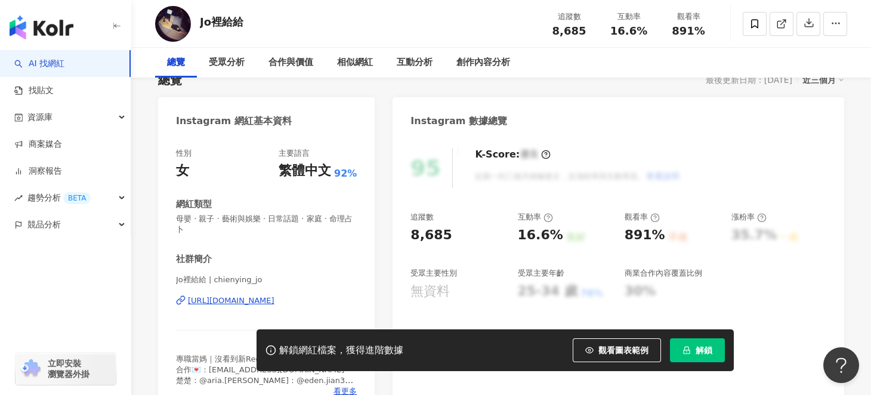
scroll to position [119, 0]
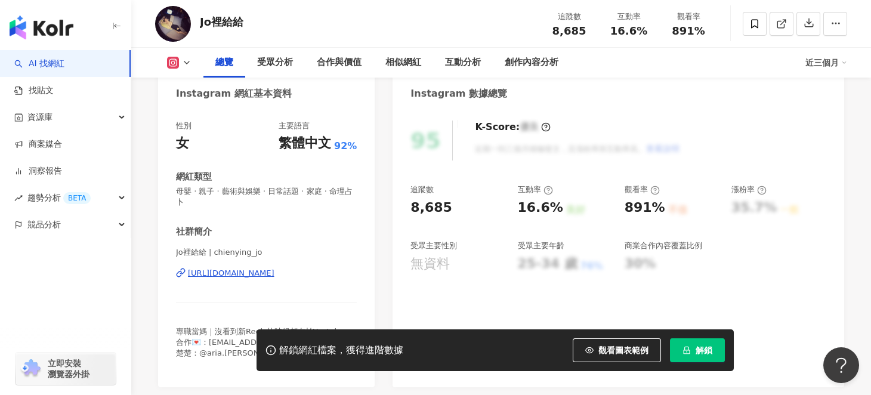
click at [274, 273] on div "https://www.instagram.com/chienying_jo/" at bounding box center [231, 273] width 87 height 11
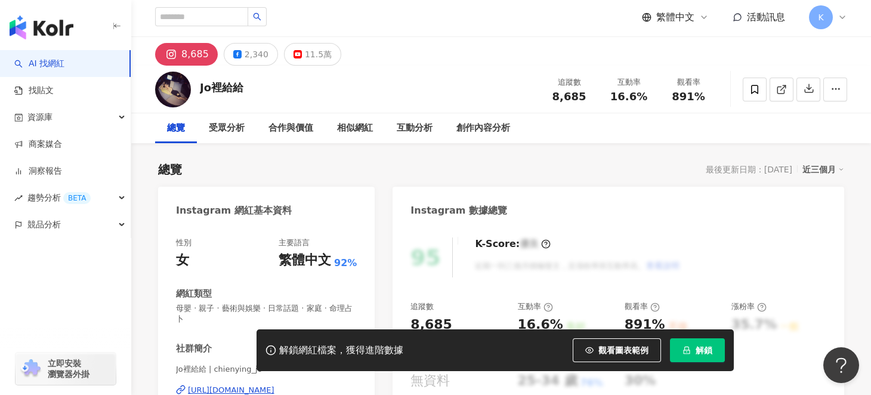
scroll to position [0, 0]
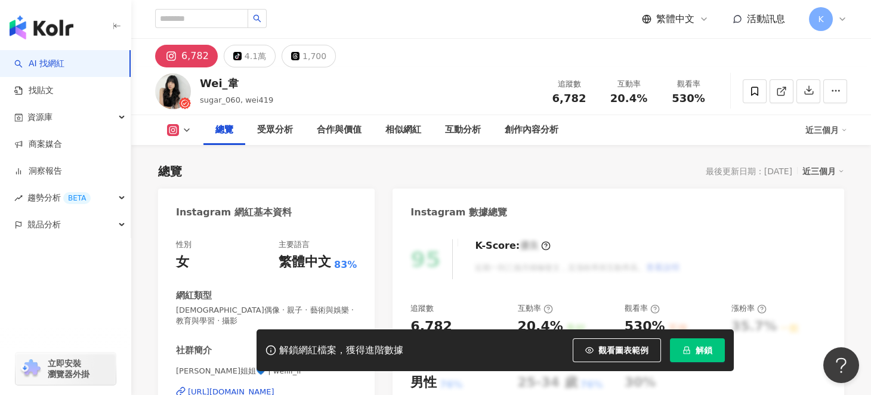
scroll to position [119, 0]
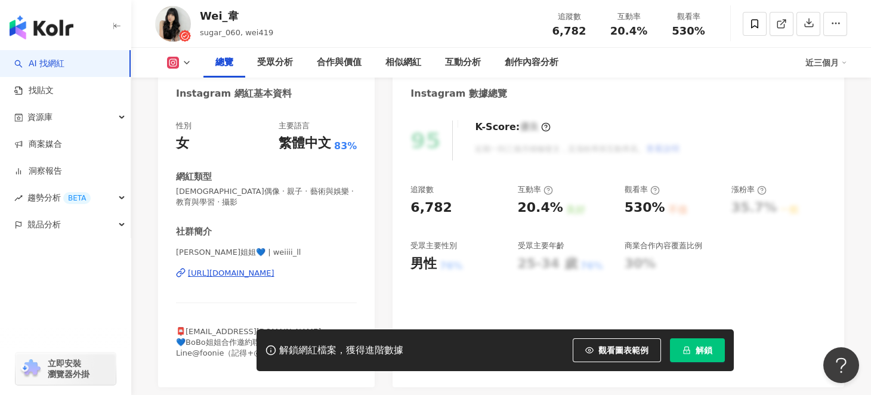
drag, startPoint x: 248, startPoint y: 271, endPoint x: 262, endPoint y: 216, distance: 56.7
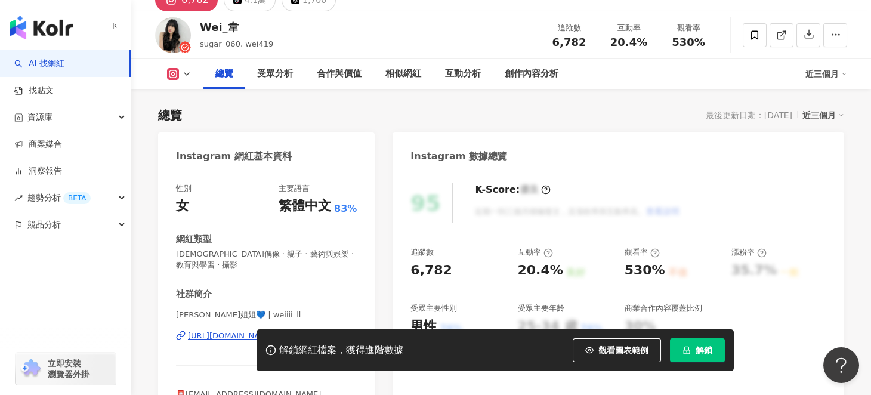
scroll to position [0, 0]
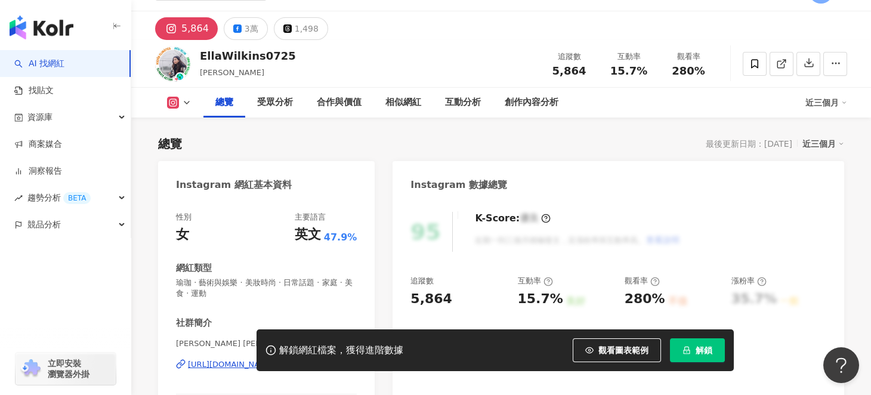
scroll to position [179, 0]
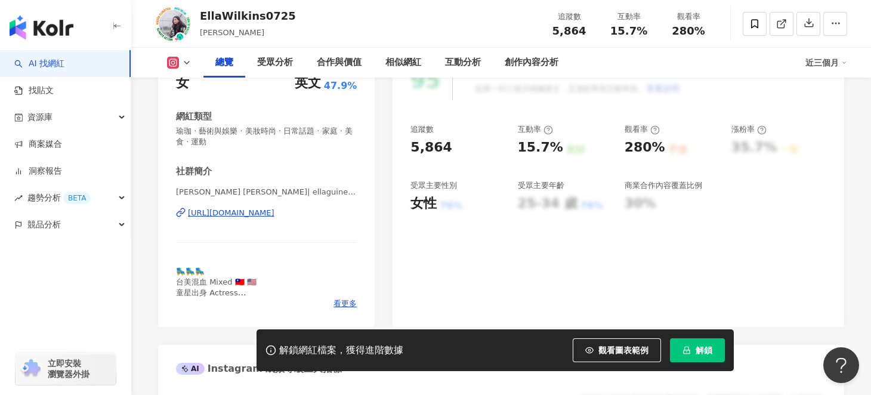
click at [261, 215] on div "[URL][DOMAIN_NAME]" at bounding box center [231, 213] width 87 height 11
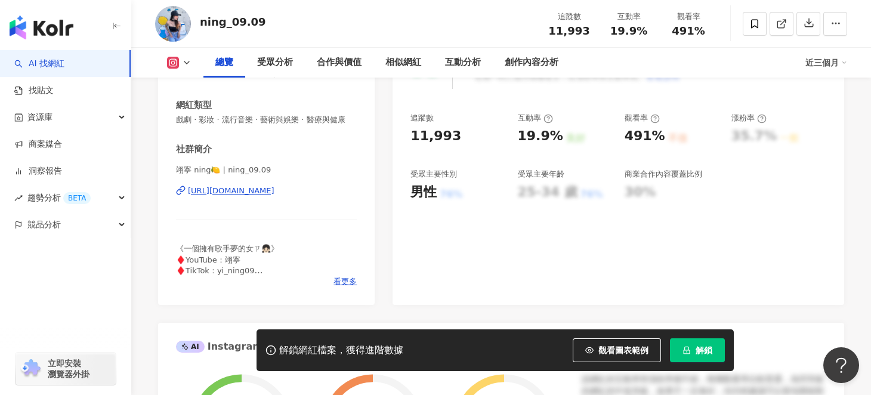
scroll to position [239, 0]
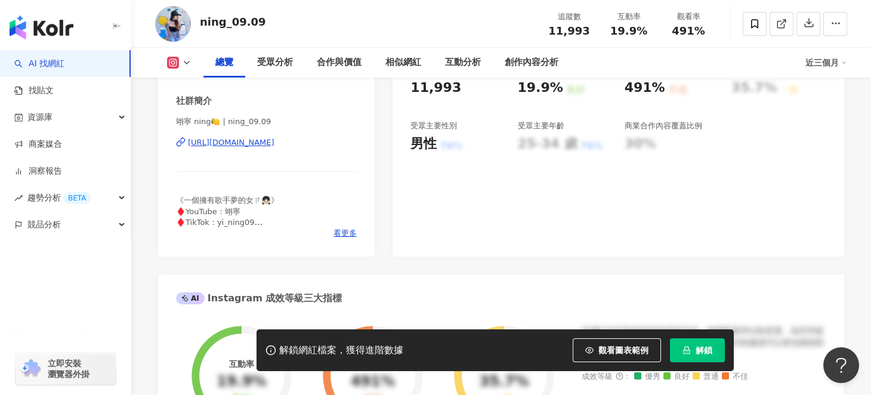
click at [245, 148] on div "https://www.instagram.com/ning_09.09/" at bounding box center [231, 142] width 87 height 11
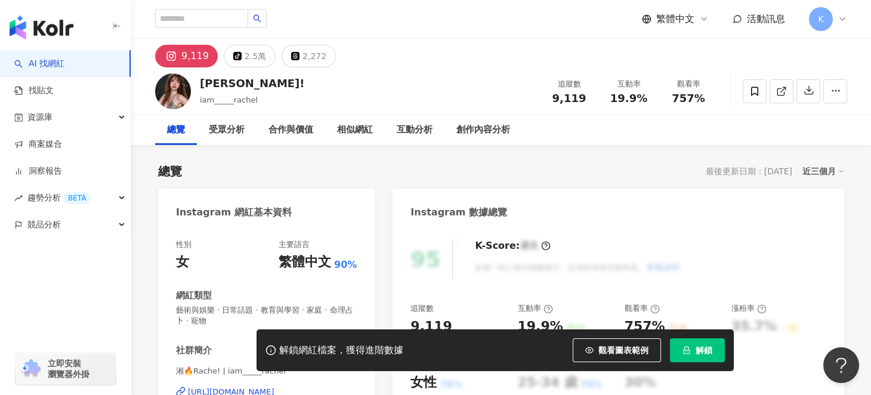
scroll to position [119, 0]
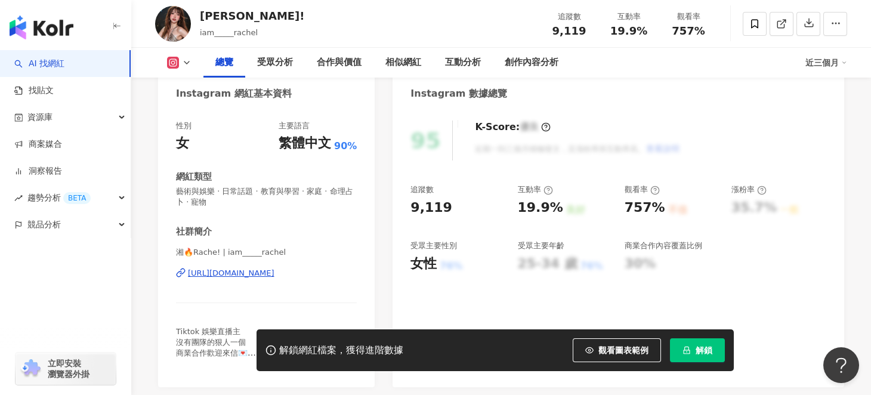
click at [251, 275] on div "https://www.instagram.com/iam_____rachel/" at bounding box center [231, 273] width 87 height 11
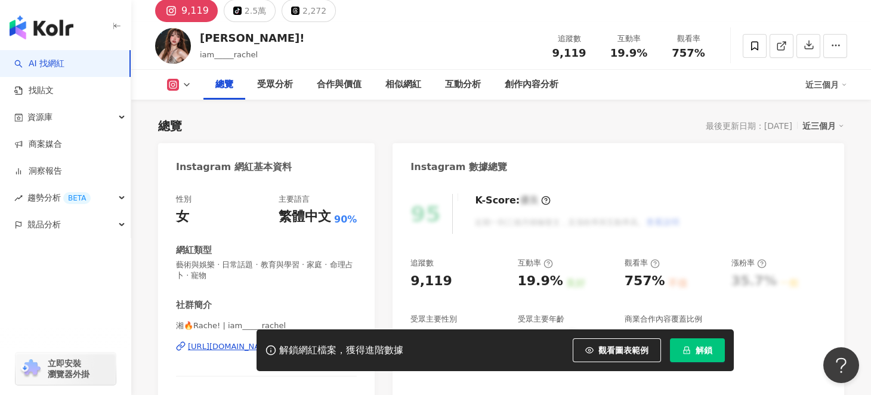
scroll to position [0, 0]
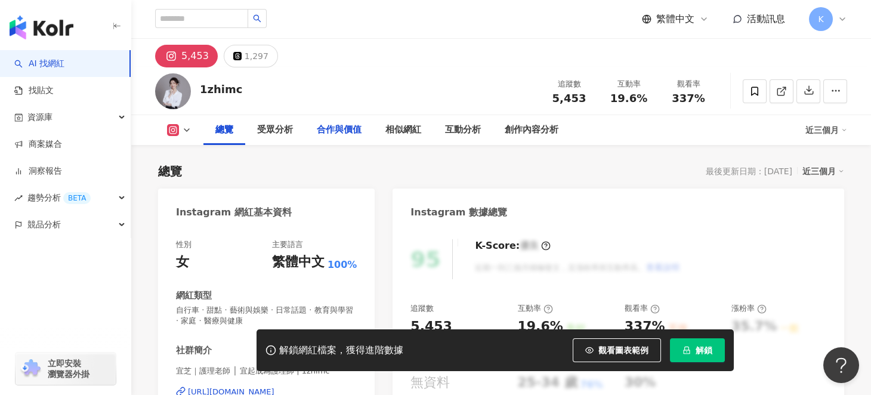
scroll to position [179, 0]
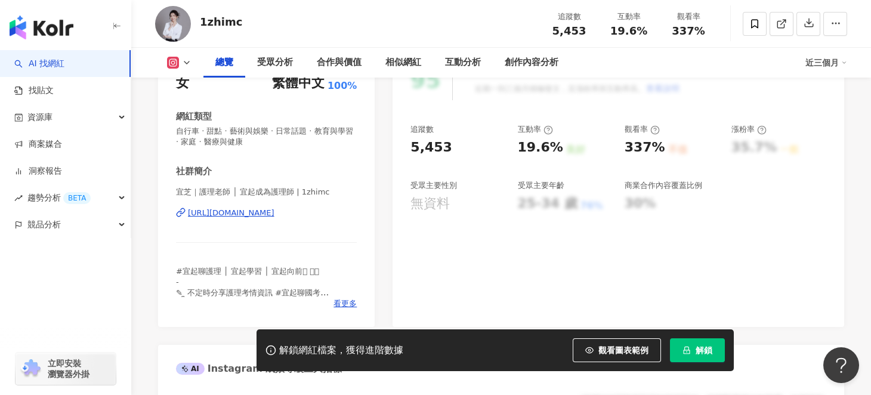
click at [274, 213] on div "https://www.instagram.com/1zhimc/" at bounding box center [231, 213] width 87 height 11
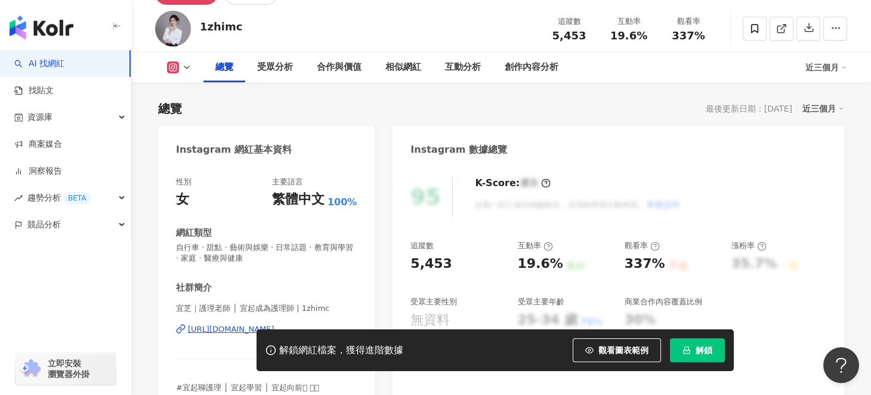
scroll to position [0, 0]
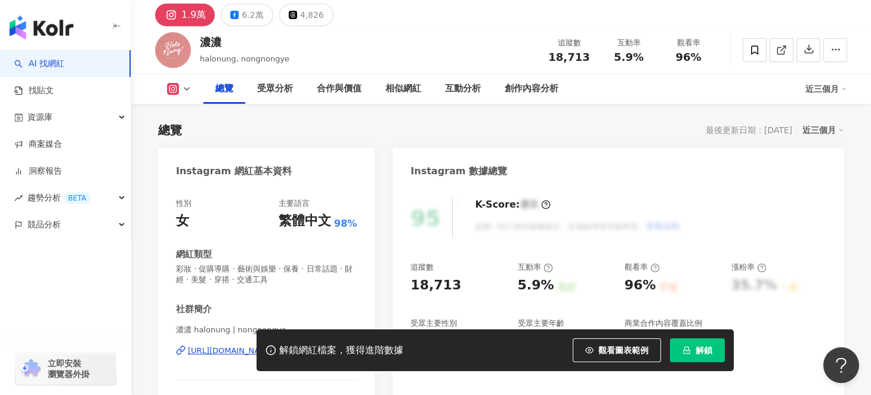
scroll to position [119, 0]
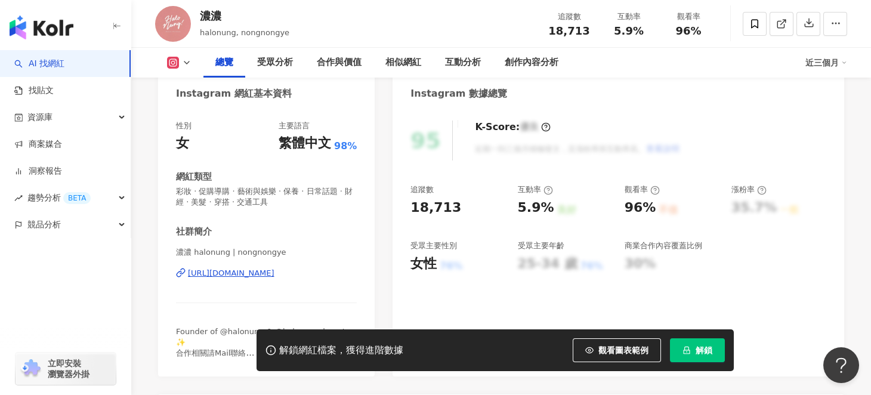
click at [231, 273] on div "[URL][DOMAIN_NAME]" at bounding box center [231, 273] width 87 height 11
drag, startPoint x: 357, startPoint y: 1, endPoint x: 249, endPoint y: 271, distance: 291.9
click at [249, 271] on div "https://www.instagram.com/nongnongye/" at bounding box center [231, 273] width 87 height 11
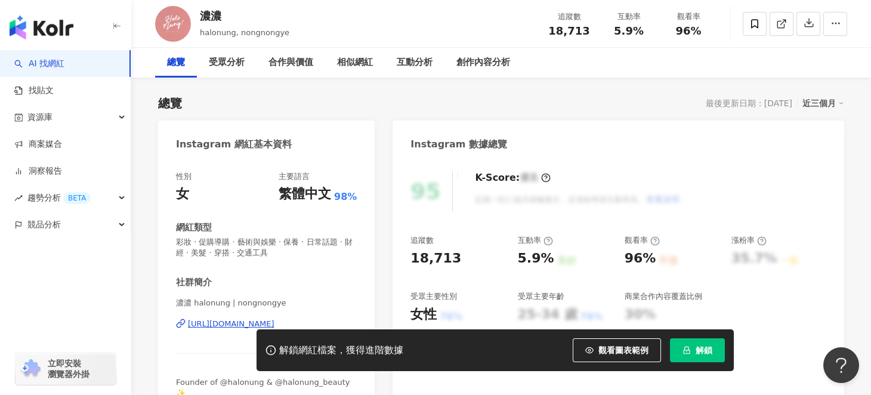
scroll to position [0, 0]
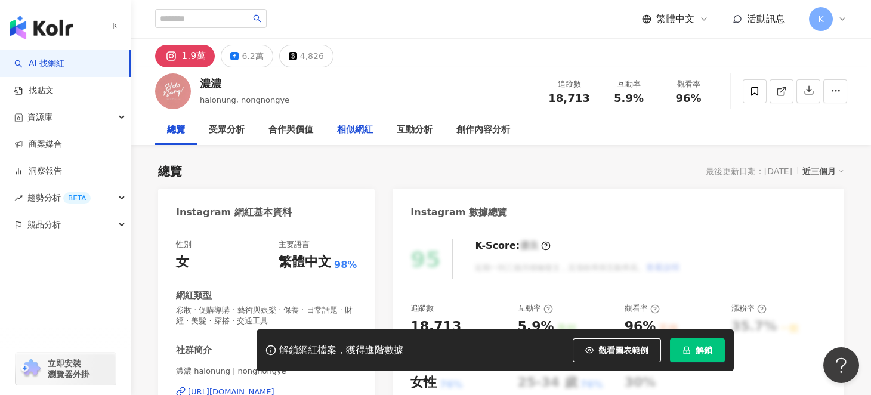
click at [358, 132] on div "相似網紅" at bounding box center [355, 130] width 36 height 14
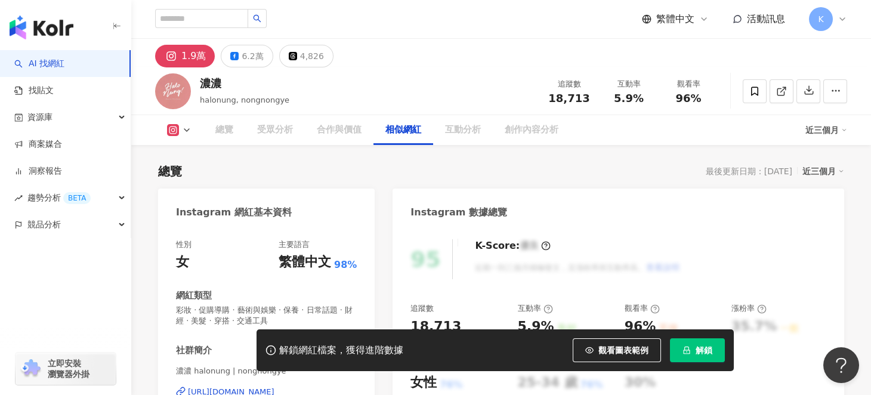
scroll to position [1947, 0]
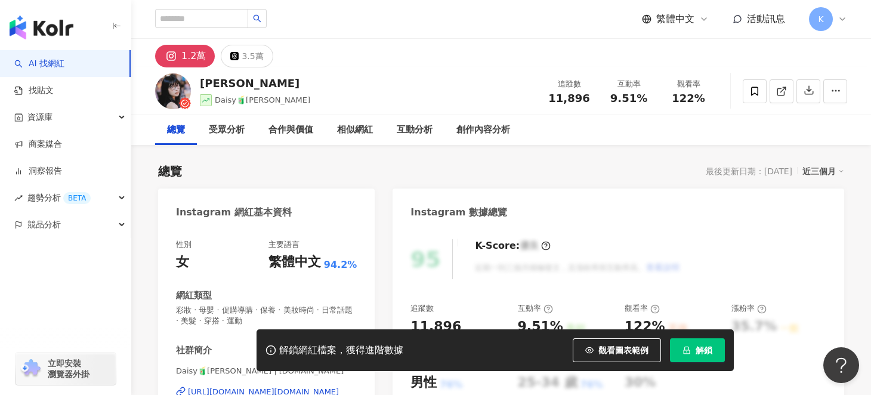
click at [243, 387] on div "[URL][DOMAIN_NAME][DOMAIN_NAME]" at bounding box center [263, 392] width 151 height 11
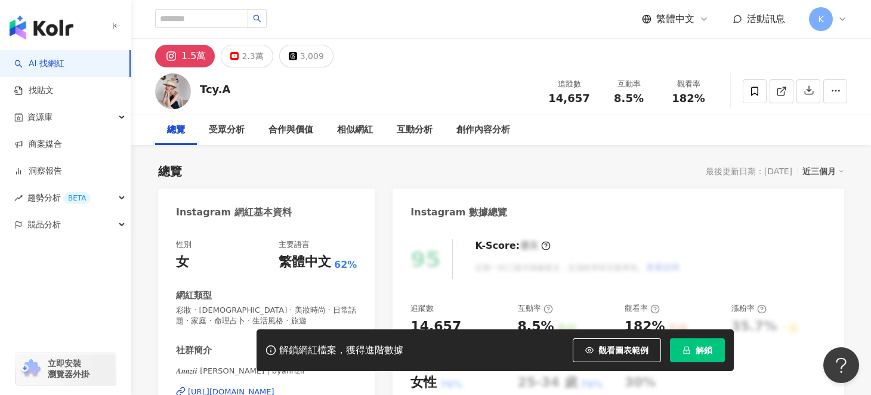
scroll to position [59, 0]
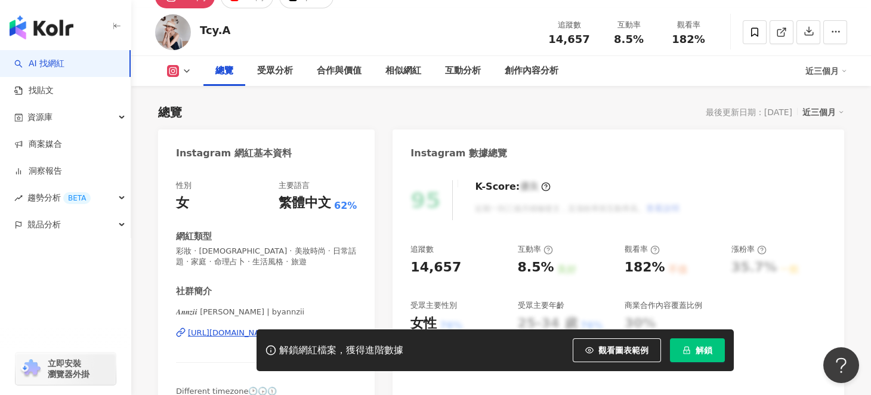
click at [216, 334] on div "解鎖網紅檔案，獲得進階數據 觀看圖表範例 解鎖" at bounding box center [435, 350] width 871 height 42
click at [205, 334] on div "解鎖網紅檔案，獲得進階數據 觀看圖表範例 解鎖" at bounding box center [435, 350] width 871 height 42
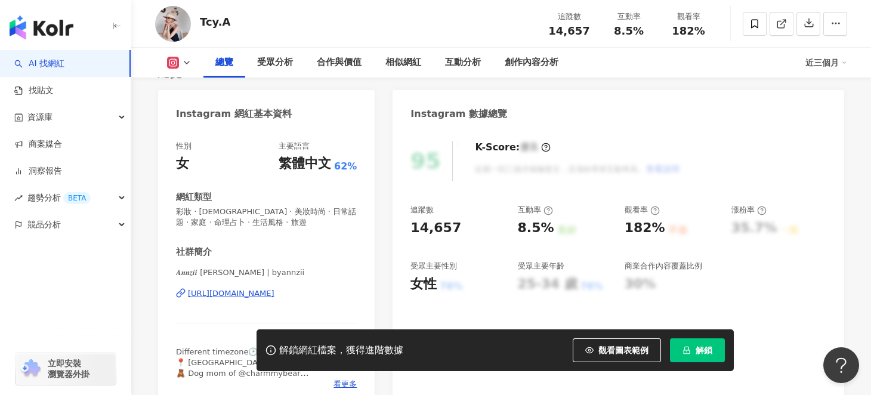
scroll to position [179, 0]
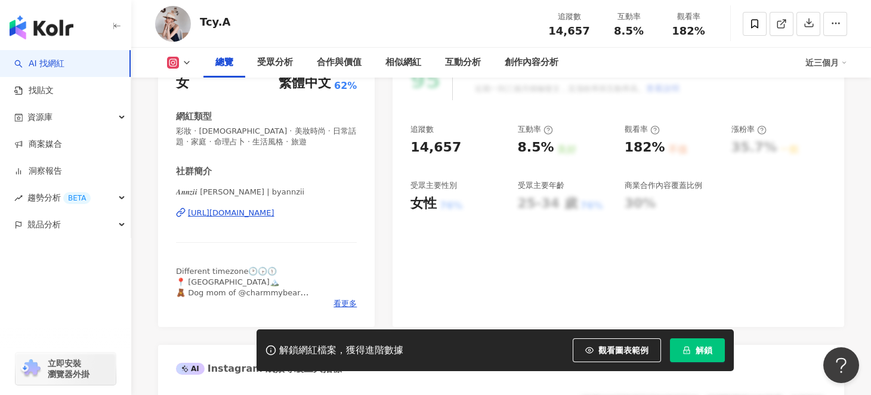
click at [274, 214] on div "https://www.instagram.com/byannzii/" at bounding box center [231, 213] width 87 height 11
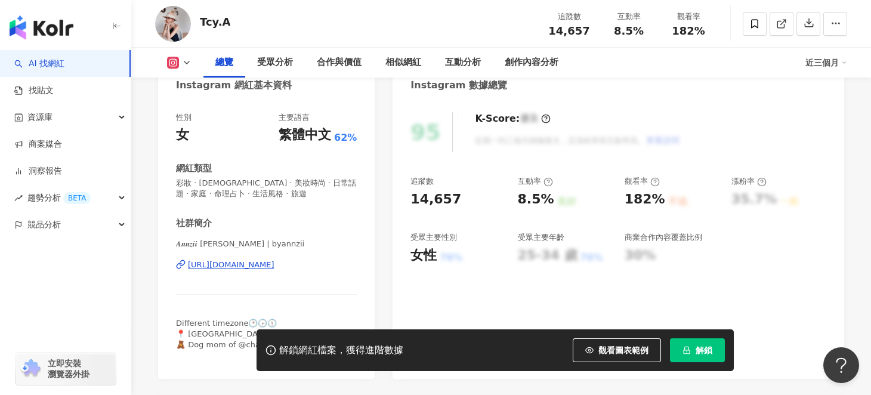
scroll to position [0, 0]
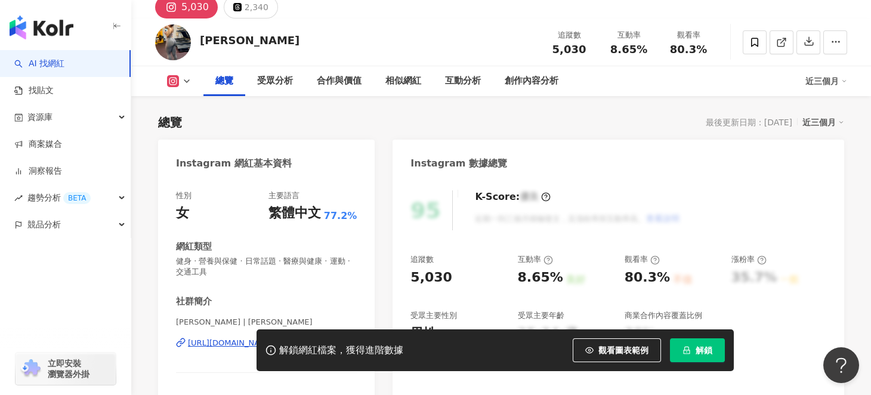
scroll to position [59, 0]
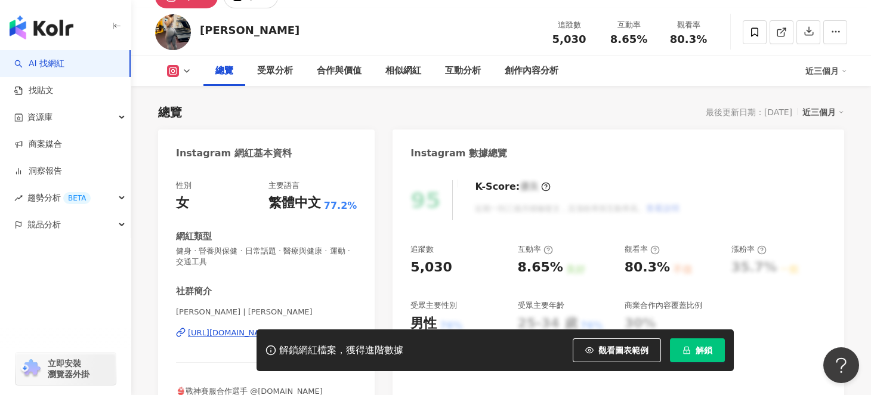
click at [210, 332] on div "解鎖網紅檔案，獲得進階數據 觀看圖表範例 解鎖" at bounding box center [435, 350] width 871 height 42
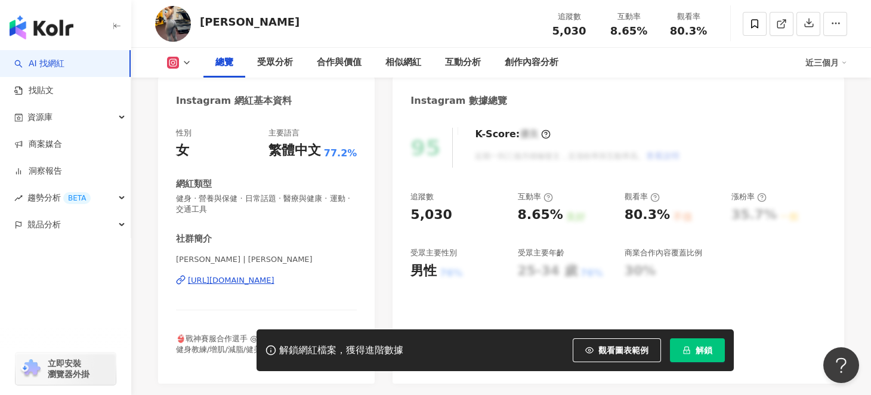
scroll to position [179, 0]
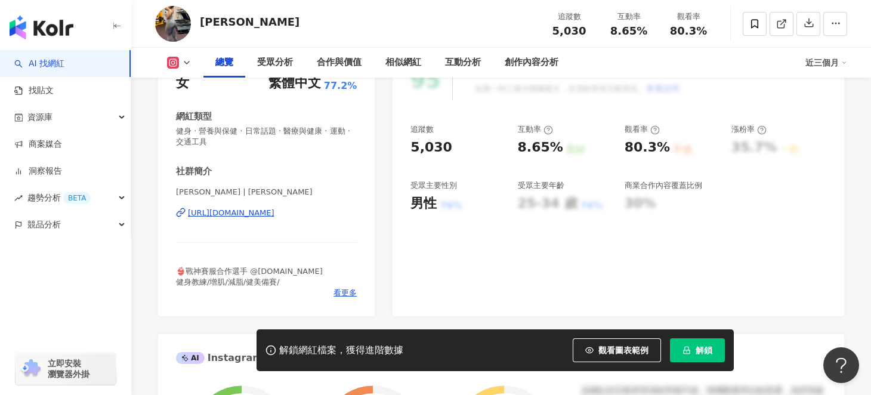
click at [274, 211] on div "[URL][DOMAIN_NAME]" at bounding box center [231, 213] width 87 height 11
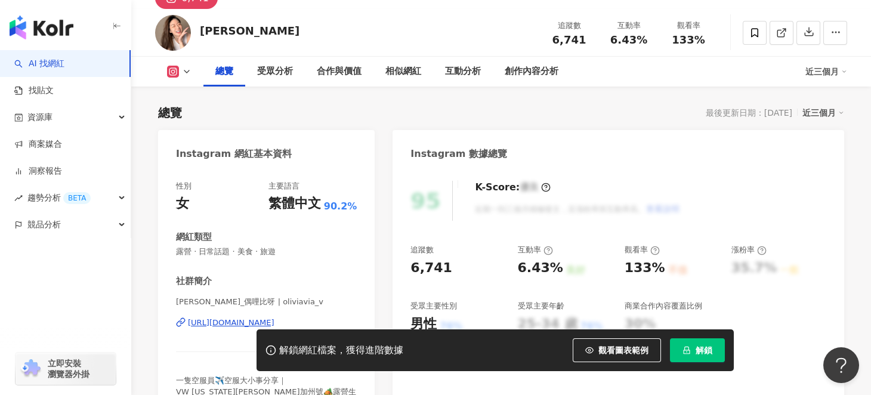
scroll to position [119, 0]
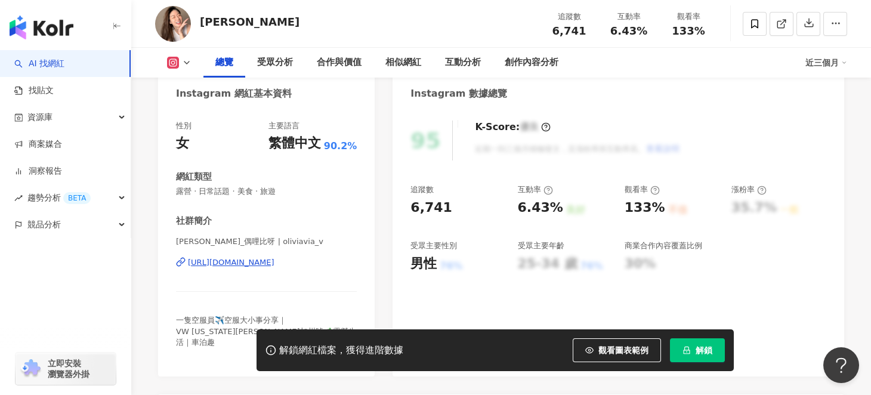
click at [253, 264] on div "[URL][DOMAIN_NAME]" at bounding box center [231, 262] width 87 height 11
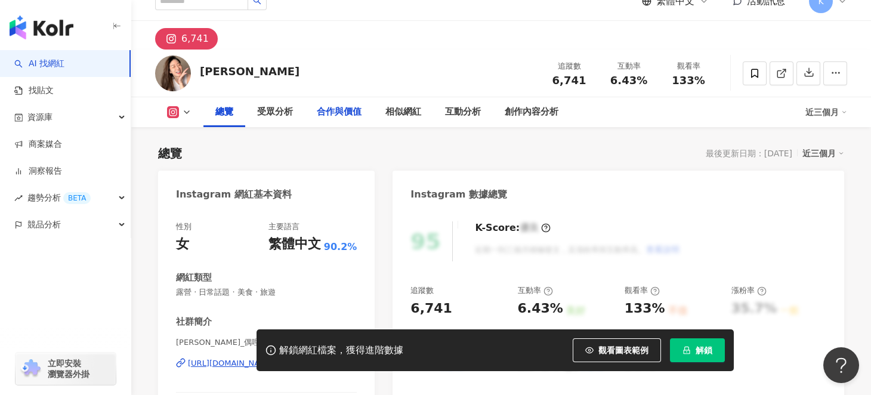
scroll to position [0, 0]
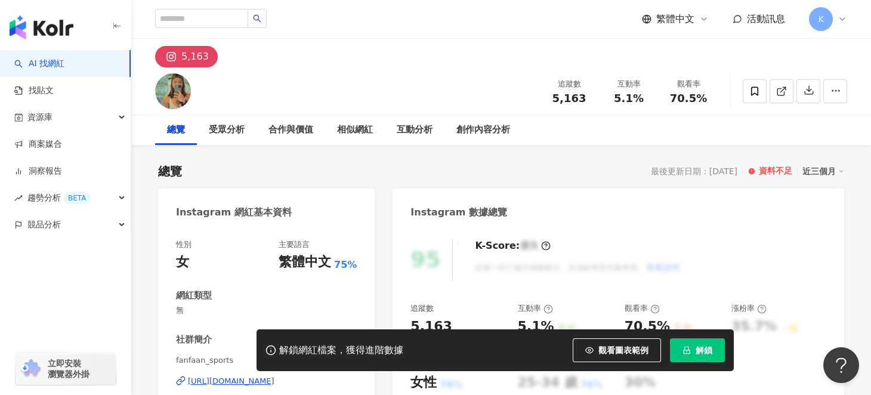
scroll to position [119, 0]
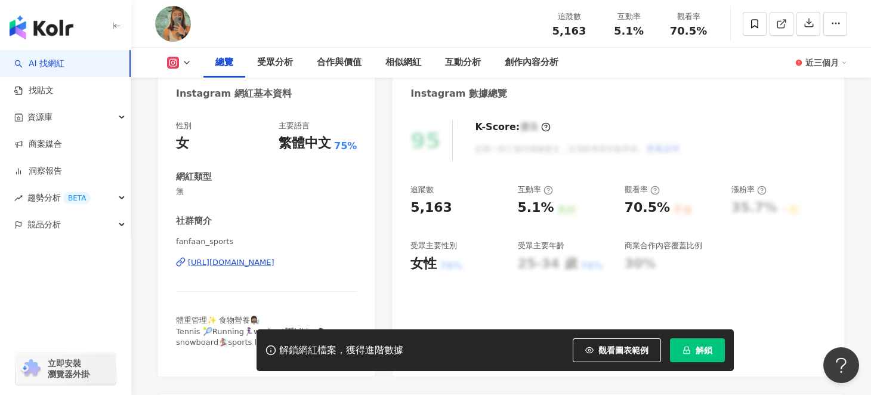
click at [217, 263] on div "https://www.instagram.com/fanfaan_sports/" at bounding box center [231, 262] width 87 height 11
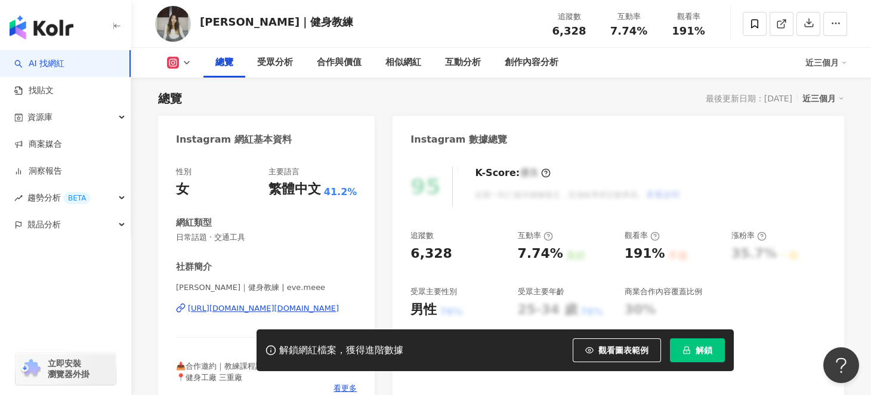
scroll to position [119, 0]
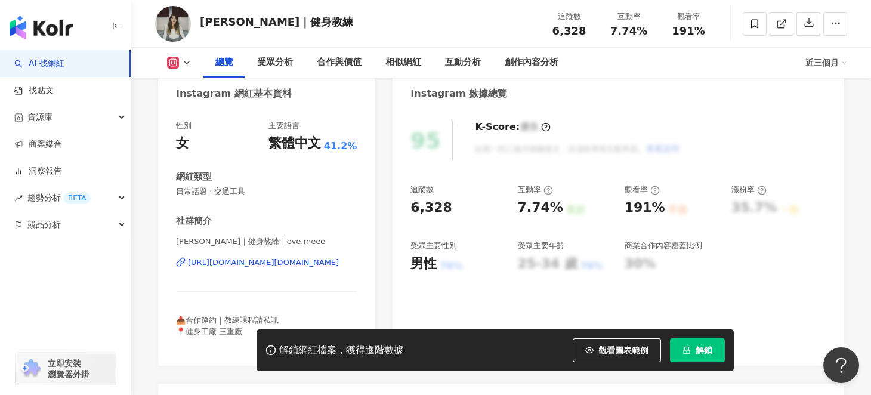
click at [226, 261] on div "https://www.instagram.com/eve.meee/" at bounding box center [263, 262] width 151 height 11
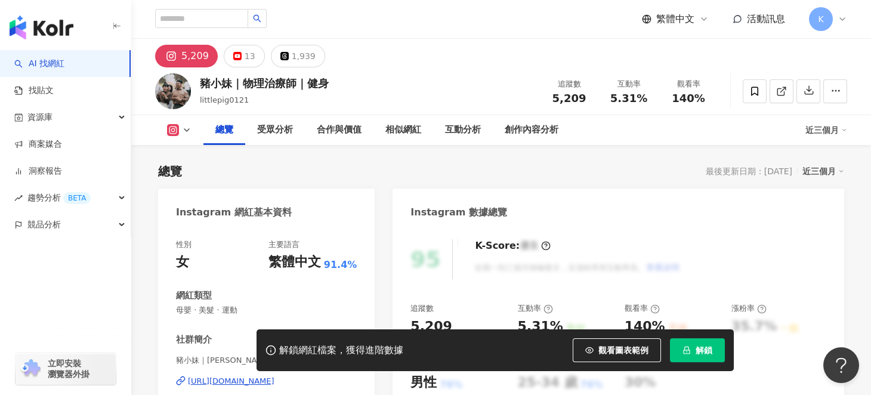
scroll to position [239, 0]
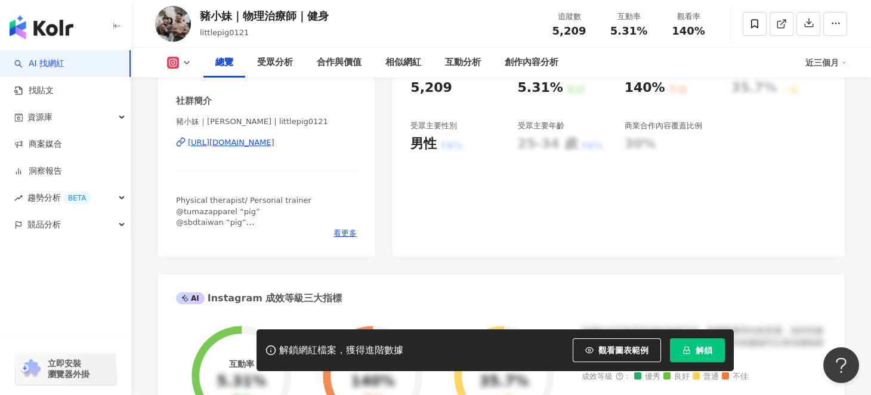
click at [203, 143] on div "https://www.instagram.com/littlepig0121/" at bounding box center [231, 142] width 87 height 11
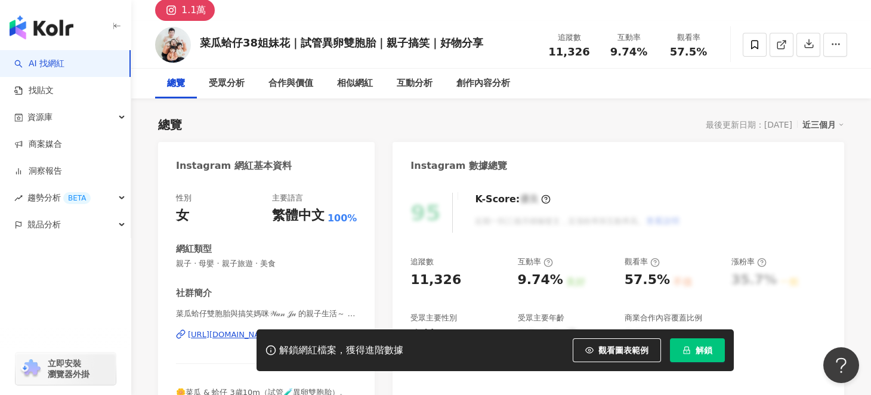
scroll to position [59, 0]
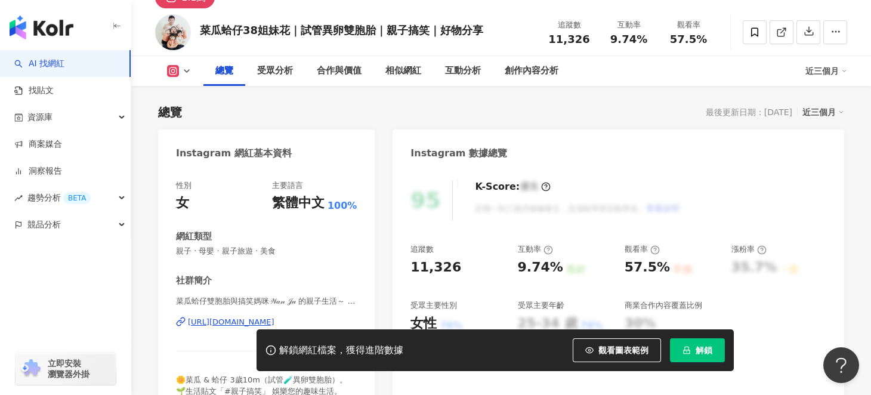
click at [218, 323] on div "[URL][DOMAIN_NAME]" at bounding box center [231, 322] width 87 height 11
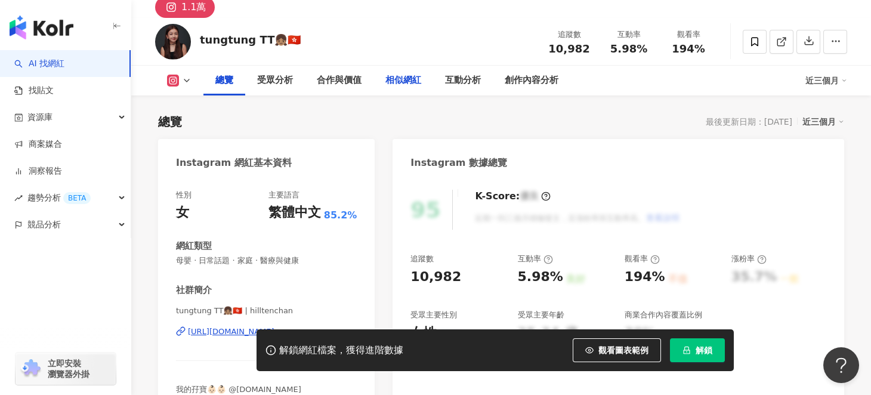
scroll to position [59, 0]
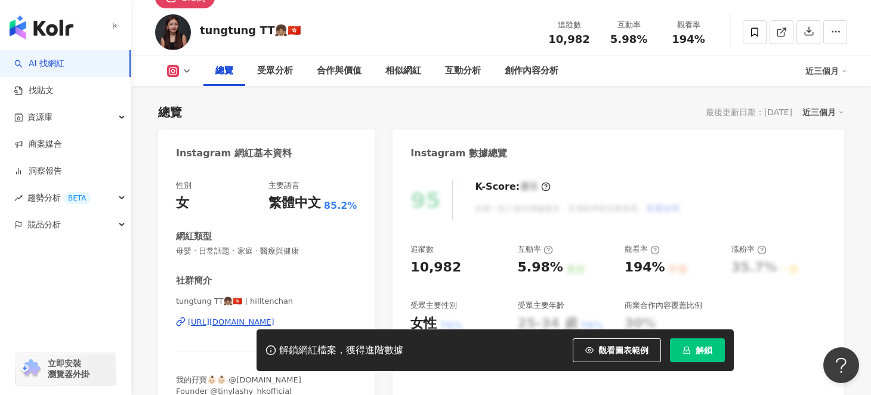
drag, startPoint x: 445, startPoint y: 108, endPoint x: 436, endPoint y: 104, distance: 9.1
drag, startPoint x: 436, startPoint y: 104, endPoint x: 425, endPoint y: 103, distance: 10.8
drag, startPoint x: 425, startPoint y: 103, endPoint x: 414, endPoint y: 100, distance: 11.7
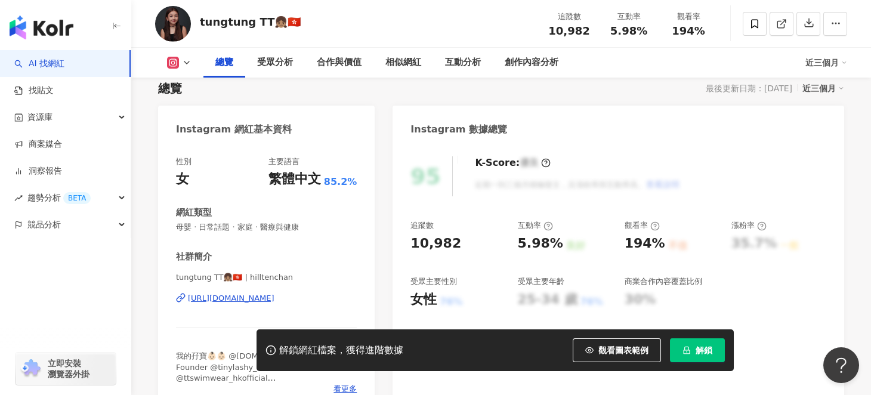
scroll to position [119, 0]
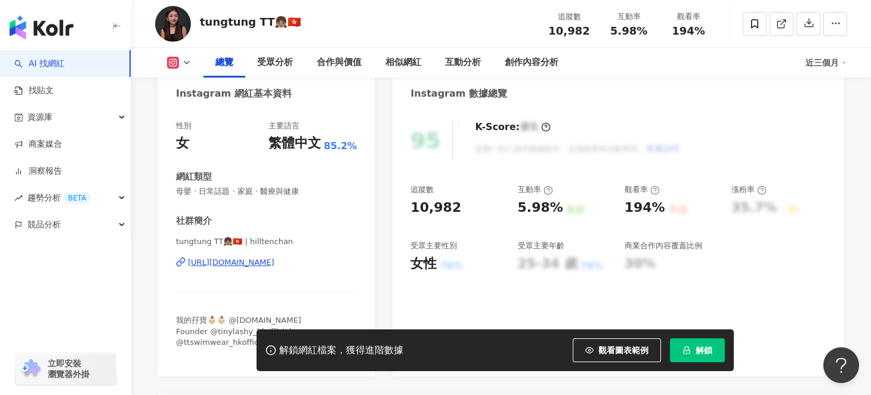
click at [269, 261] on div "https://www.instagram.com/hilltenchan/" at bounding box center [231, 262] width 87 height 11
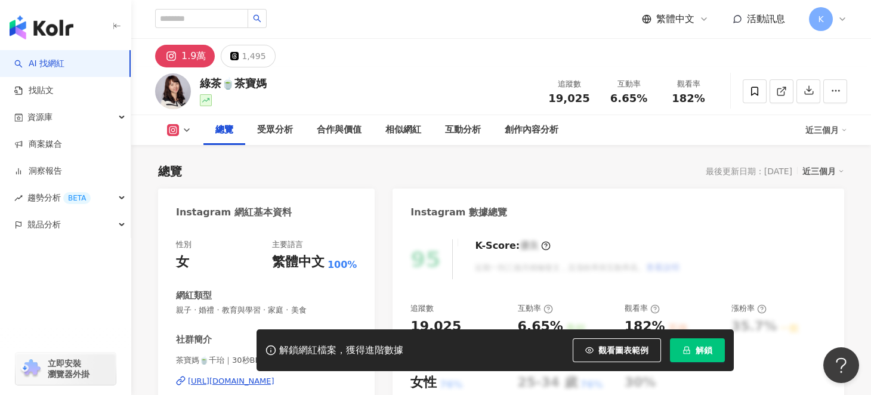
scroll to position [239, 0]
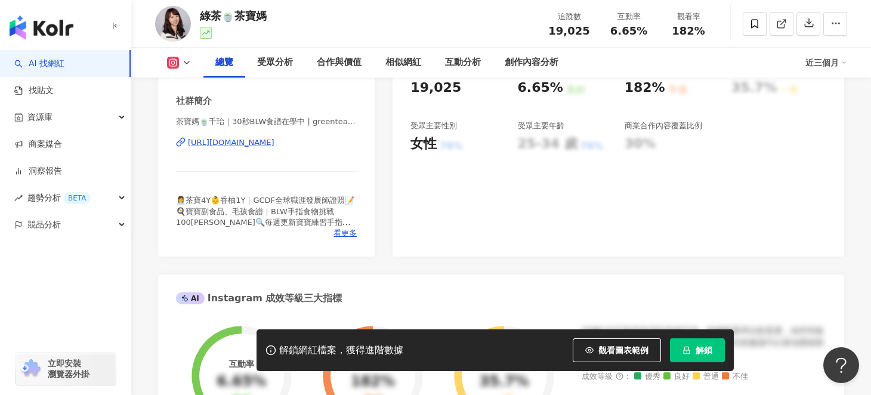
click at [245, 143] on div "[URL][DOMAIN_NAME]" at bounding box center [231, 142] width 87 height 11
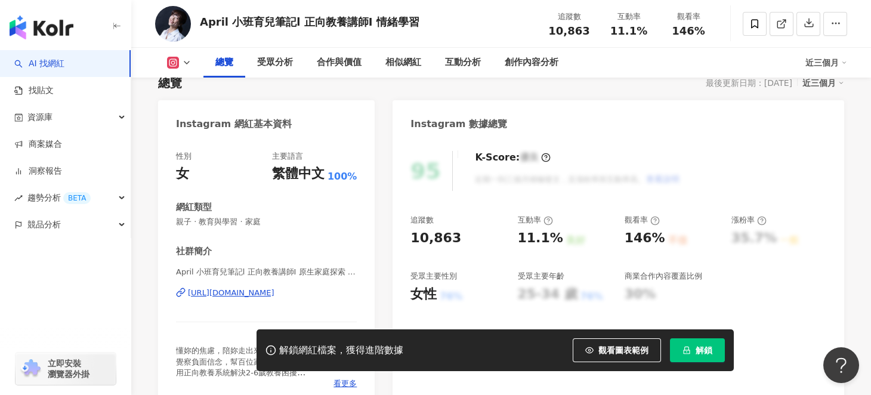
scroll to position [119, 0]
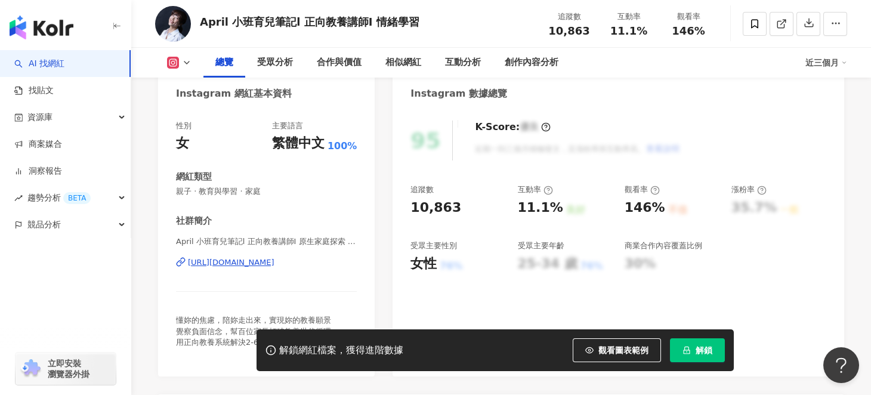
click at [226, 262] on div "[URL][DOMAIN_NAME]" at bounding box center [231, 262] width 87 height 11
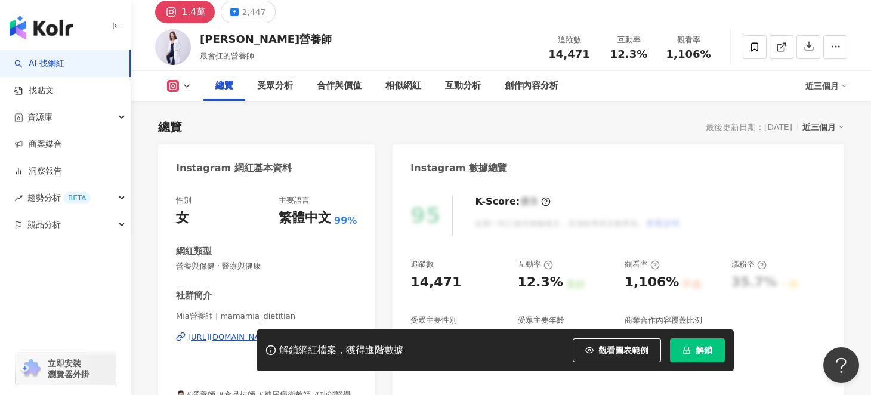
scroll to position [119, 0]
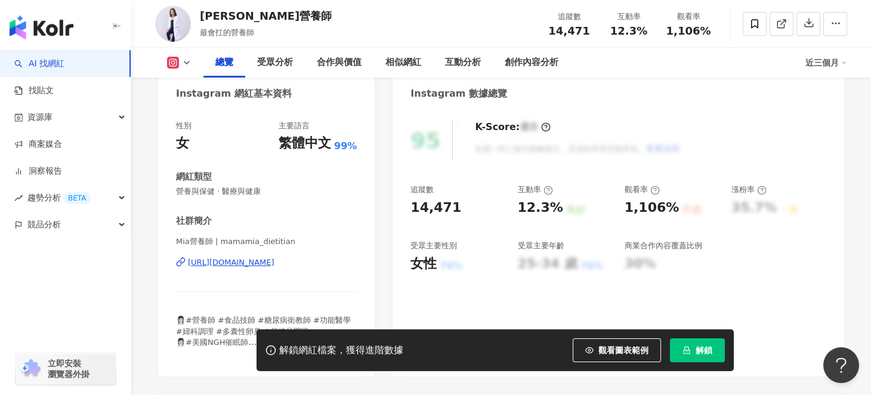
click at [230, 264] on div "https://www.instagram.com/mamamia_dietitian/" at bounding box center [231, 262] width 87 height 11
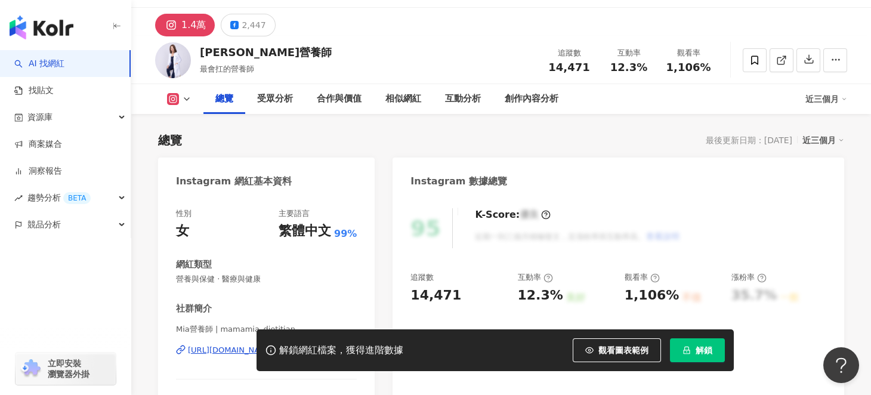
scroll to position [0, 0]
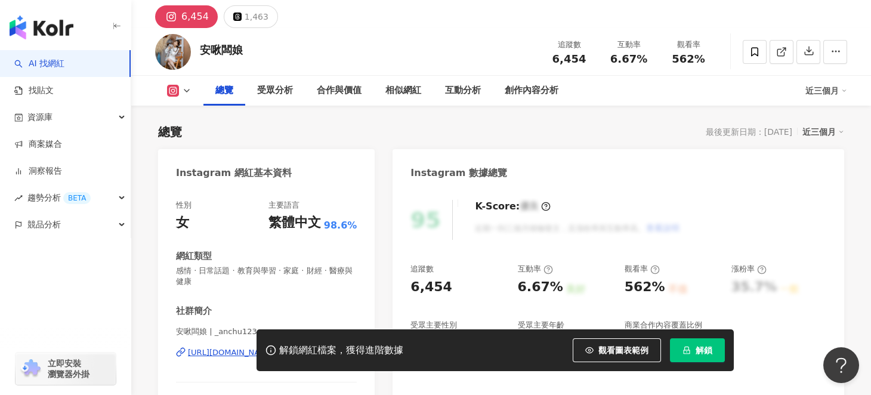
scroll to position [59, 0]
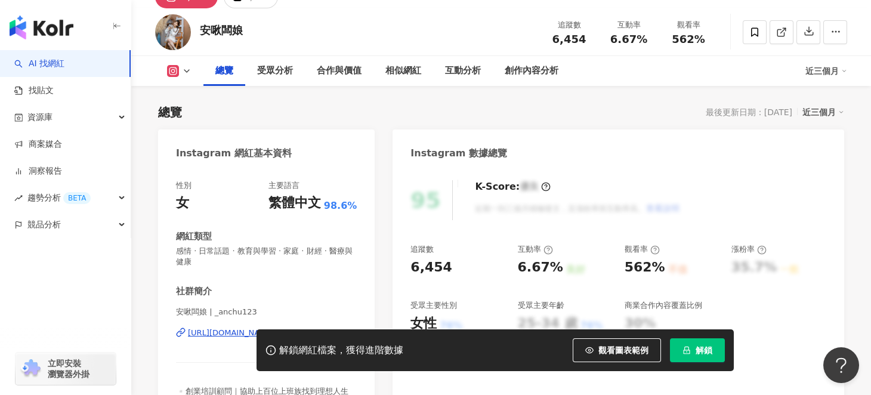
click at [224, 333] on div "解鎖網紅檔案，獲得進階數據 觀看圖表範例 解鎖" at bounding box center [435, 350] width 871 height 42
click at [209, 334] on div "解鎖網紅檔案，獲得進階數據 觀看圖表範例 解鎖" at bounding box center [435, 350] width 871 height 42
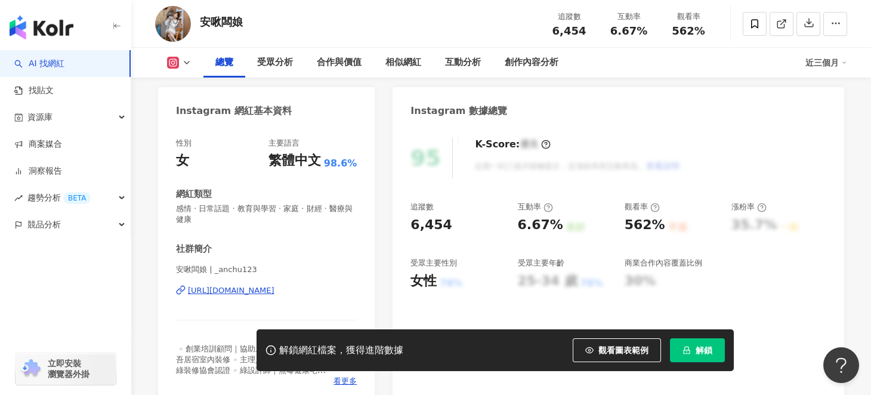
scroll to position [119, 0]
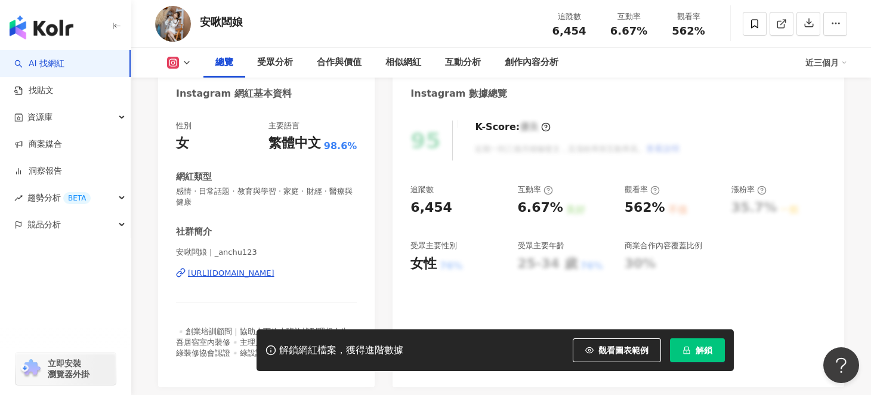
click at [250, 272] on div "https://www.instagram.com/_anchu123/" at bounding box center [231, 273] width 87 height 11
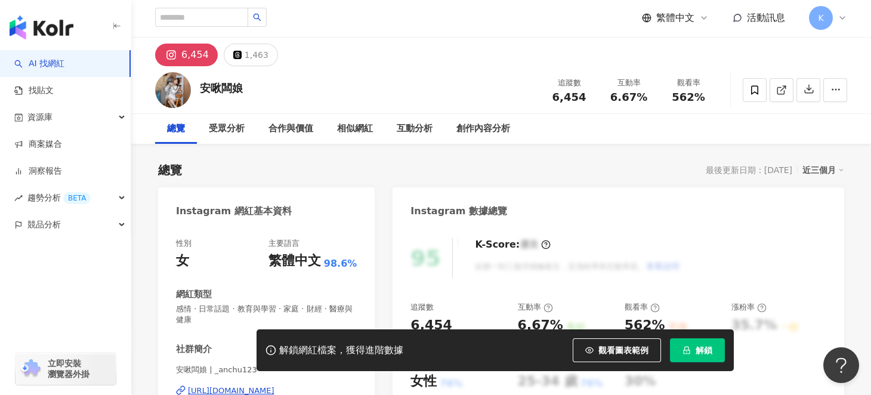
scroll to position [0, 0]
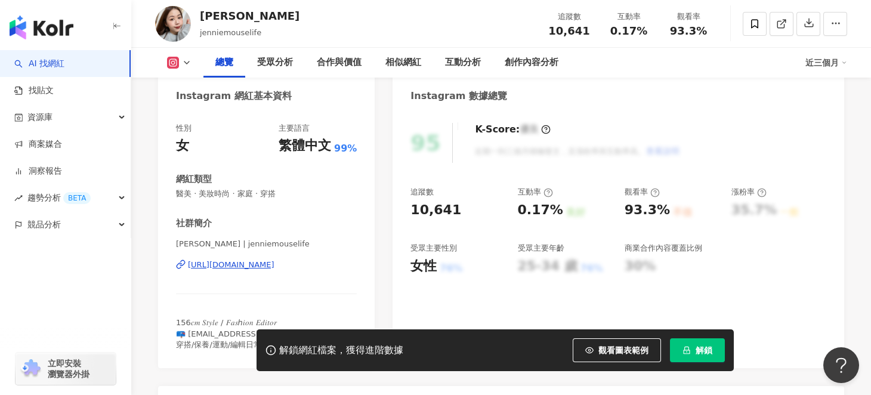
scroll to position [119, 0]
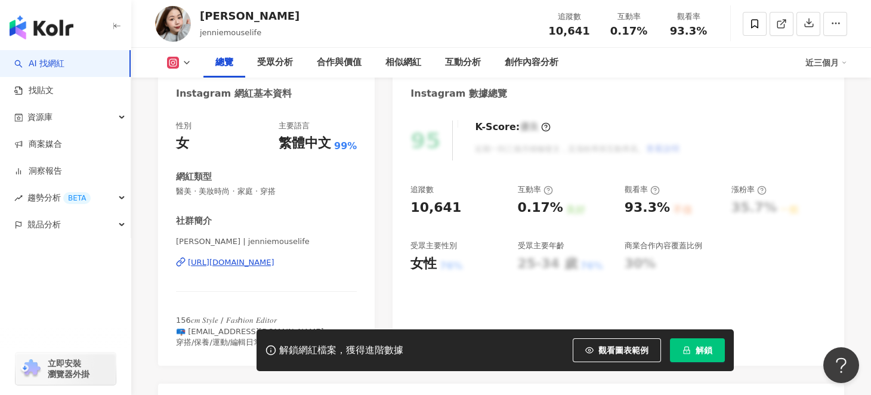
click at [226, 263] on div "[URL][DOMAIN_NAME]" at bounding box center [231, 262] width 87 height 11
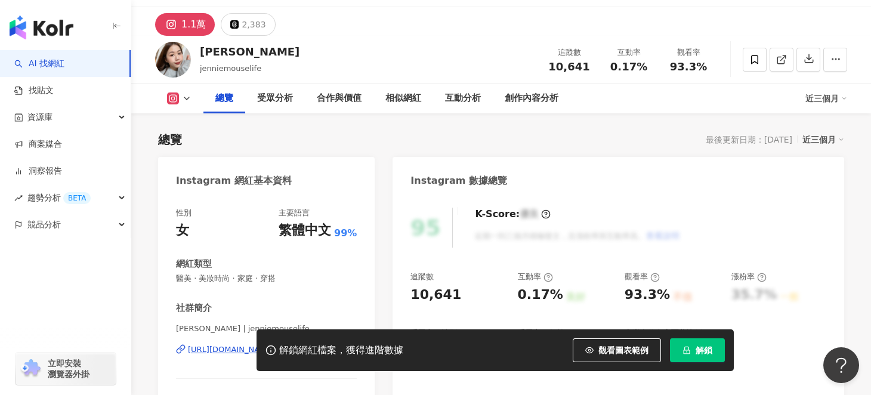
scroll to position [0, 0]
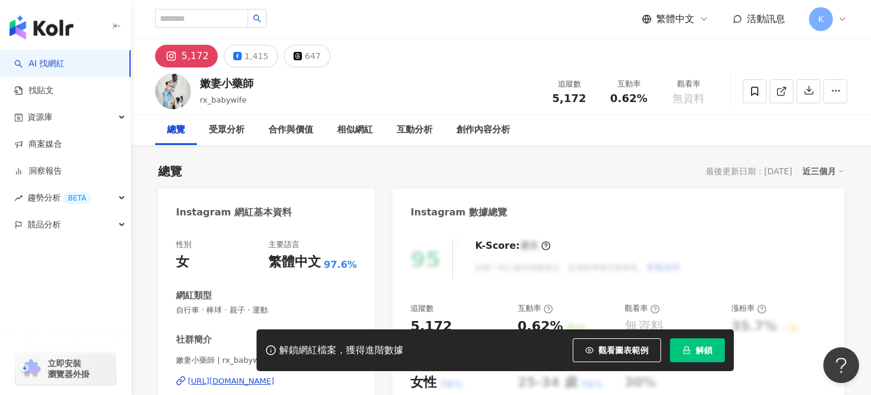
scroll to position [119, 0]
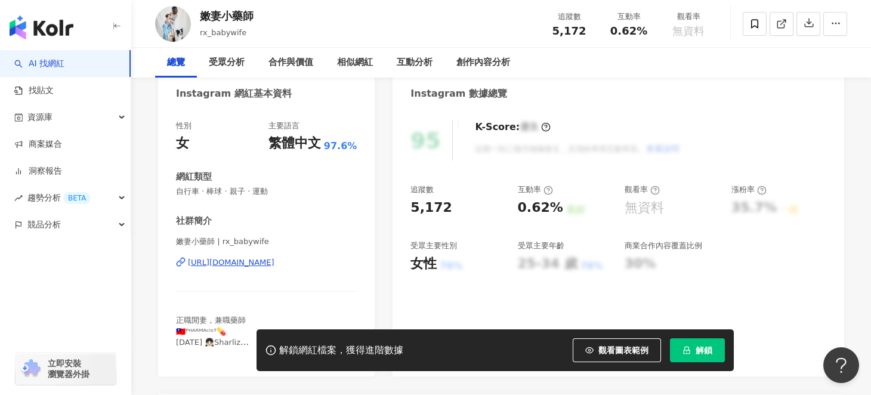
drag, startPoint x: 245, startPoint y: 261, endPoint x: 284, endPoint y: 3, distance: 260.7
click at [245, 261] on div "https://www.instagram.com/rxyuanrx/" at bounding box center [231, 262] width 87 height 11
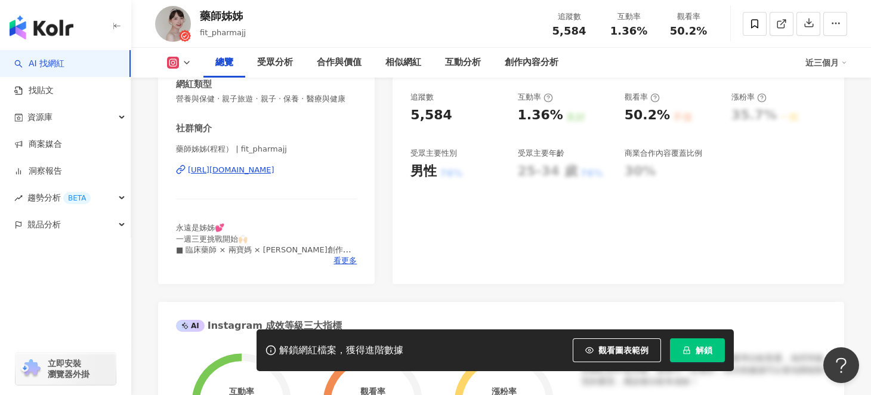
scroll to position [239, 0]
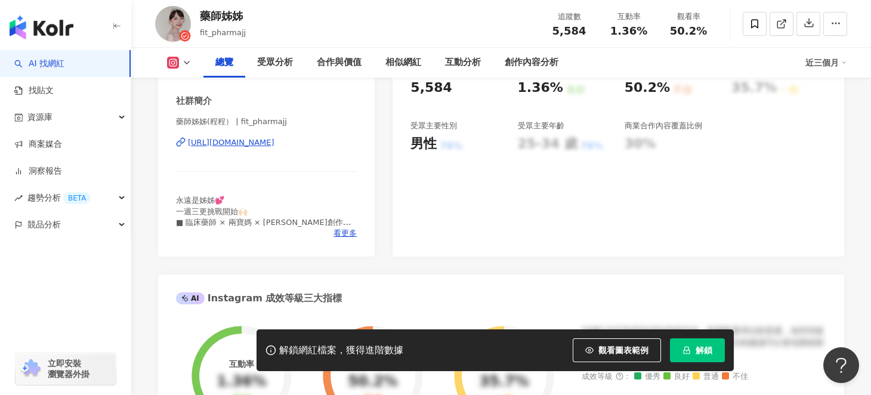
click at [242, 148] on div "https://www.instagram.com/fit_pharmajj/" at bounding box center [231, 142] width 87 height 11
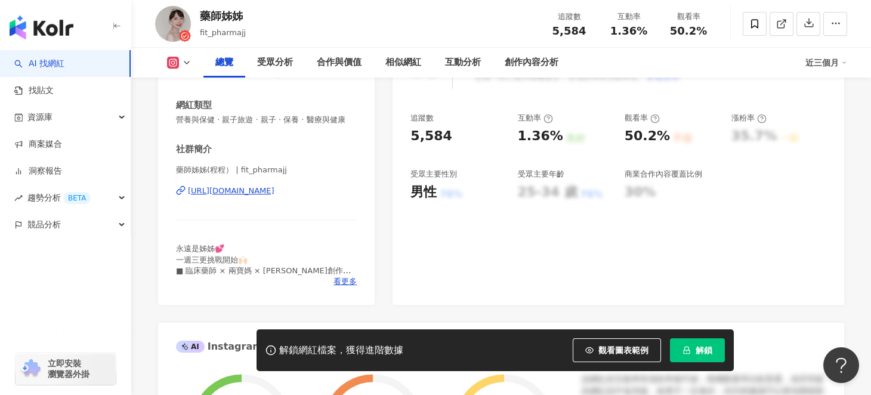
scroll to position [0, 0]
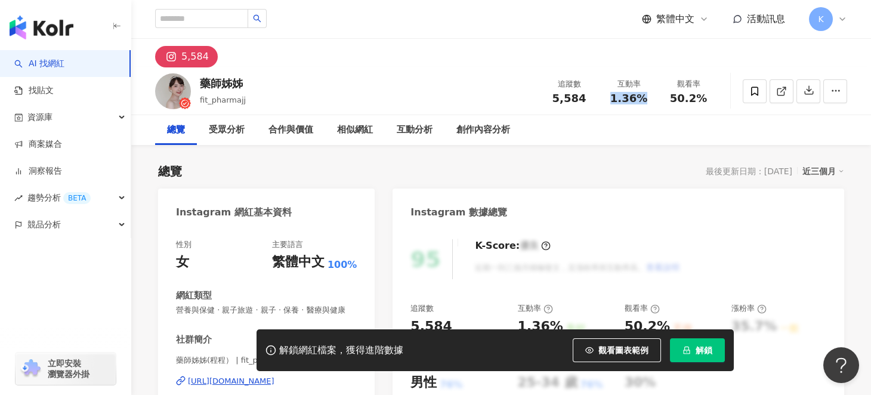
drag, startPoint x: 612, startPoint y: 97, endPoint x: 650, endPoint y: 97, distance: 38.2
click at [650, 97] on div "1.36%" at bounding box center [628, 98] width 45 height 12
copy span "1.36%"
click at [221, 11] on input "search" at bounding box center [201, 18] width 93 height 19
paste input "*****"
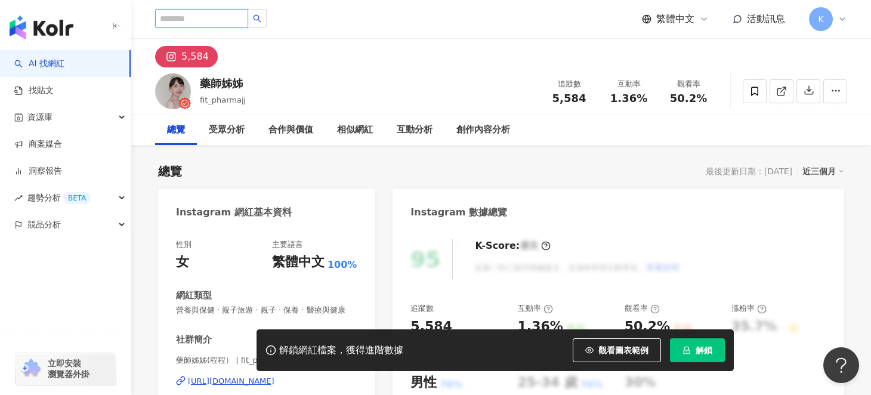
type input "*****"
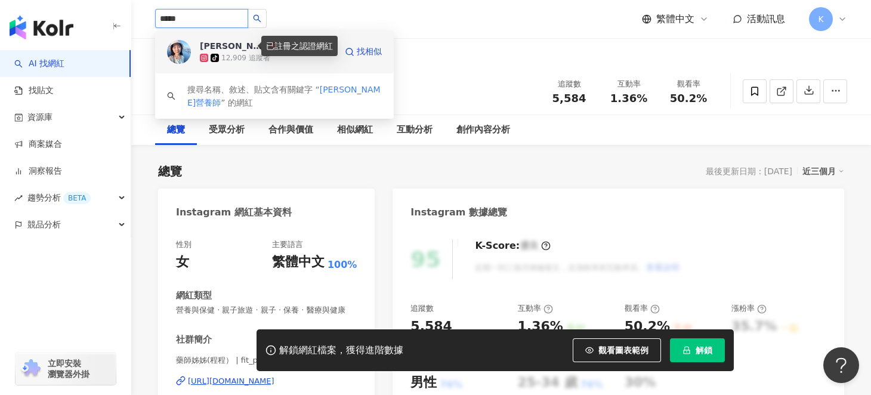
click at [269, 46] on icon at bounding box center [273, 46] width 8 height 8
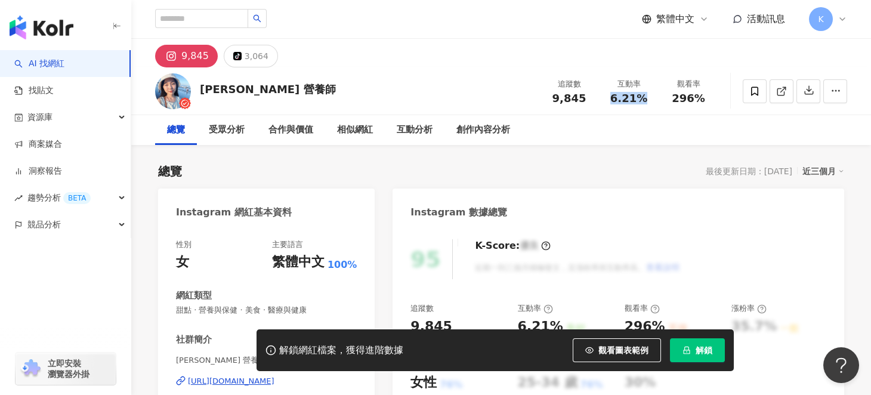
drag, startPoint x: 614, startPoint y: 101, endPoint x: 647, endPoint y: 101, distance: 33.4
click at [647, 101] on div "6.21%" at bounding box center [628, 98] width 45 height 12
click at [205, 18] on input "search" at bounding box center [201, 18] width 93 height 19
paste input "*****"
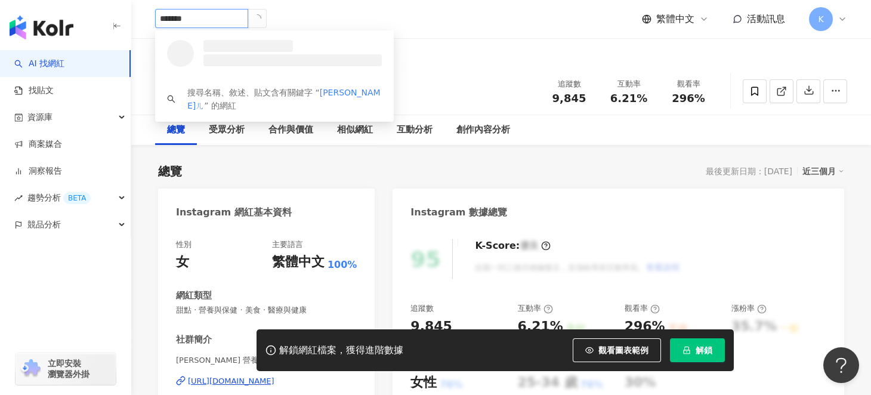
type input "*******"
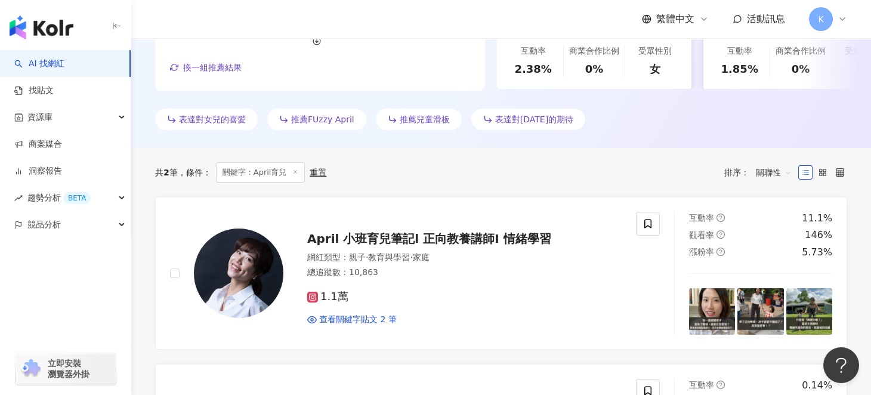
scroll to position [298, 0]
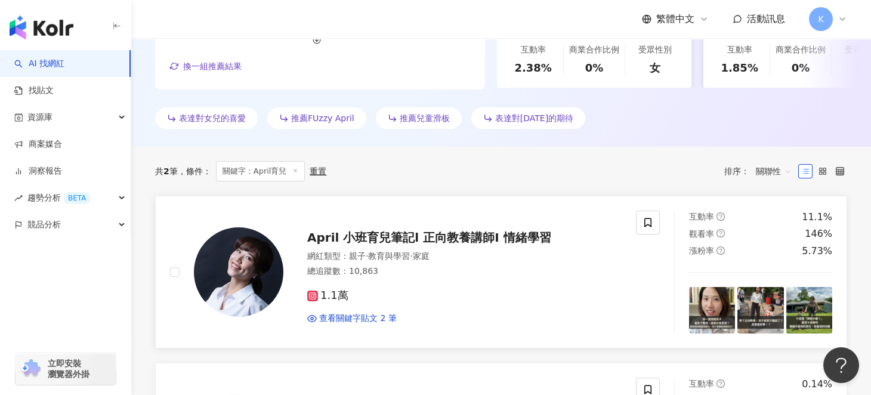
click at [393, 234] on span "April 小班育兒筆記l 正向教養講師I 情緒學習" at bounding box center [429, 237] width 244 height 14
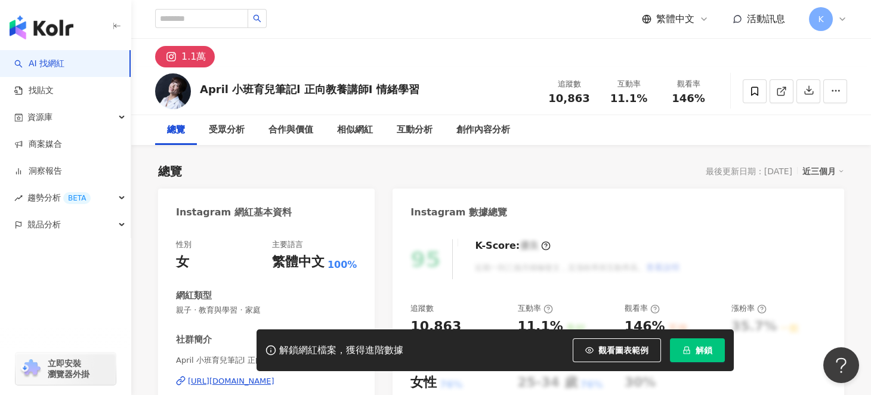
drag, startPoint x: 201, startPoint y: 88, endPoint x: 288, endPoint y: 90, distance: 87.1
click at [288, 90] on div "April 小班育兒筆記l 正向教養講師I 情緒學習" at bounding box center [310, 89] width 220 height 15
drag, startPoint x: 612, startPoint y: 97, endPoint x: 634, endPoint y: 109, distance: 24.8
click at [645, 99] on div "11.1%" at bounding box center [628, 98] width 45 height 12
copy span "11.1%"
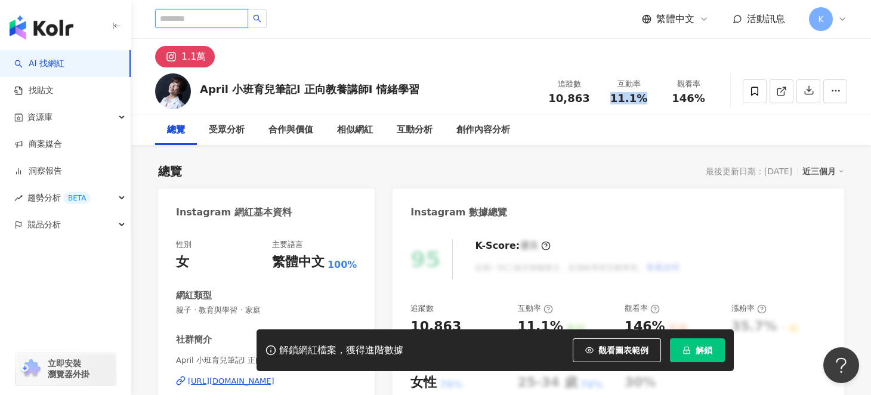
click at [203, 16] on input "search" at bounding box center [201, 18] width 93 height 19
paste input "**********"
type input "**********"
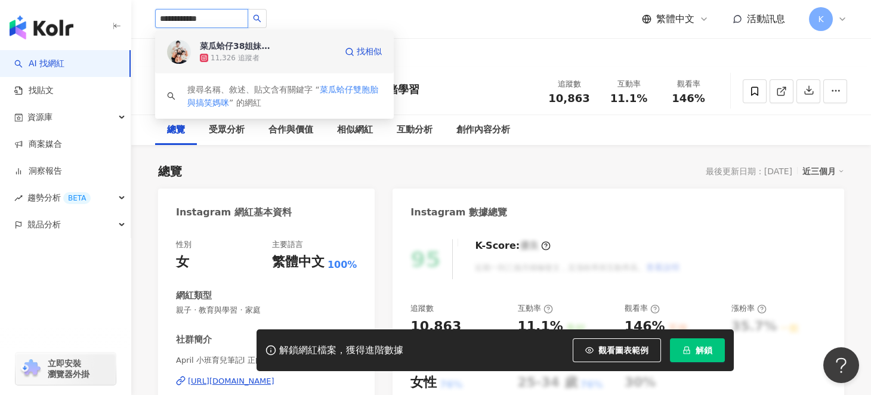
click at [258, 54] on div "11,326 追蹤者" at bounding box center [268, 58] width 136 height 12
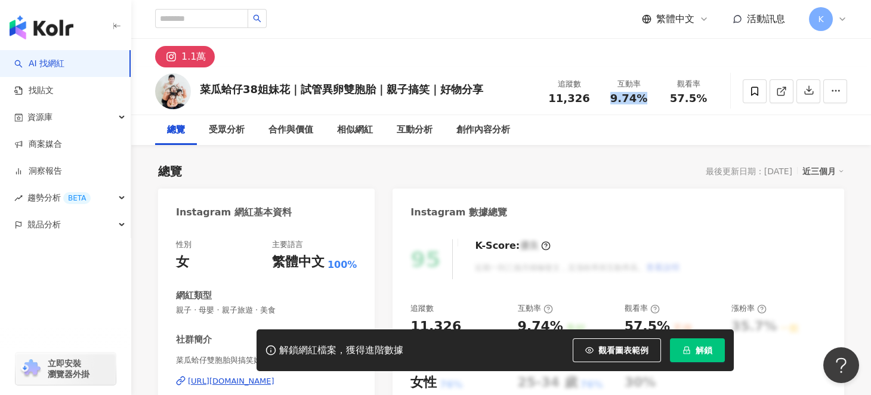
drag, startPoint x: 614, startPoint y: 99, endPoint x: 653, endPoint y: 100, distance: 39.4
click at [653, 100] on div "互動率 9.74%" at bounding box center [629, 91] width 60 height 26
click at [205, 9] on input "search" at bounding box center [201, 18] width 93 height 19
paste input "**********"
type input "**********"
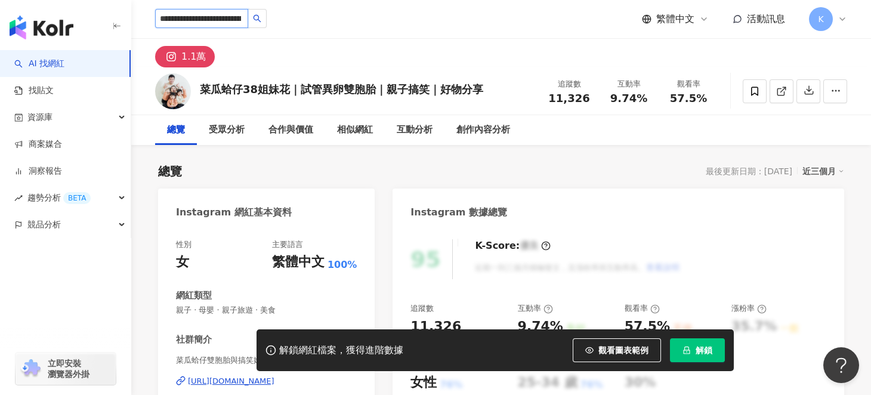
scroll to position [0, 41]
click at [285, 18] on icon "search" at bounding box center [285, 18] width 8 height 8
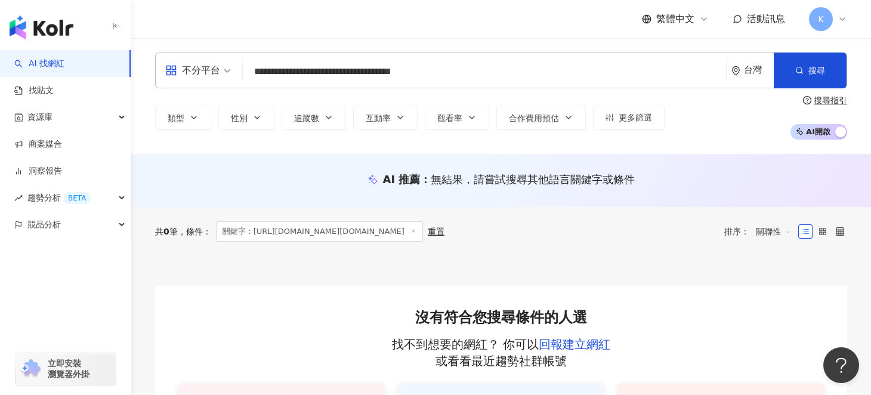
click at [318, 73] on input "**********" at bounding box center [485, 71] width 474 height 23
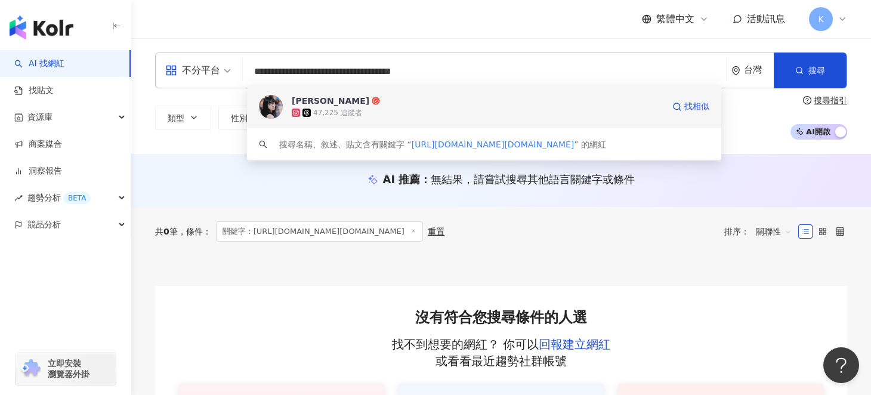
click at [332, 99] on div "[PERSON_NAME]" at bounding box center [331, 101] width 78 height 12
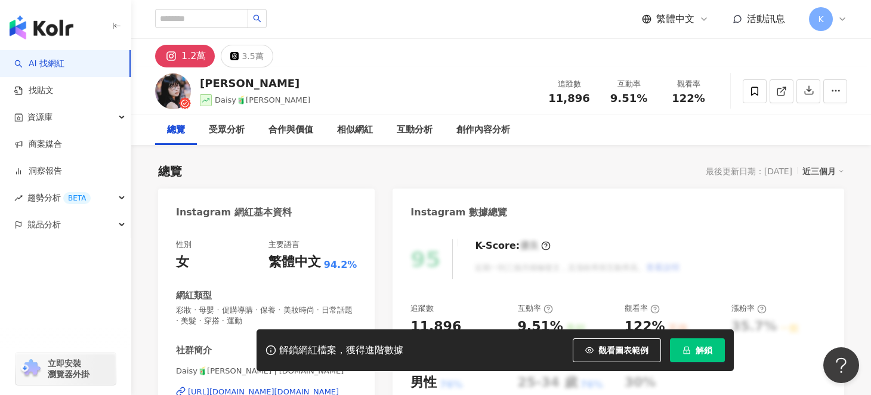
scroll to position [59, 0]
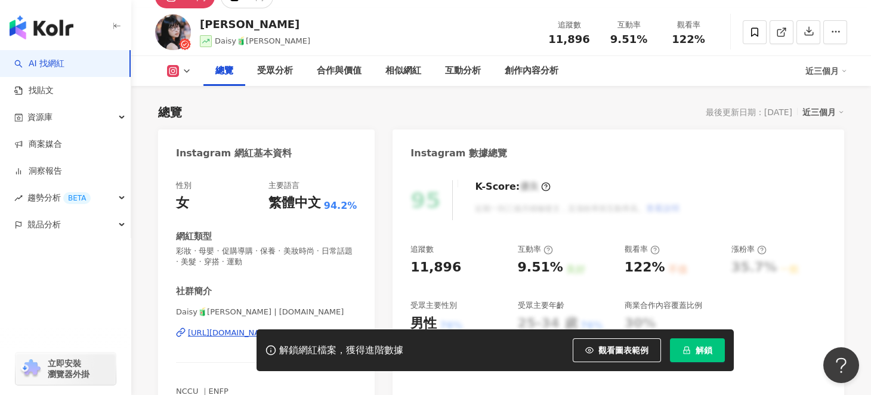
click at [267, 328] on div "https://www.instagram.com/daisy.tt.tt/" at bounding box center [263, 333] width 151 height 11
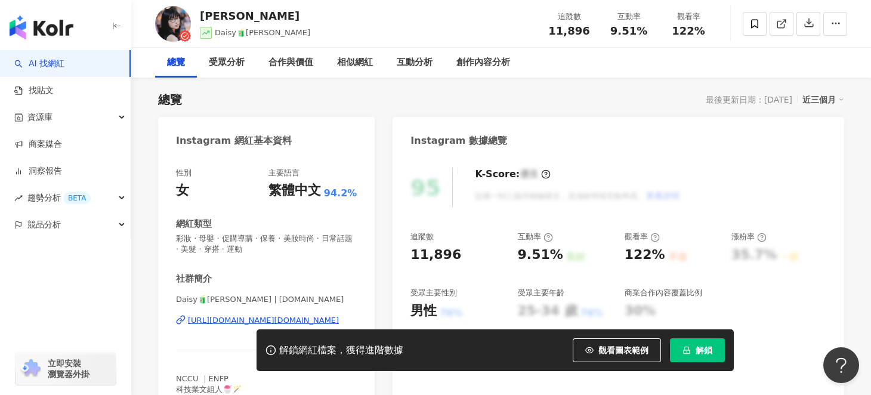
scroll to position [0, 0]
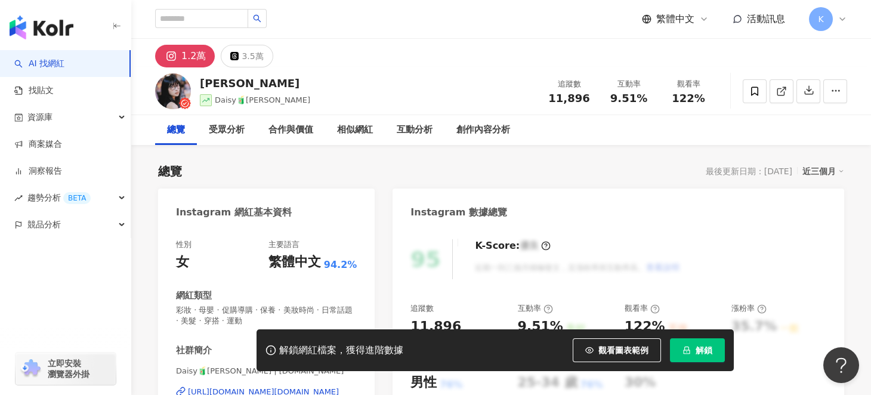
drag, startPoint x: 616, startPoint y: 95, endPoint x: 655, endPoint y: 99, distance: 39.5
click at [655, 99] on div "互動率 9.51%" at bounding box center [629, 91] width 60 height 26
drag, startPoint x: 615, startPoint y: 97, endPoint x: 659, endPoint y: 98, distance: 44.2
click at [659, 98] on div "追蹤數 11,896 互動率 9.51% 觀看率 122%" at bounding box center [628, 90] width 179 height 35
copy div "9.51% 觀看率"
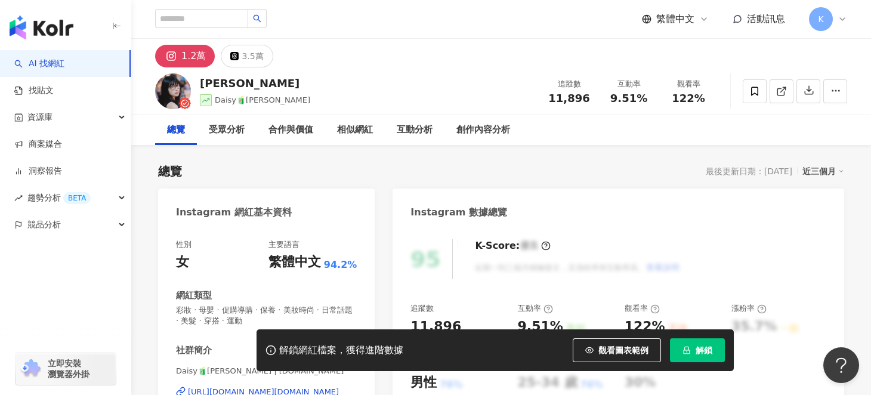
click at [607, 119] on div "總覽 受眾分析 合作與價值 相似網紅 互動分析 創作內容分析" at bounding box center [501, 130] width 692 height 30
drag, startPoint x: 613, startPoint y: 98, endPoint x: 646, endPoint y: 99, distance: 32.8
click at [646, 99] on div "9.51%" at bounding box center [628, 98] width 45 height 12
copy span "9.51%"
click at [219, 5] on div "繁體中文 活動訊息 K" at bounding box center [501, 19] width 692 height 38
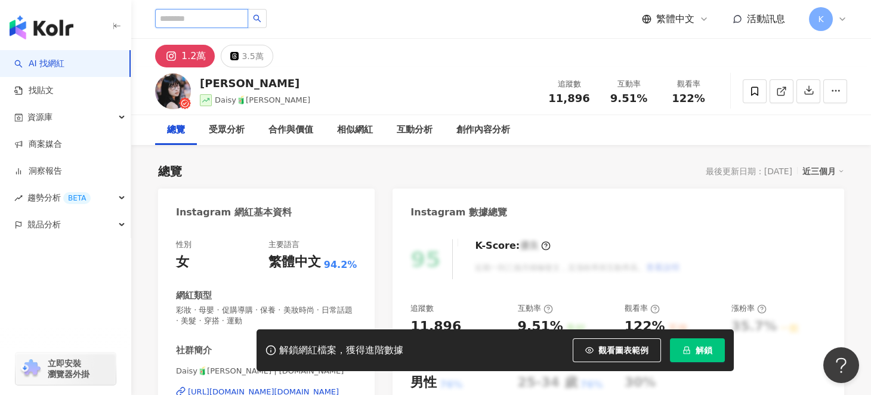
click at [219, 11] on input "search" at bounding box center [201, 18] width 93 height 19
paste input "******"
type input "******"
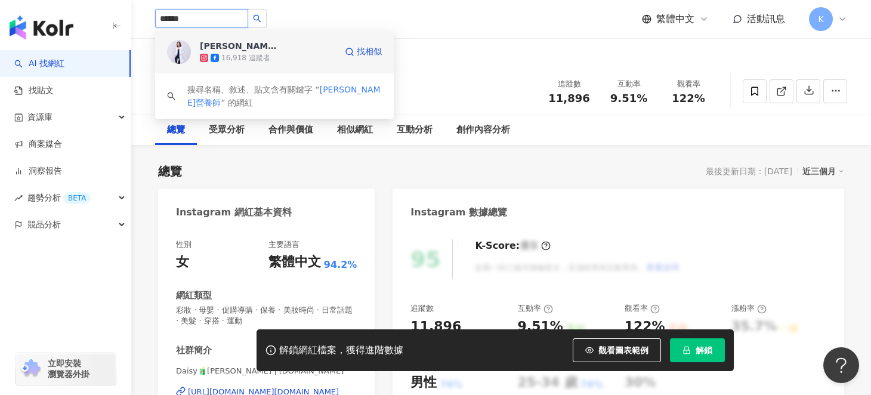
click at [243, 50] on span "Mia營養師" at bounding box center [239, 46] width 78 height 12
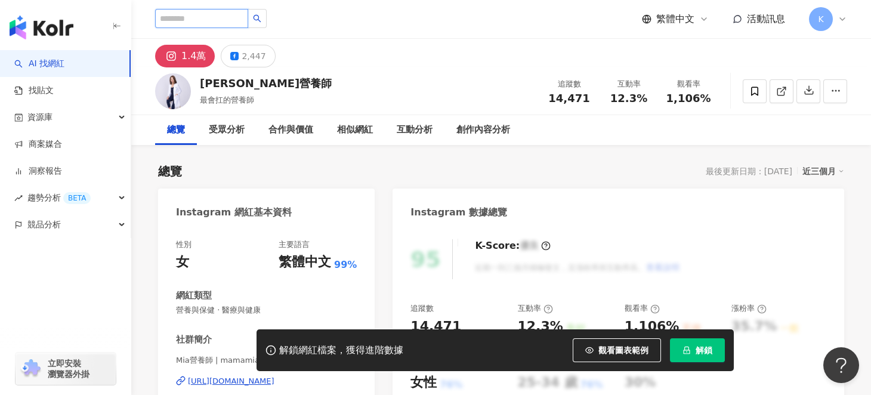
click at [246, 16] on input "search" at bounding box center [201, 18] width 93 height 19
paste input "***"
type input "***"
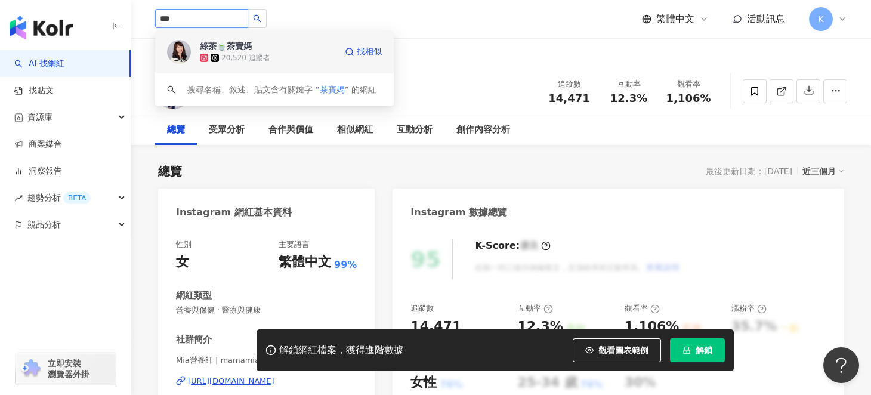
click at [245, 44] on div "綠茶🍵茶寶媽" at bounding box center [226, 46] width 52 height 12
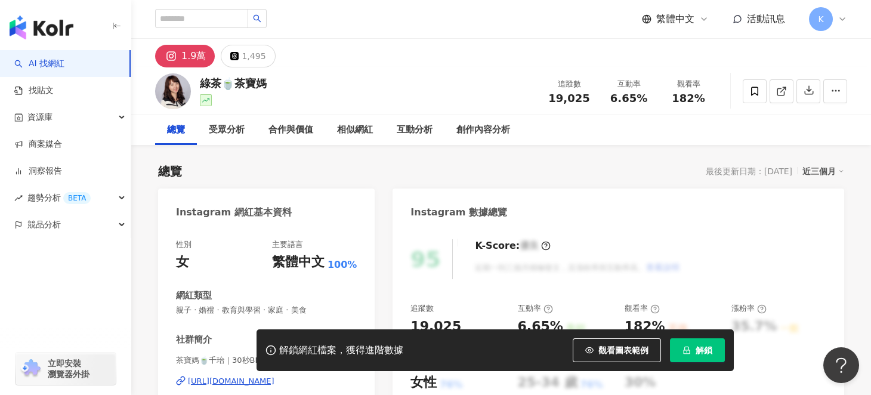
click at [251, 376] on div "[URL][DOMAIN_NAME]" at bounding box center [231, 381] width 87 height 11
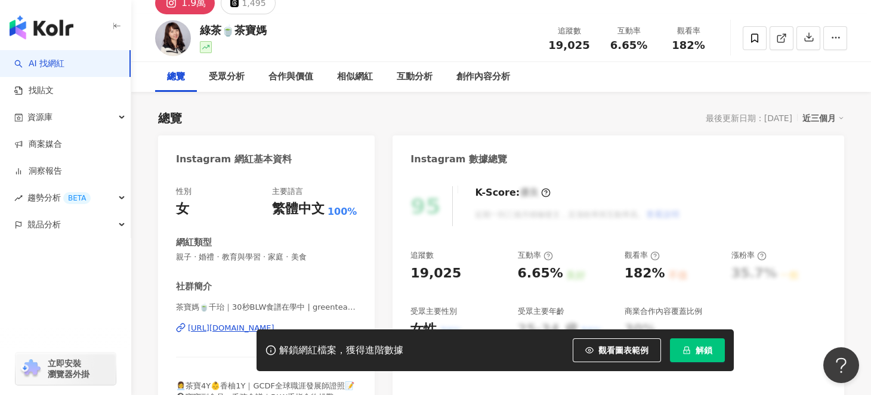
scroll to position [59, 0]
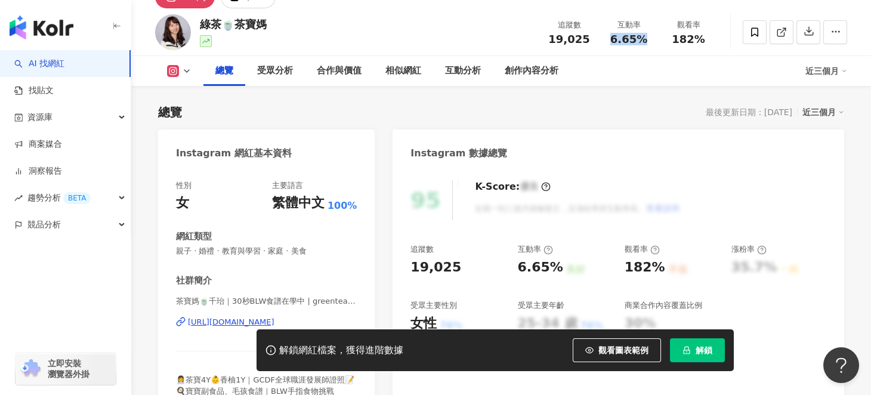
drag, startPoint x: 613, startPoint y: 36, endPoint x: 641, endPoint y: 37, distance: 28.7
click at [641, 37] on span "6.65%" at bounding box center [628, 39] width 37 height 12
copy span "6.65%"
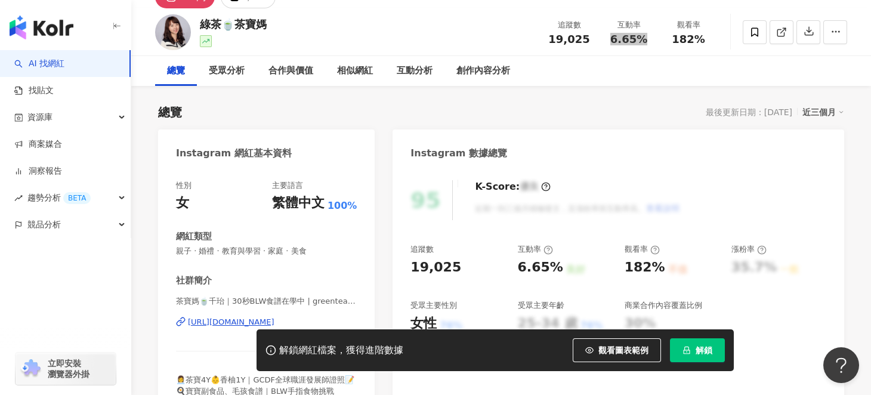
scroll to position [0, 0]
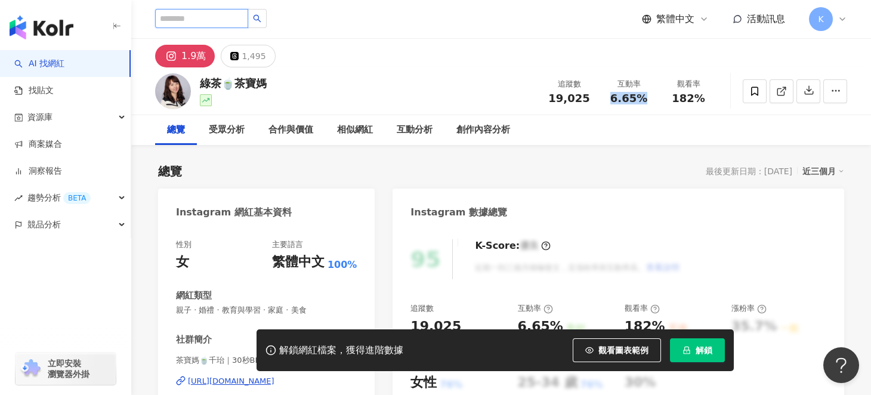
click at [224, 17] on input "search" at bounding box center [201, 18] width 93 height 19
paste input "**"
type input "**"
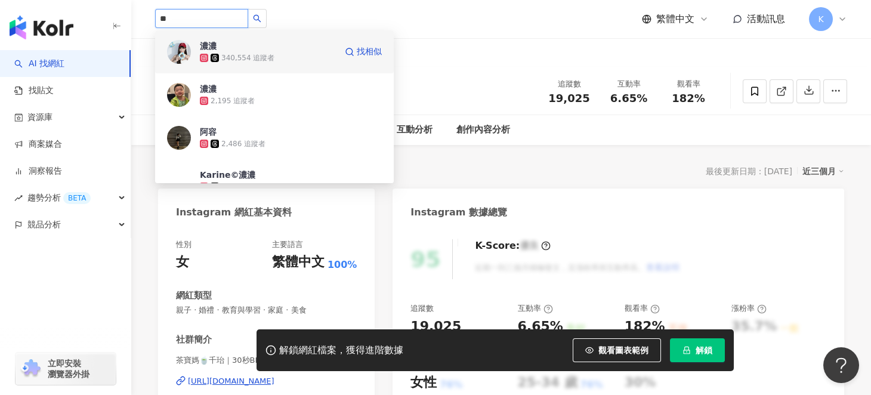
click at [225, 53] on div "340,554 追蹤者" at bounding box center [247, 58] width 53 height 10
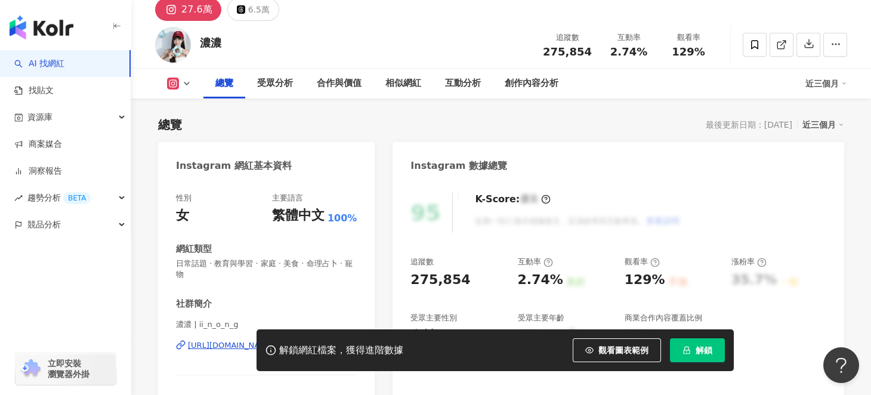
scroll to position [59, 0]
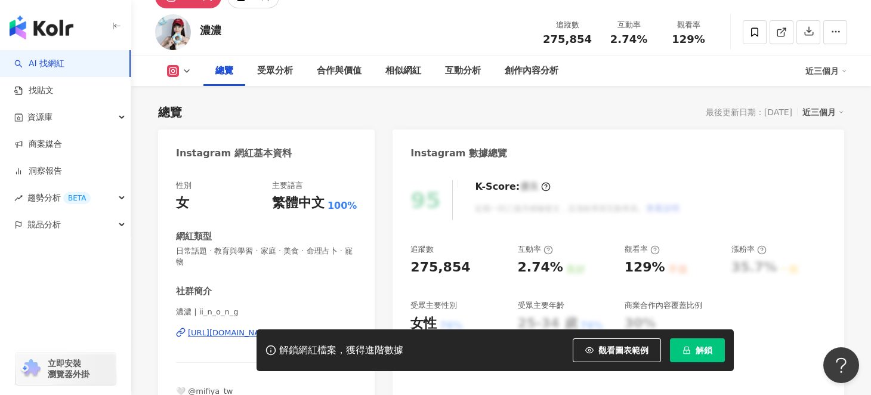
click at [201, 331] on div "解鎖網紅檔案，獲得進階數據 觀看圖表範例 解鎖" at bounding box center [435, 350] width 871 height 42
click at [218, 333] on div "解鎖網紅檔案，獲得進階數據 觀看圖表範例 解鎖" at bounding box center [435, 350] width 871 height 42
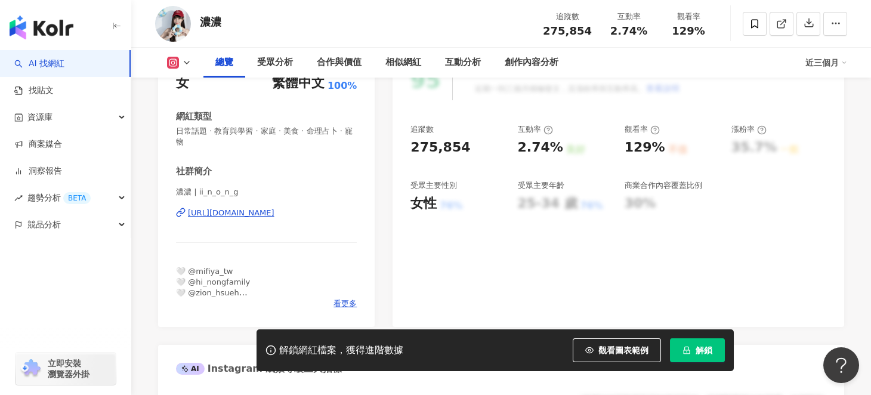
click at [274, 213] on div "https://www.instagram.com/ii_n_o_n_g/" at bounding box center [231, 213] width 87 height 11
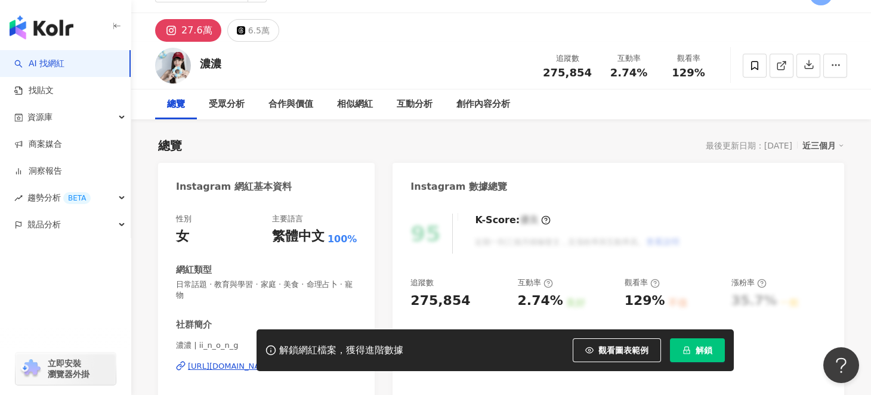
scroll to position [0, 0]
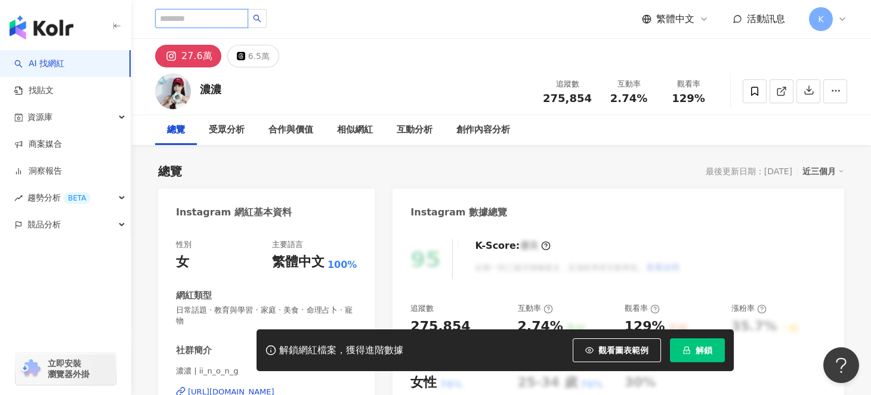
click at [180, 14] on input "search" at bounding box center [201, 18] width 93 height 19
paste input "**********"
type input "**********"
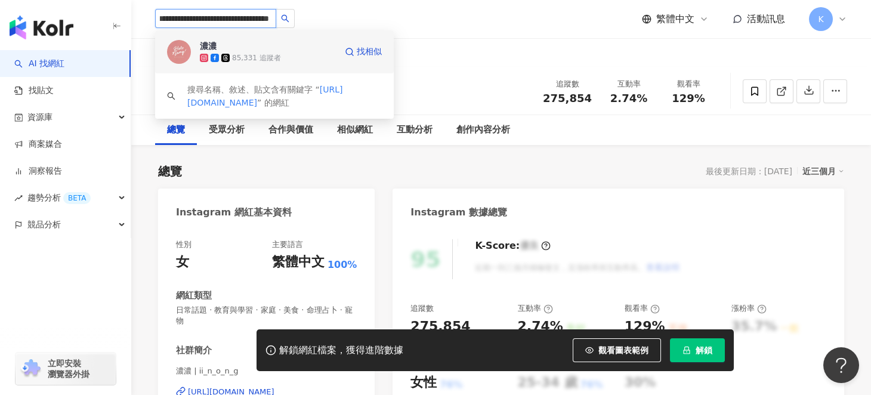
click at [200, 48] on div "濃濃" at bounding box center [208, 46] width 17 height 12
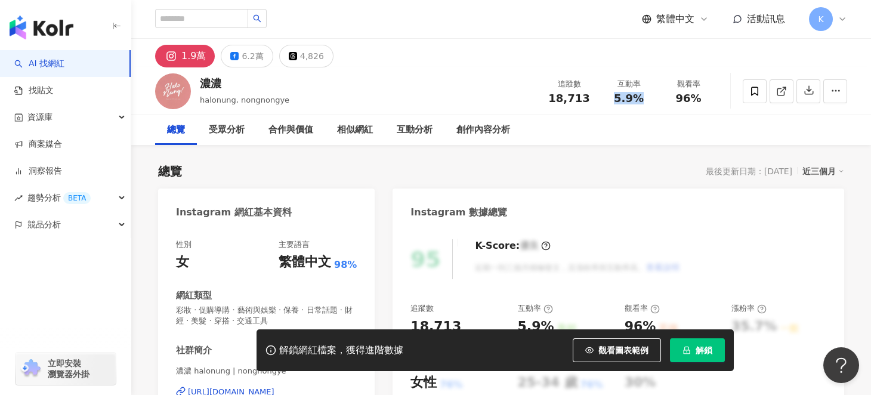
drag, startPoint x: 616, startPoint y: 98, endPoint x: 641, endPoint y: 96, distance: 25.1
click at [641, 96] on span "5.9%" at bounding box center [629, 98] width 30 height 12
copy span "5.9%"
click at [496, 347] on div "解鎖網紅檔案，獲得進階數據 觀看圖表範例 解鎖" at bounding box center [495, 350] width 477 height 42
